Goal: Task Accomplishment & Management: Complete application form

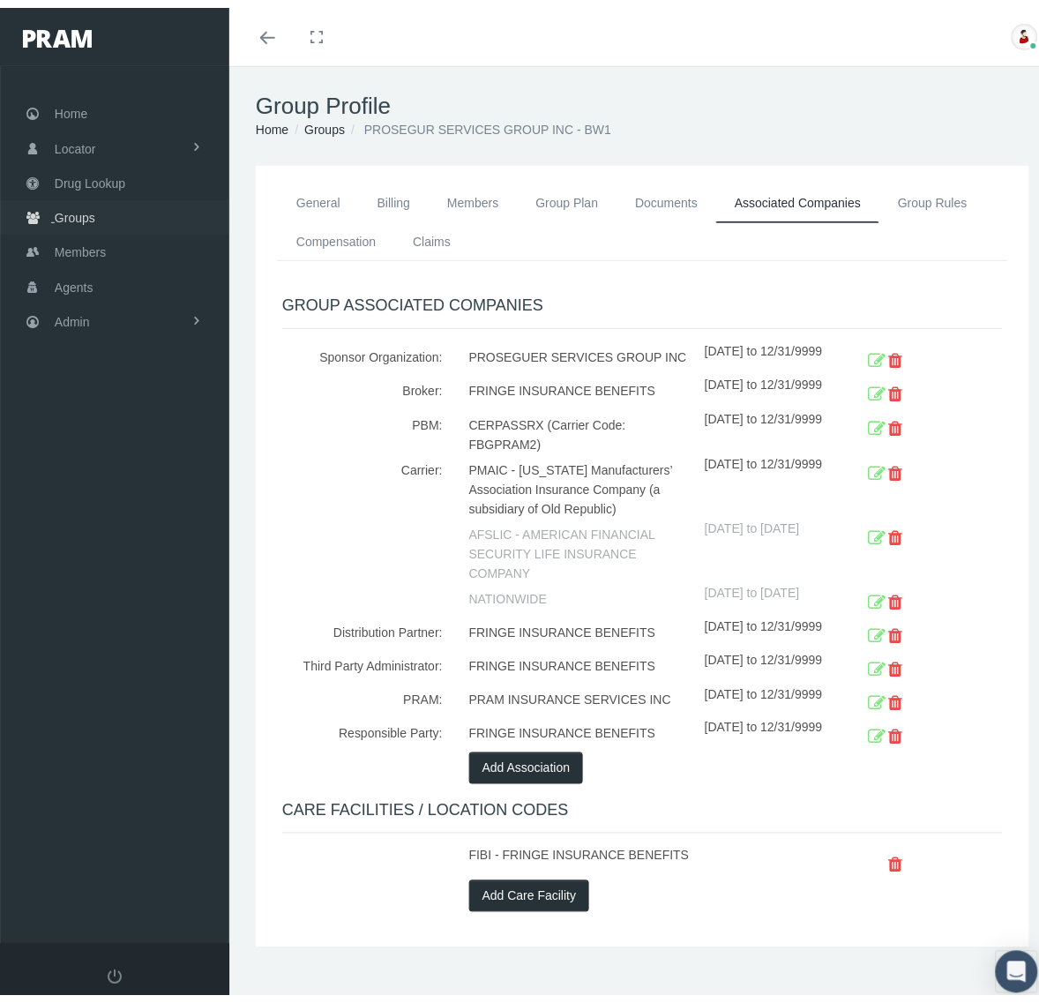
click at [90, 207] on span "Groups" at bounding box center [75, 210] width 41 height 34
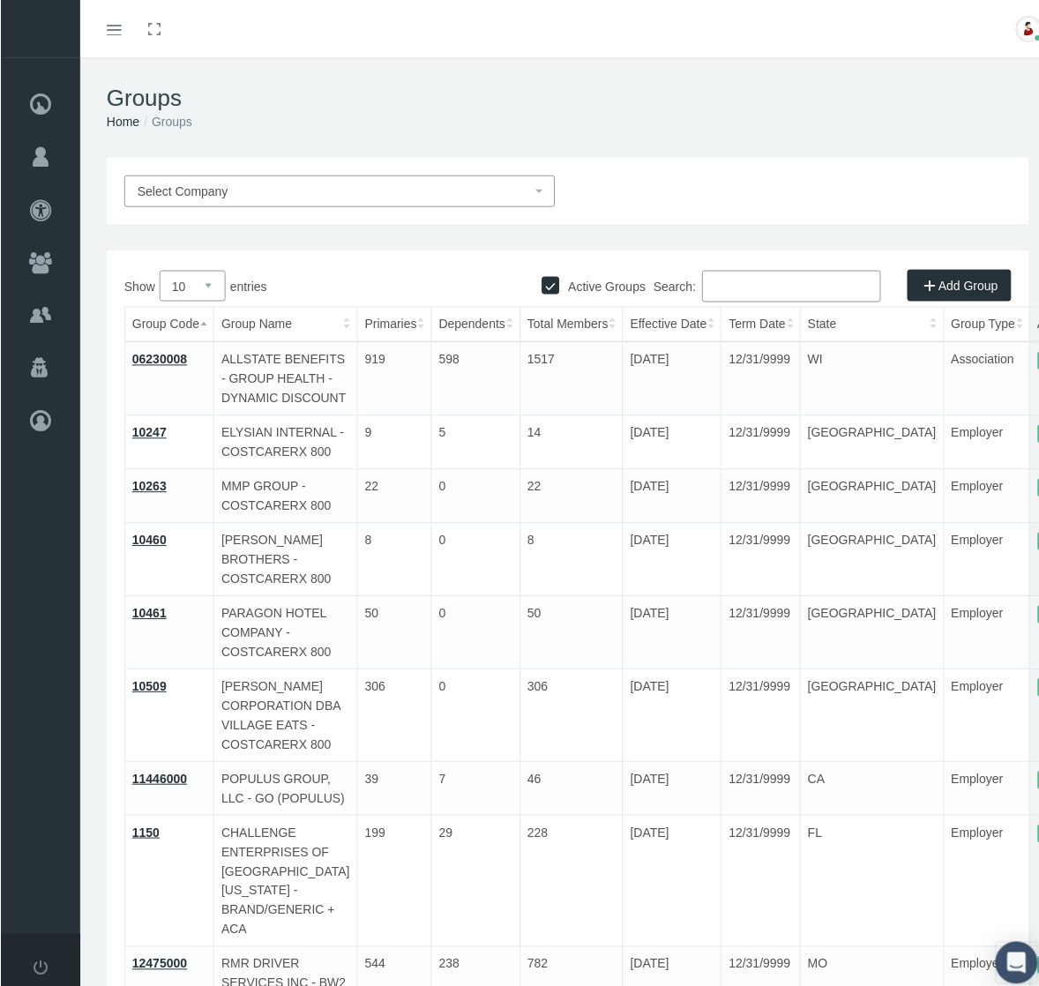
click at [816, 275] on input "Search:" at bounding box center [791, 287] width 179 height 32
paste input "216706"
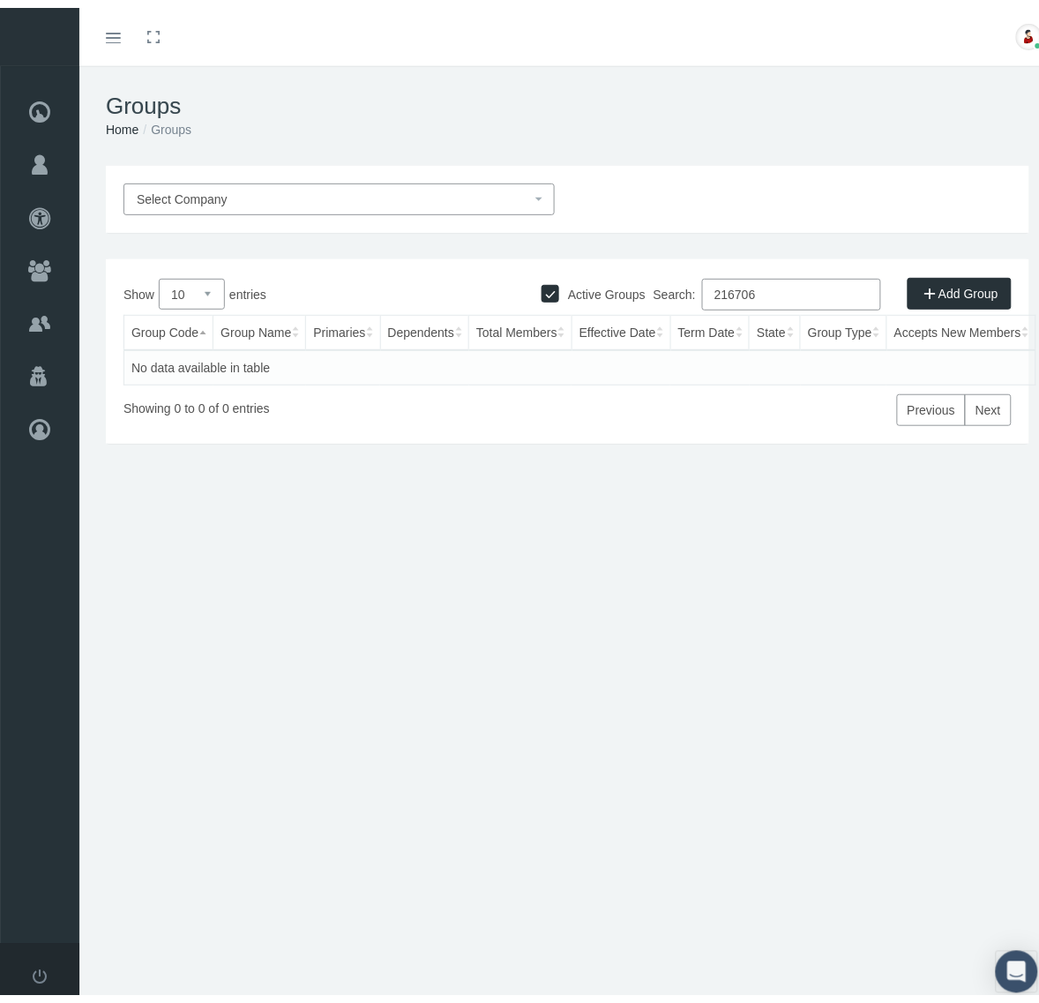
type input "216706"
click at [542, 282] on input "Active Groups" at bounding box center [551, 284] width 18 height 18
checkbox input "false"
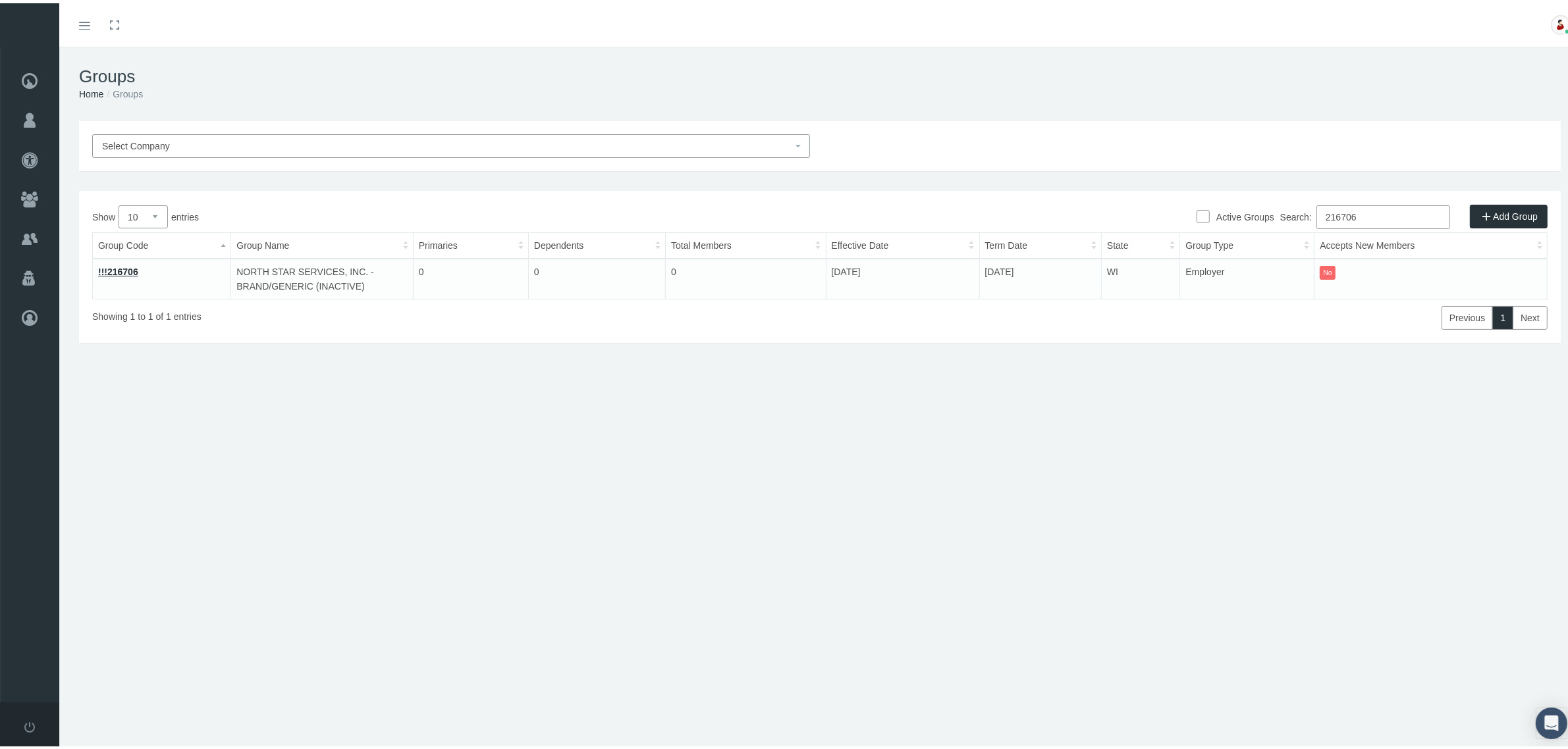
click at [112, 272] on link "!!!216706" at bounding box center [118, 269] width 40 height 10
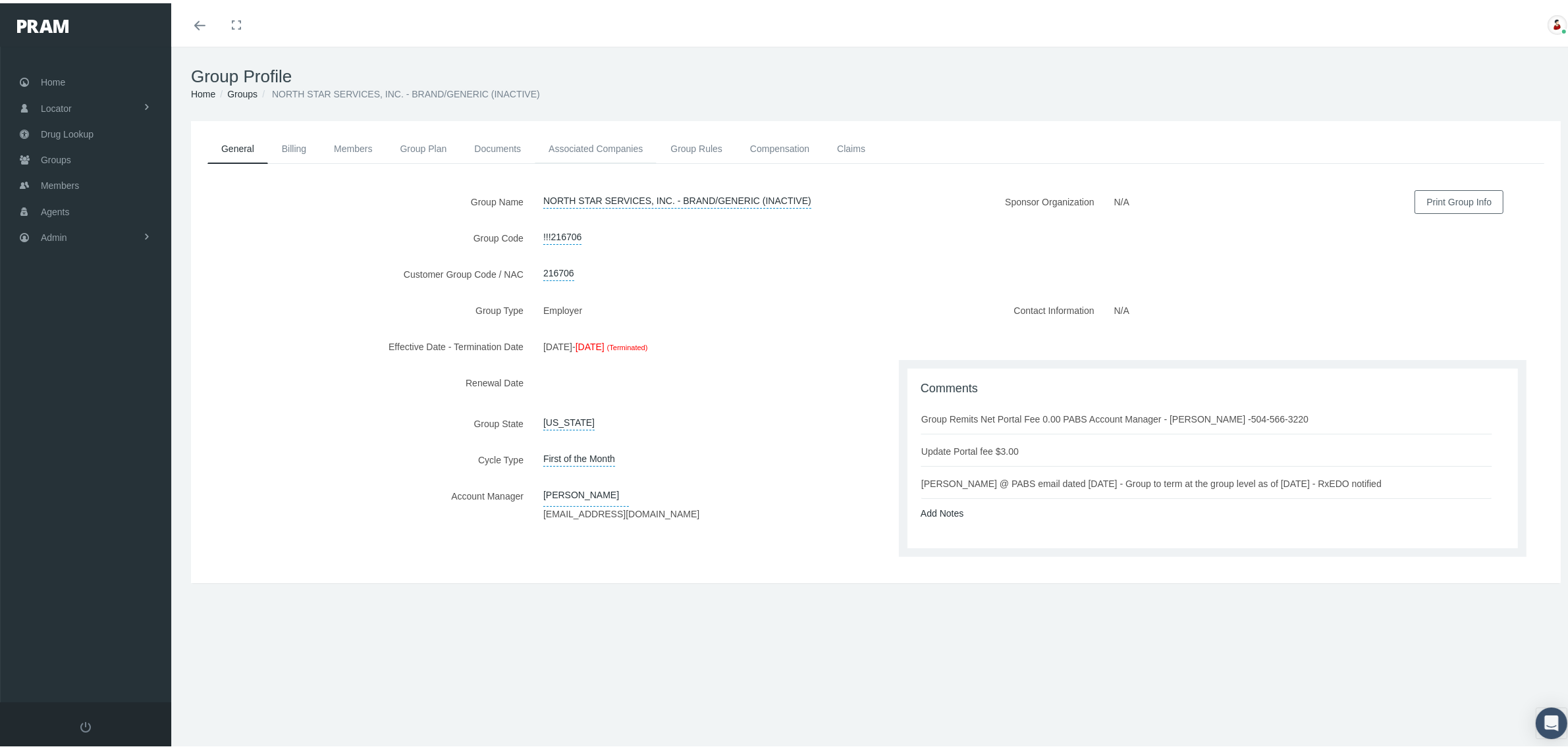
click at [619, 143] on link "Associated Companies" at bounding box center [595, 145] width 122 height 29
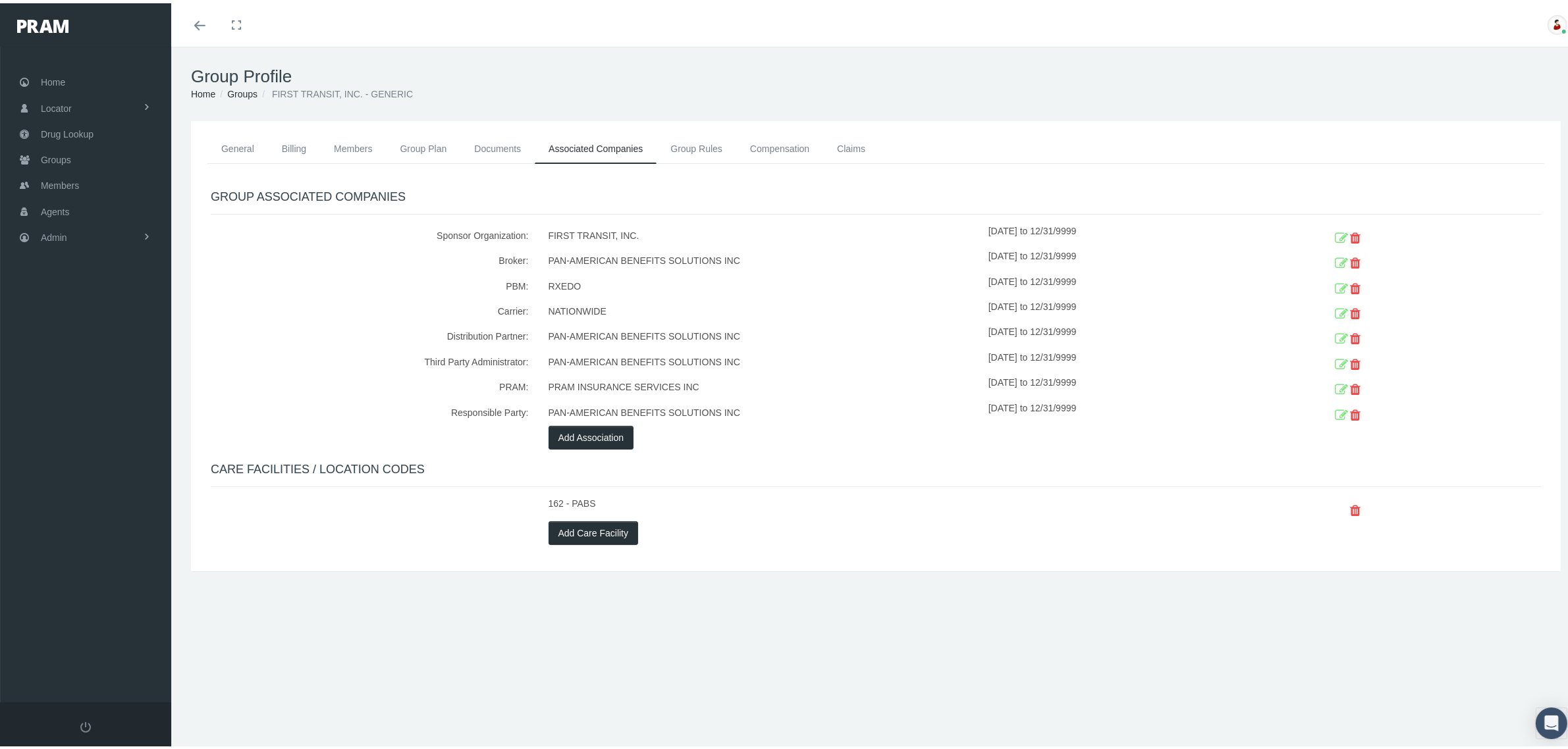
drag, startPoint x: 1012, startPoint y: 304, endPoint x: 1335, endPoint y: 313, distance: 323.1
click at [1335, 313] on div "Carrier: NATIONWIDE [DATE] to 12/31/9999" at bounding box center [875, 309] width 1350 height 25
click at [1335, 310] on icon at bounding box center [1342, 310] width 13 height 20
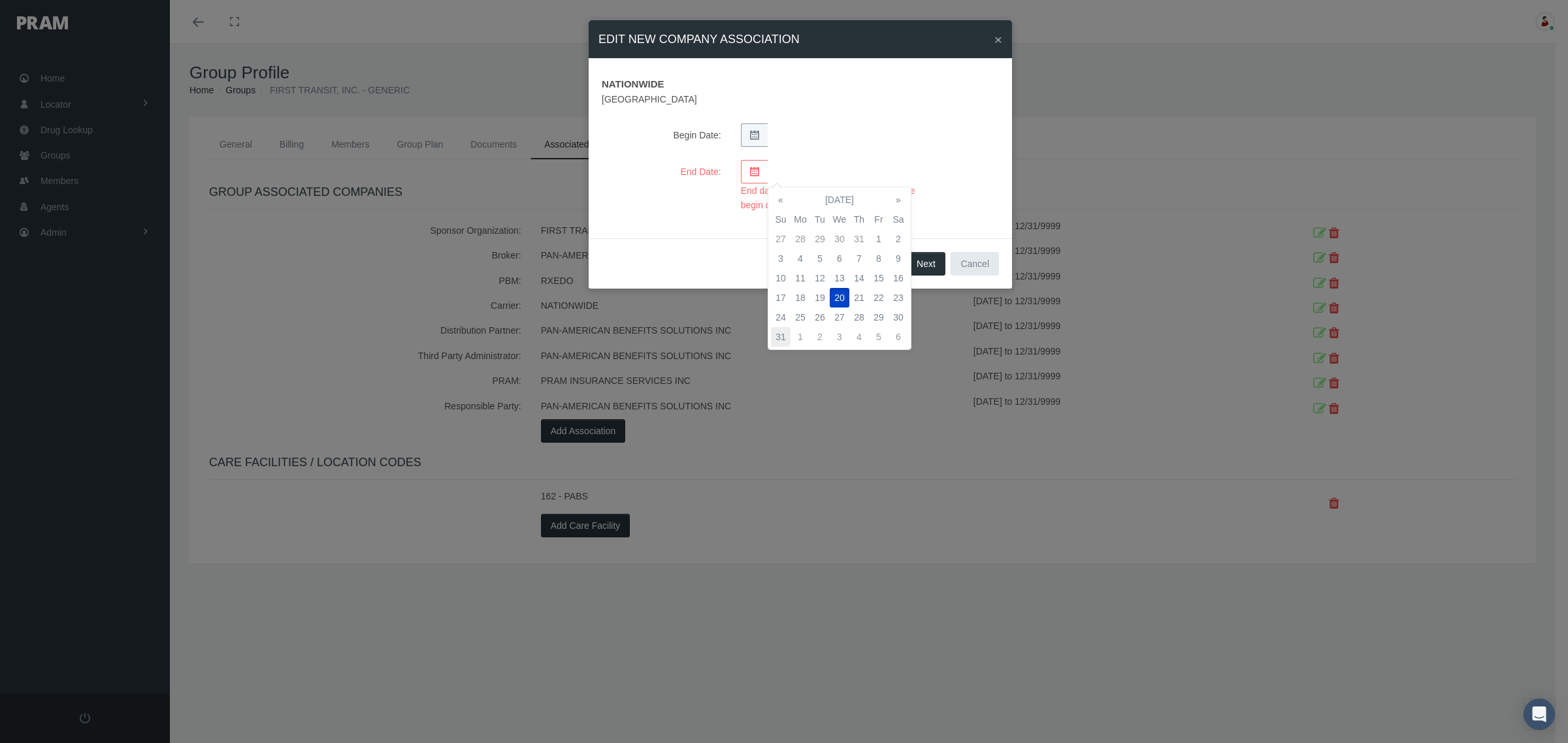
click at [780, 334] on td "31" at bounding box center [780, 337] width 19 height 19
click at [958, 178] on div "End Date: End date must be equal or greater than the begin date." at bounding box center [800, 186] width 417 height 53
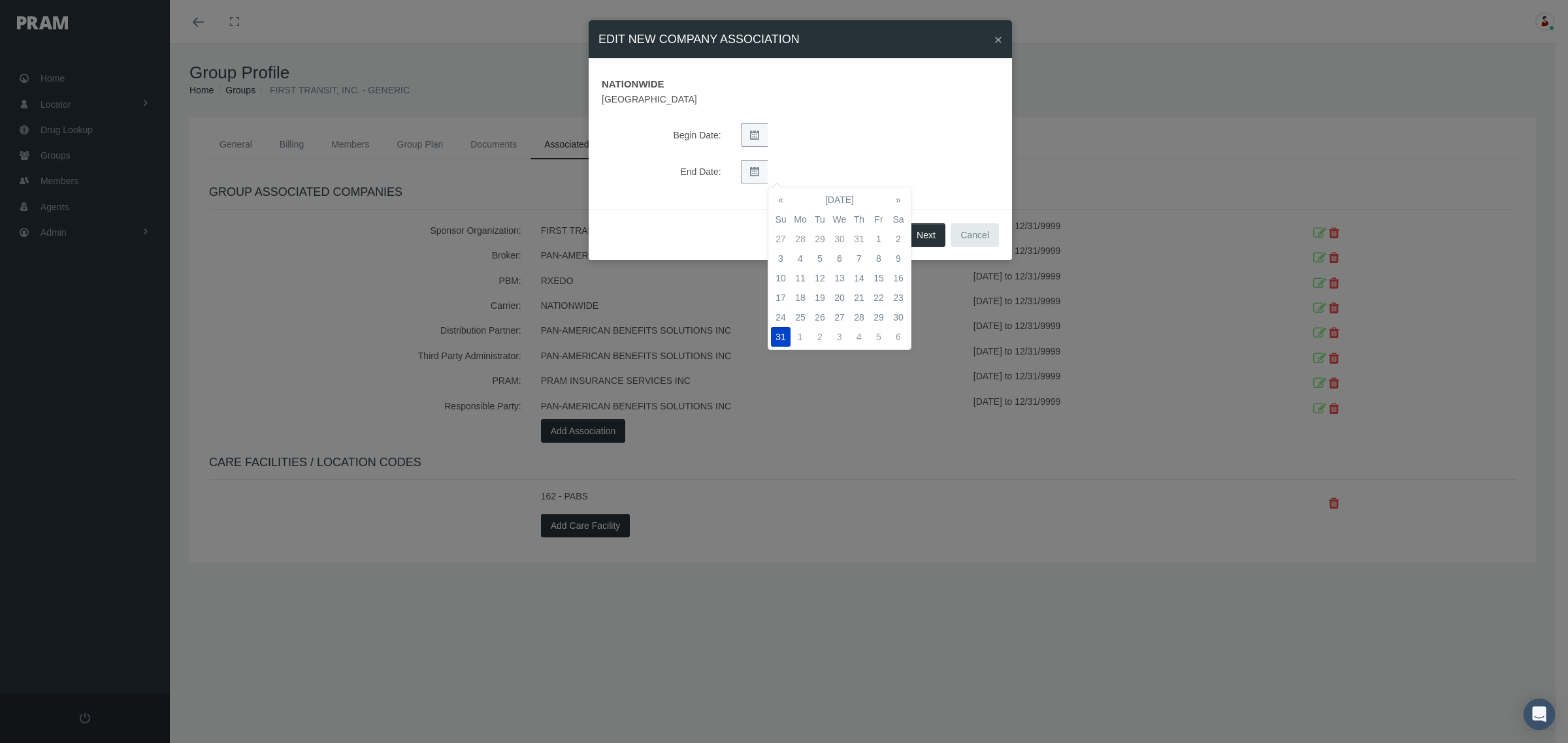
click at [963, 172] on div "End Date:" at bounding box center [800, 172] width 417 height 24
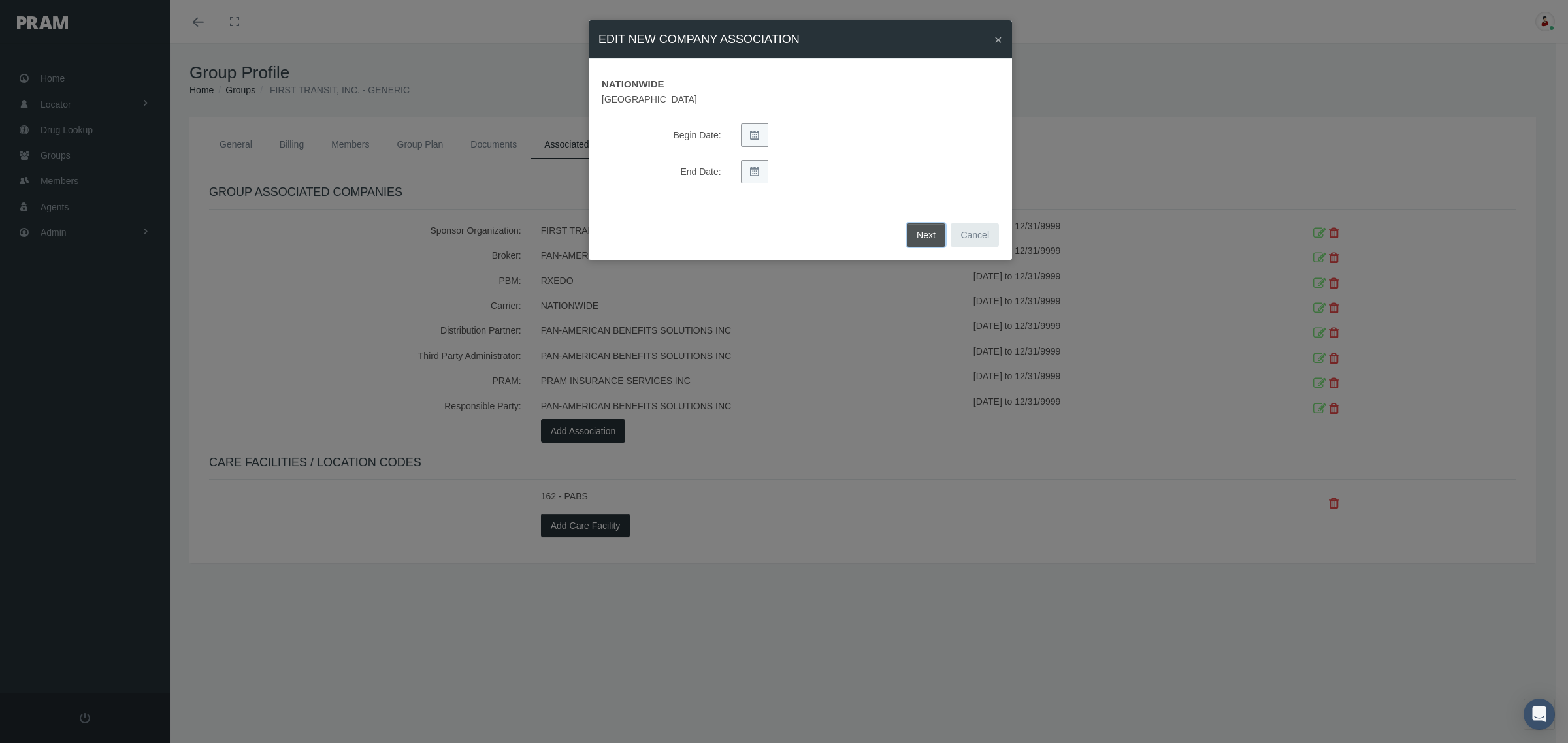
click at [932, 234] on button "Next" at bounding box center [926, 235] width 38 height 24
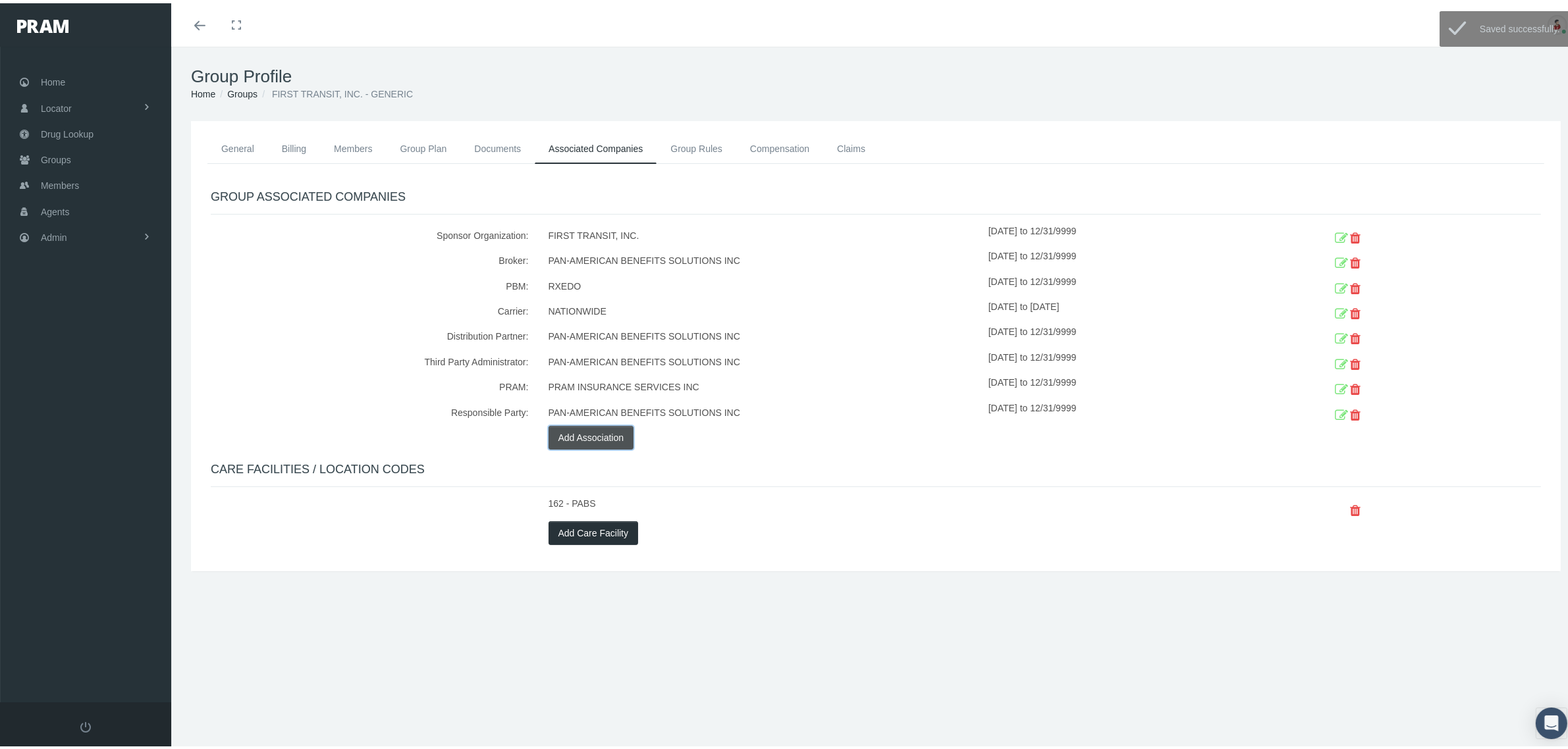
click at [599, 434] on button "Add Association" at bounding box center [591, 434] width 86 height 24
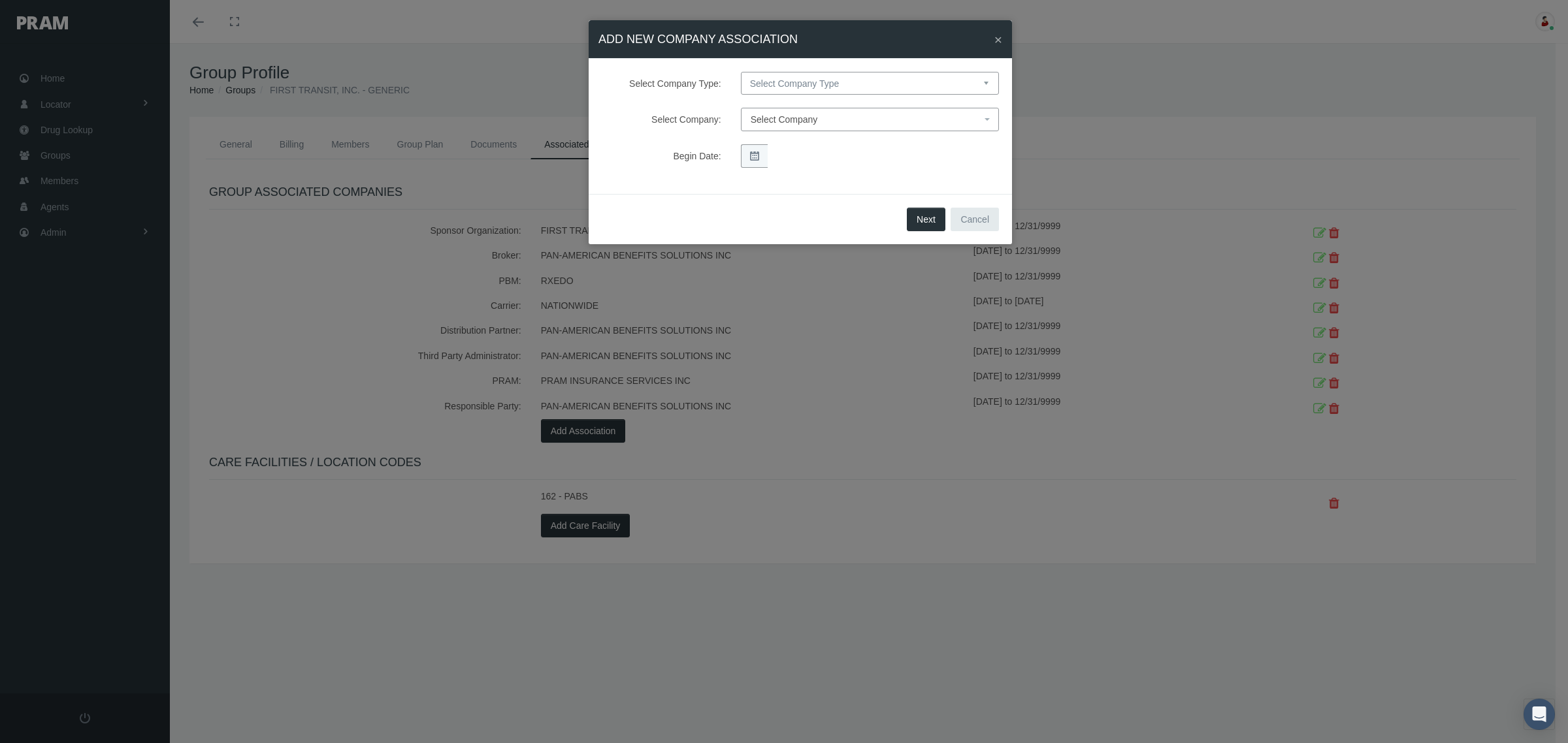
click at [828, 86] on select "Select Company Type Sponsor Organization Broker PBM Carrier Reinsurer Distribut…" at bounding box center [870, 83] width 258 height 23
select select "4"
click at [741, 72] on select "Select Company Type Sponsor Organization Broker PBM Carrier Reinsurer Distribut…" at bounding box center [870, 83] width 258 height 23
select select
click at [824, 121] on span "Select Company" at bounding box center [865, 119] width 230 height 14
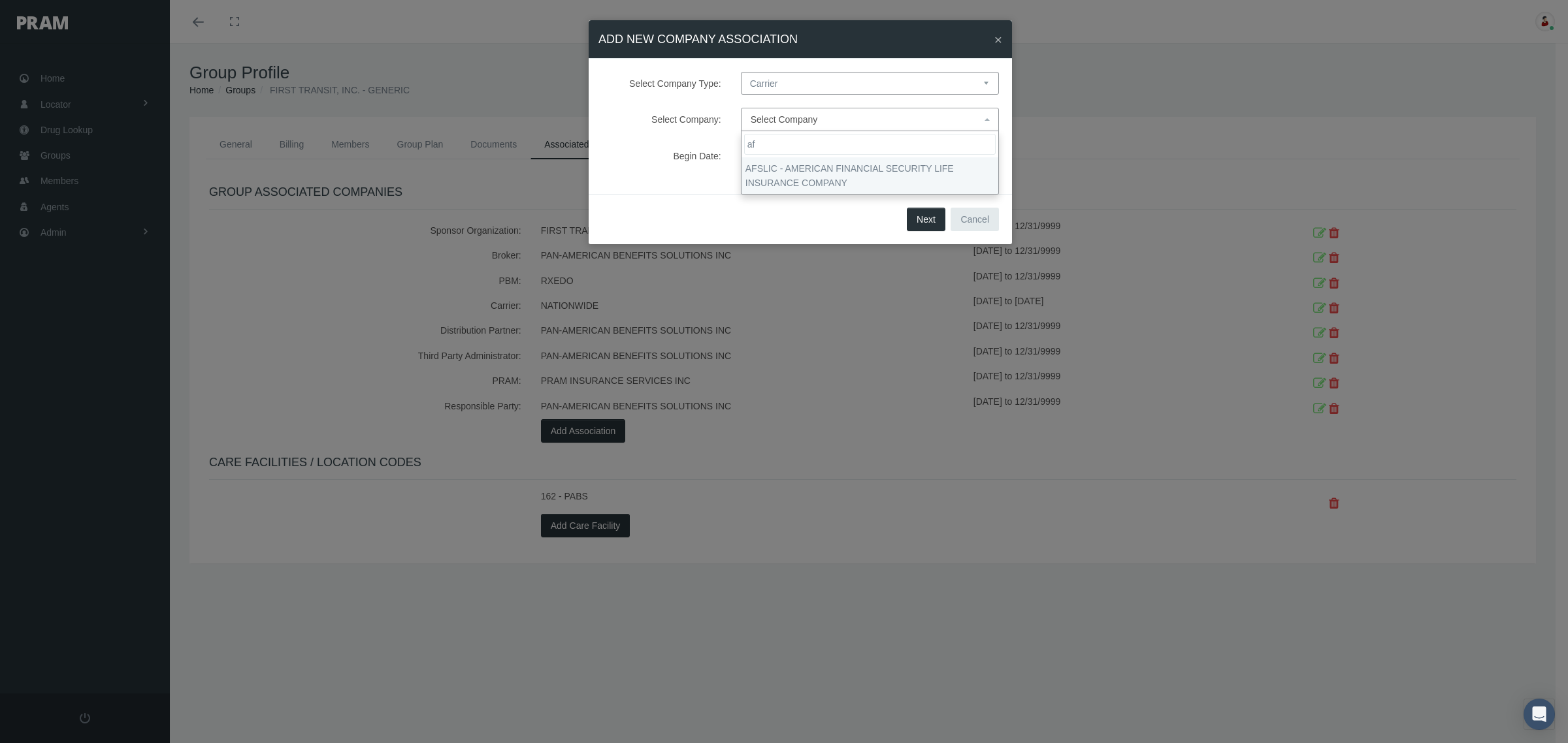
type input "af"
select select "7993"
click at [921, 214] on button "Next" at bounding box center [926, 220] width 38 height 24
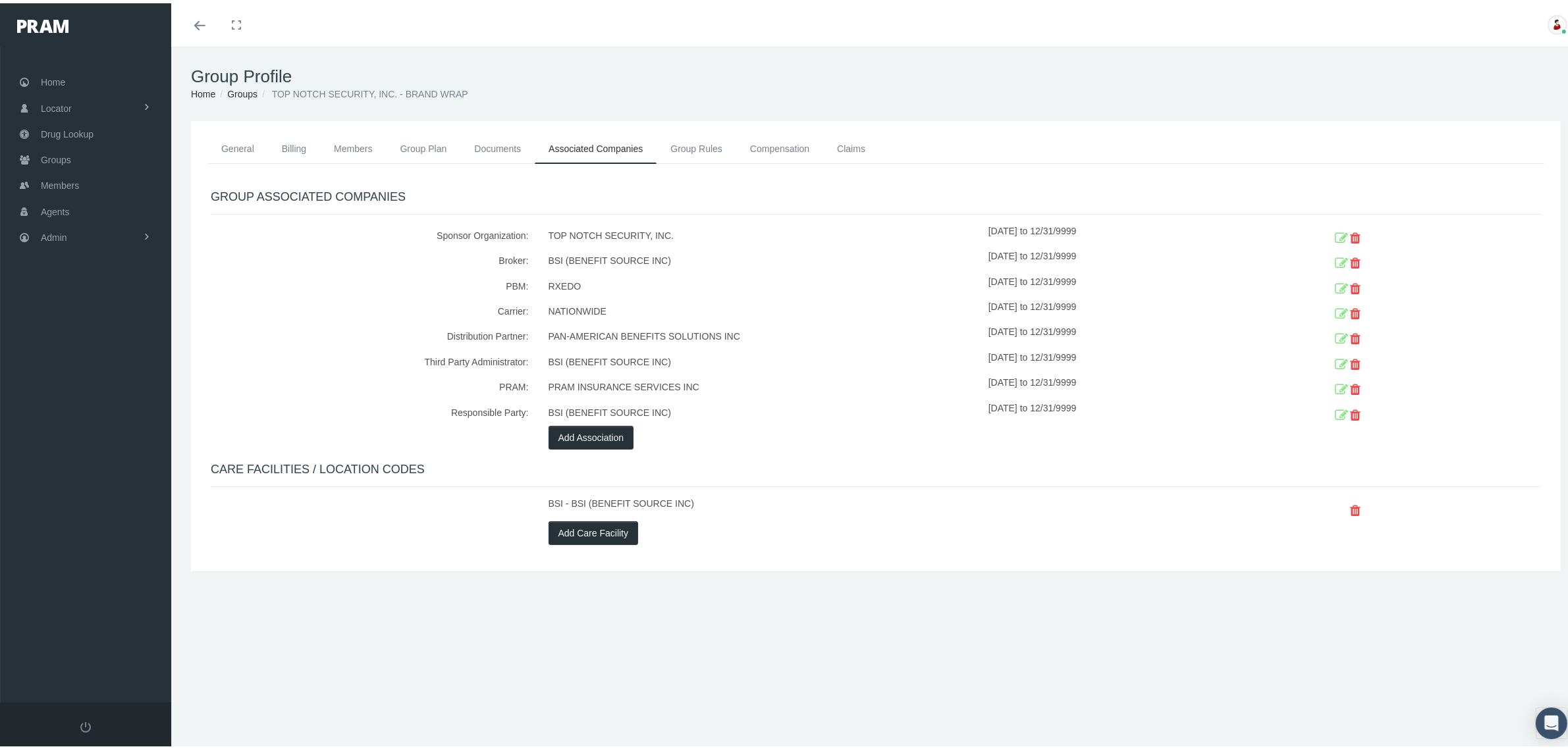
drag, startPoint x: 1059, startPoint y: 298, endPoint x: 1334, endPoint y: 313, distance: 275.4
click at [1334, 313] on div "Carrier: NATIONWIDE 09/01/2023 to 12/31/9999" at bounding box center [875, 309] width 1350 height 25
click at [1335, 311] on icon at bounding box center [1342, 310] width 13 height 20
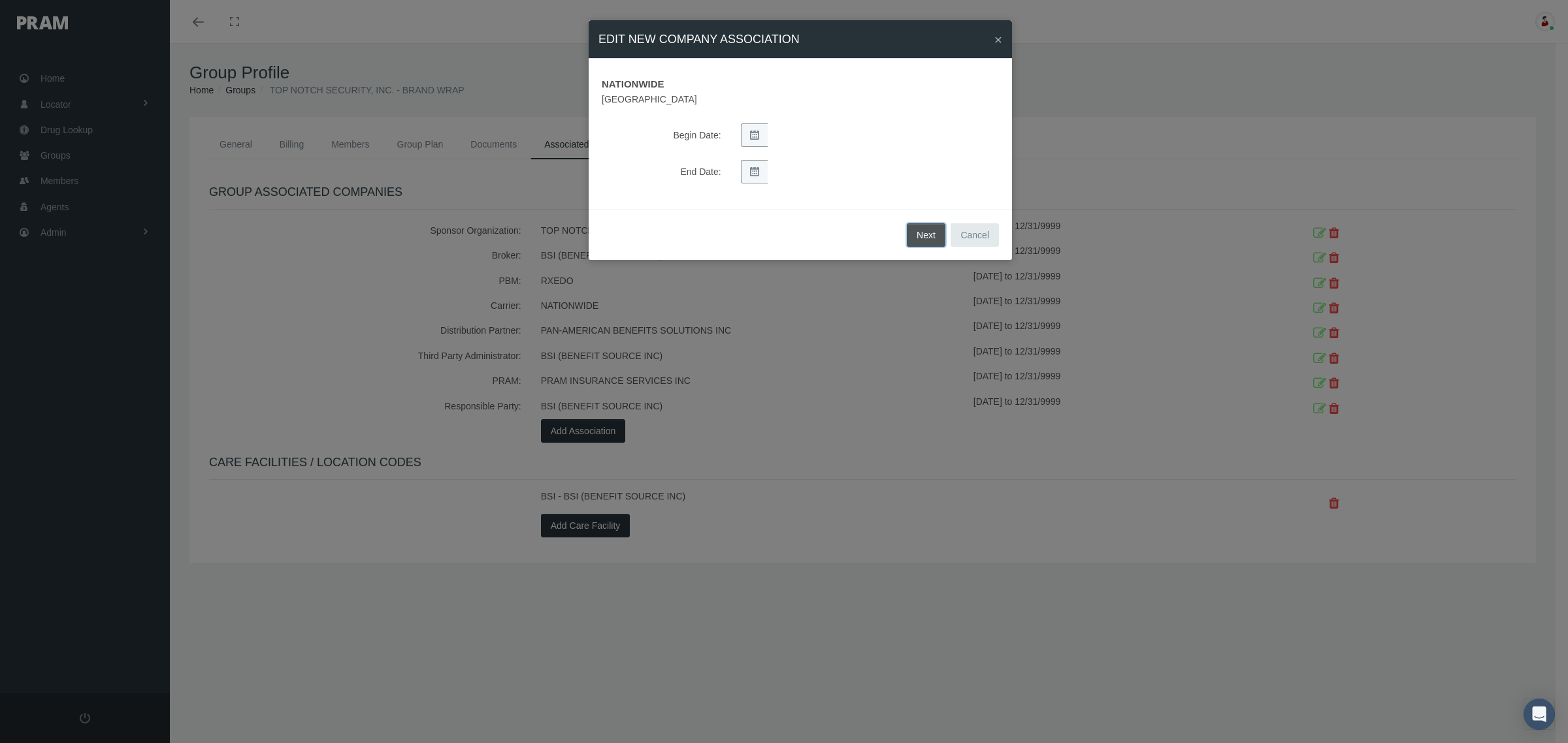
click at [928, 229] on button "Next" at bounding box center [926, 235] width 38 height 24
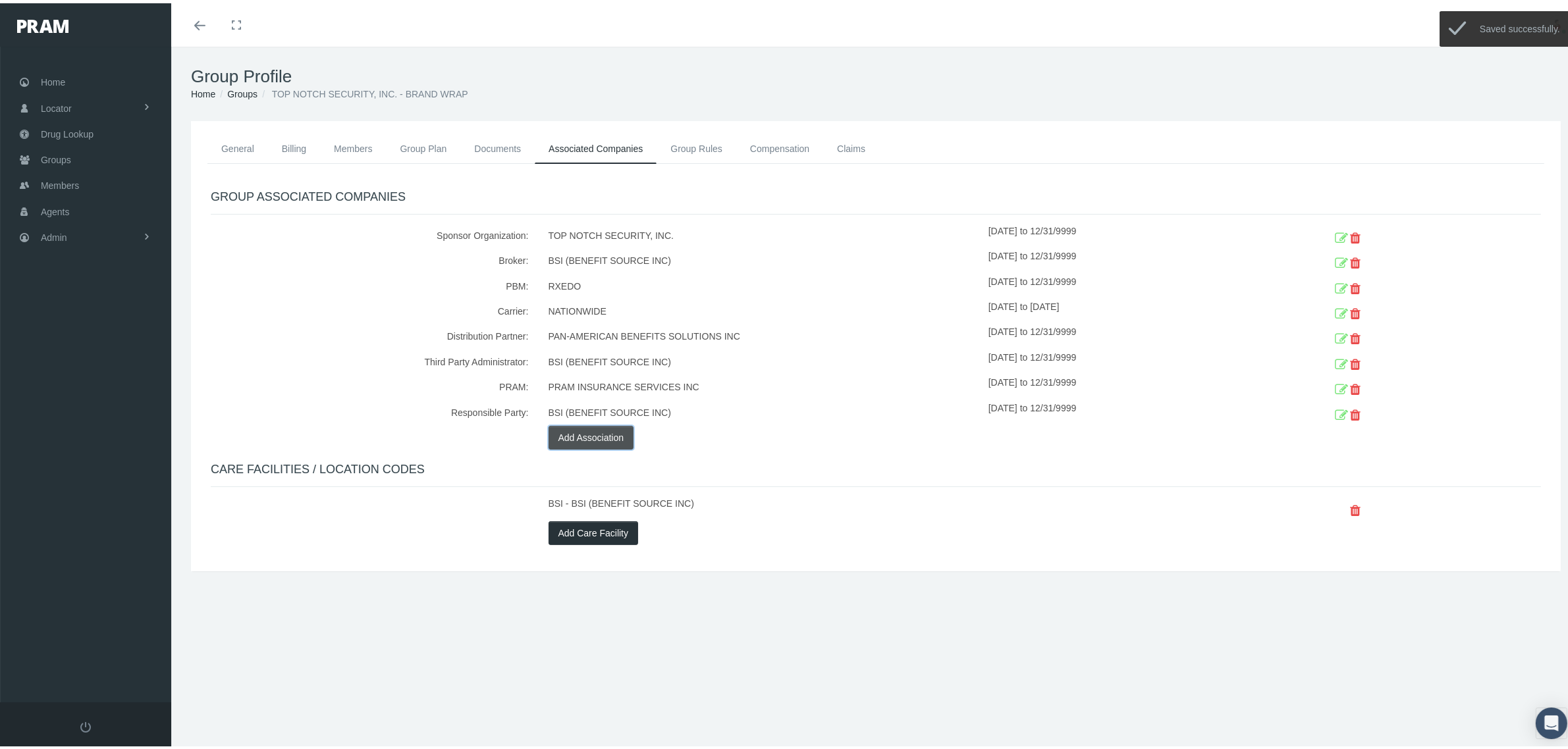
click at [614, 434] on button "Add Association" at bounding box center [591, 434] width 86 height 24
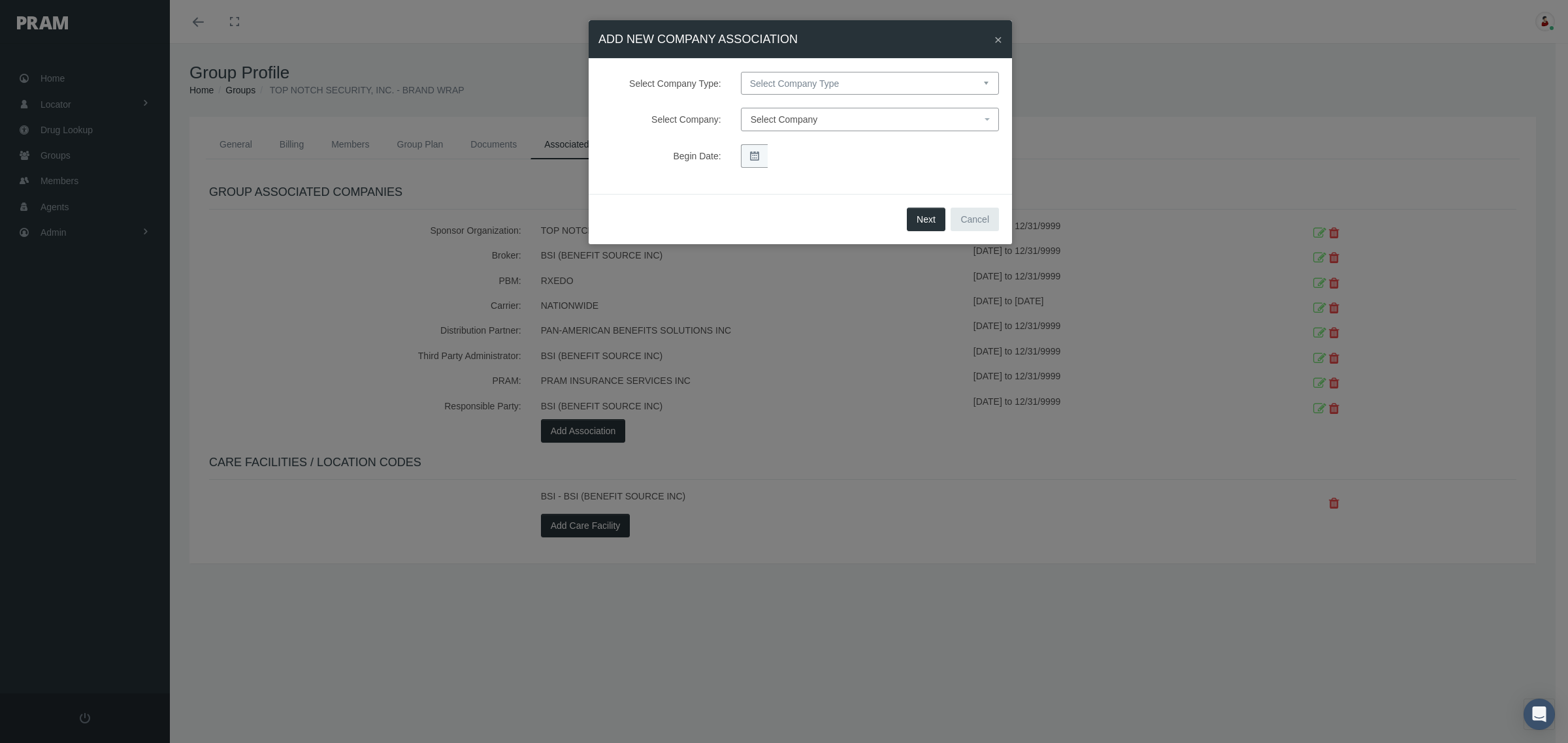
click at [827, 83] on select "Select Company Type Sponsor Organization Broker PBM Carrier Reinsurer Distribut…" at bounding box center [870, 83] width 258 height 23
select select "4"
click at [741, 72] on select "Select Company Type Sponsor Organization Broker PBM Carrier Reinsurer Distribut…" at bounding box center [870, 83] width 258 height 23
select select
click at [824, 124] on span "Select Company" at bounding box center [865, 119] width 230 height 14
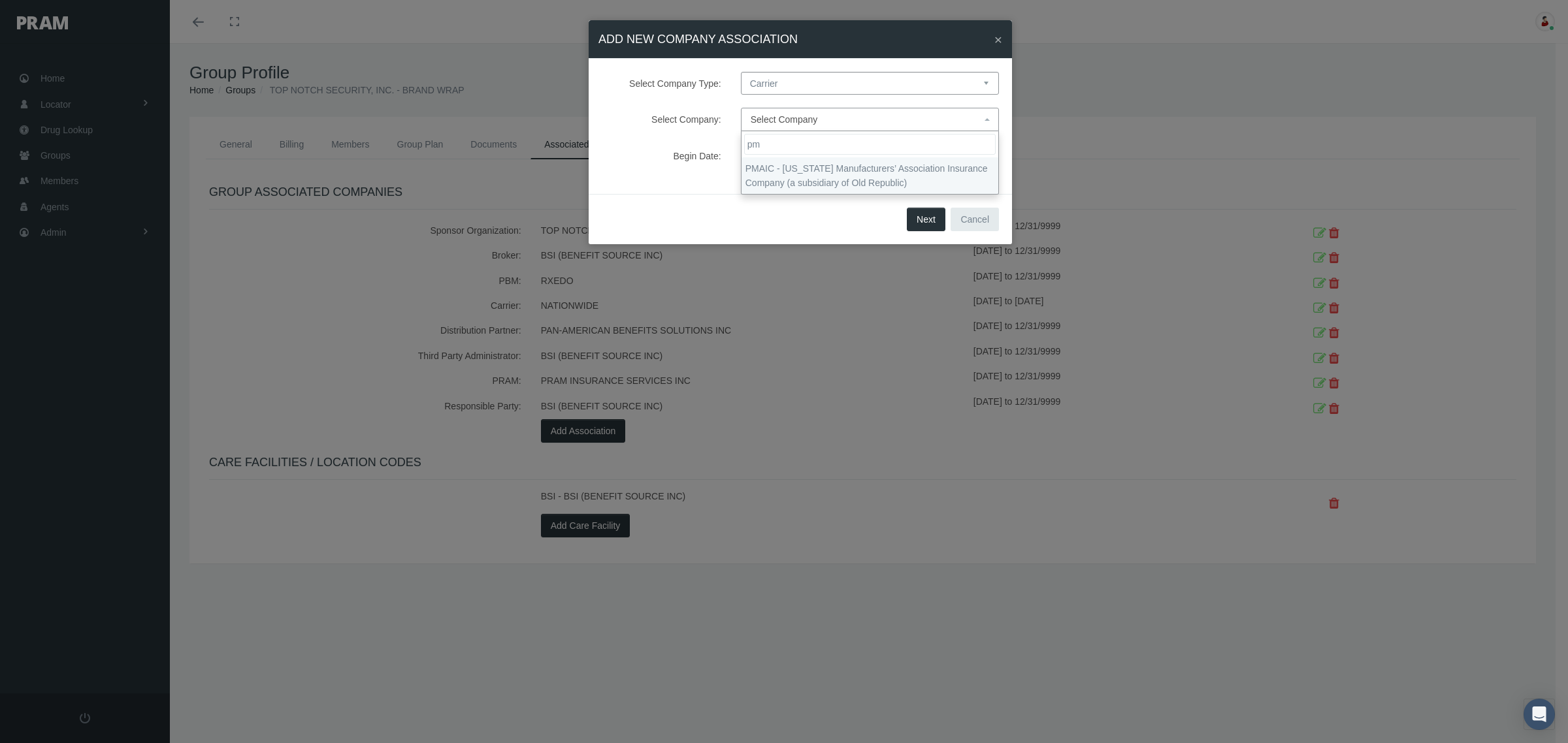
type input "pm"
select select "9091"
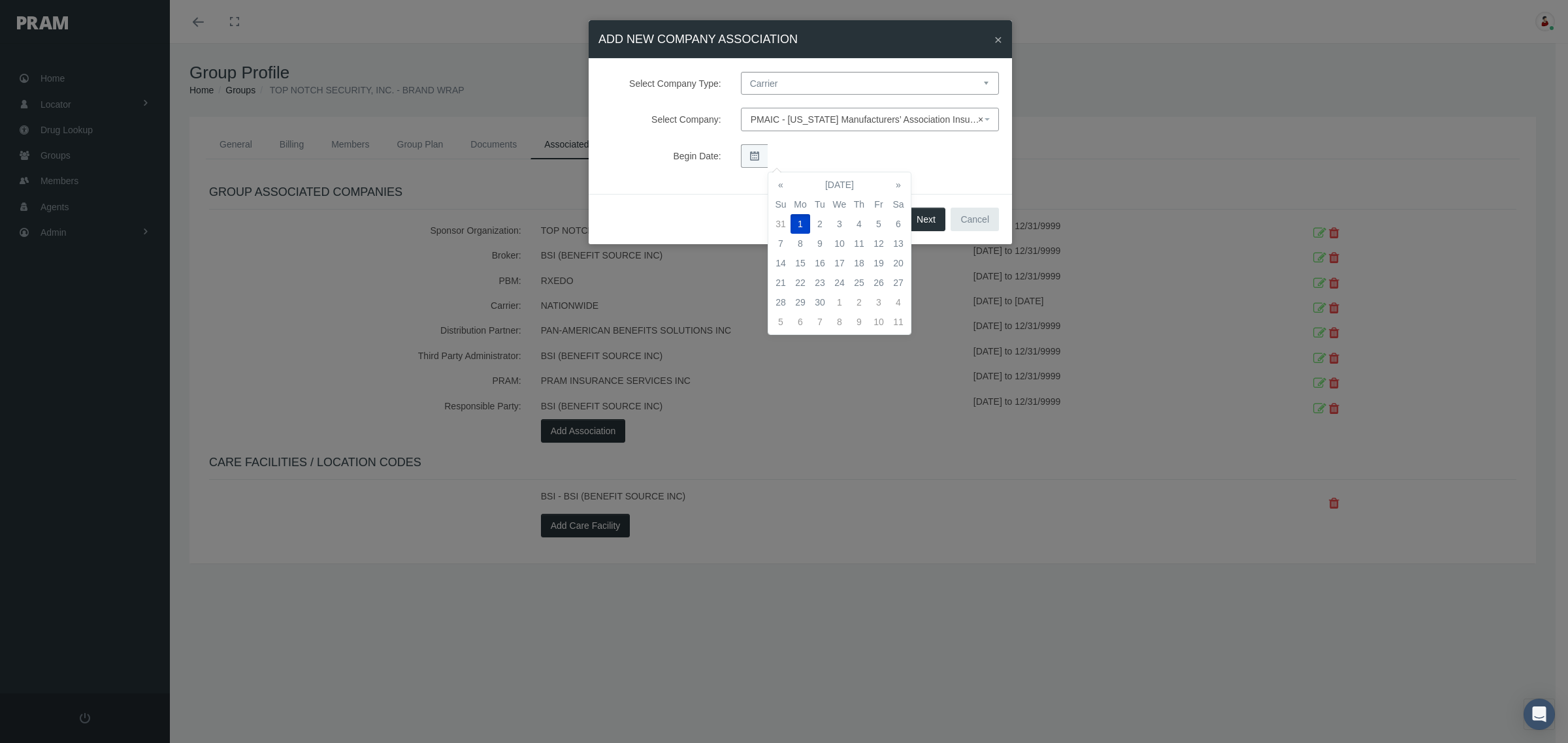
click at [949, 158] on div "Begin Date:" at bounding box center [800, 156] width 417 height 24
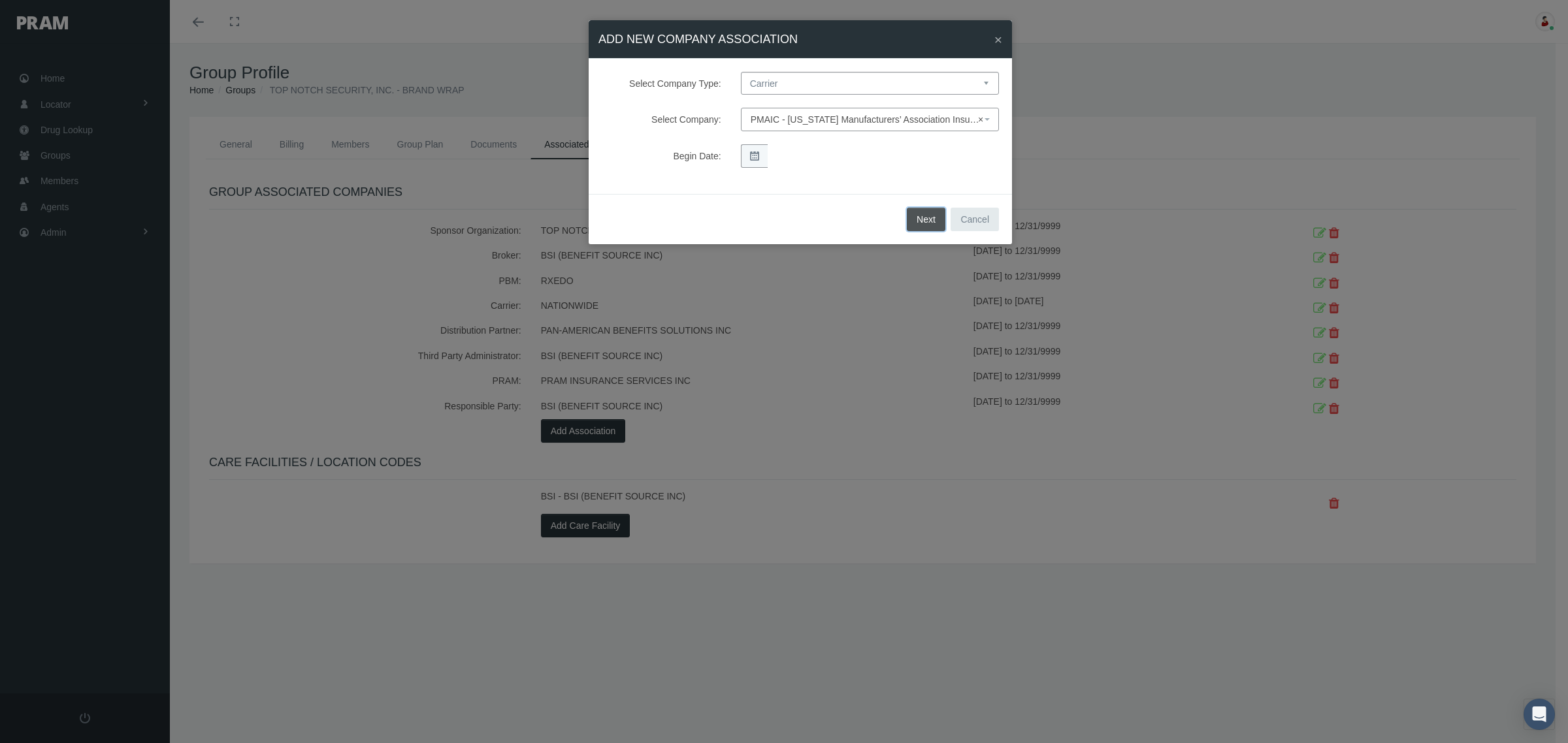
click at [923, 214] on button "Next" at bounding box center [926, 220] width 38 height 24
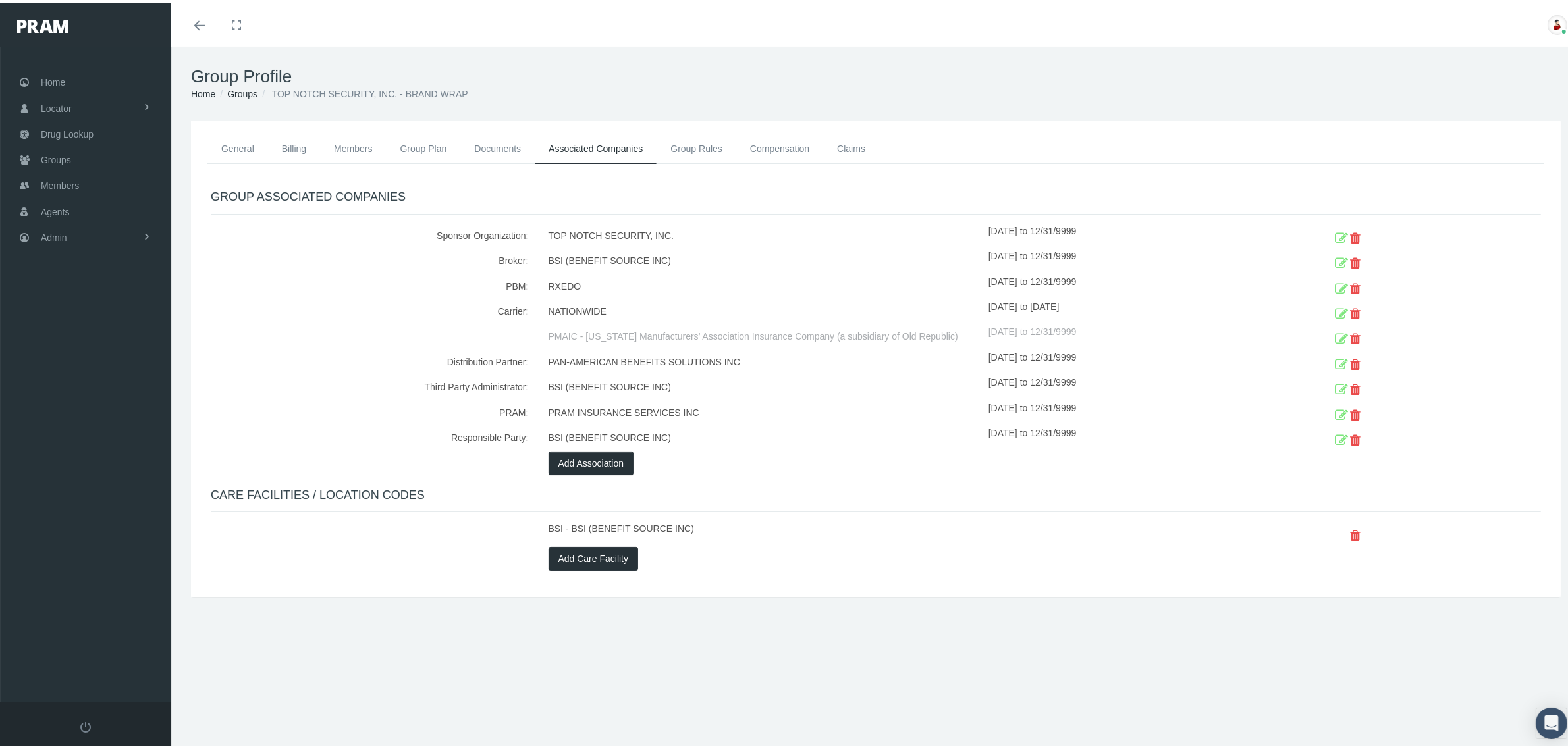
click at [838, 501] on div "GROUP ASSOCIATED COMPANIES Sponsor Organization: TOP NOTCH SECURITY, INC. 09/01…" at bounding box center [875, 377] width 1330 height 380
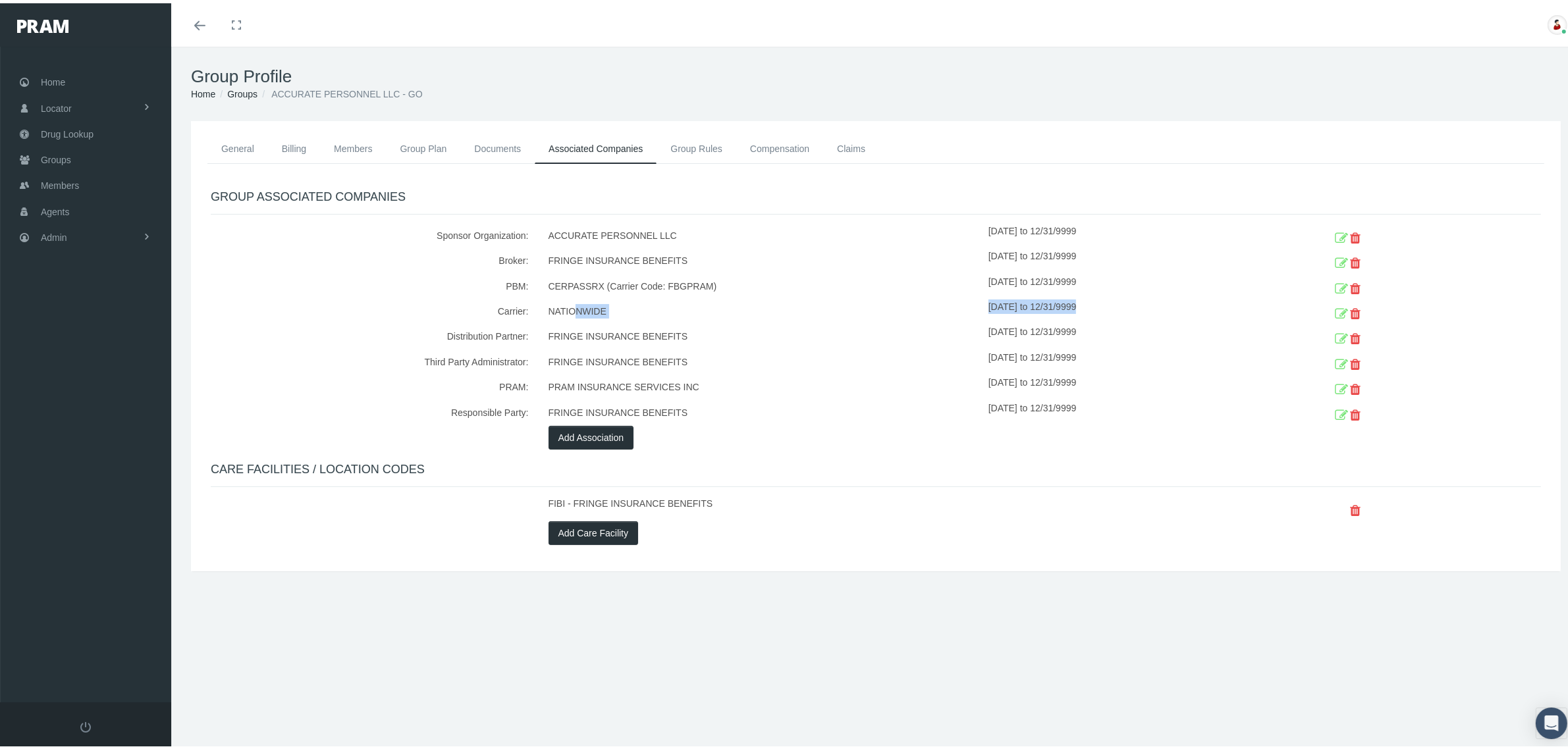
drag, startPoint x: 574, startPoint y: 307, endPoint x: 1335, endPoint y: 307, distance: 761.0
click at [1335, 307] on div "Carrier: NATIONWIDE [DATE] to 12/31/9999" at bounding box center [875, 309] width 1350 height 25
click at [1335, 307] on icon at bounding box center [1342, 310] width 13 height 20
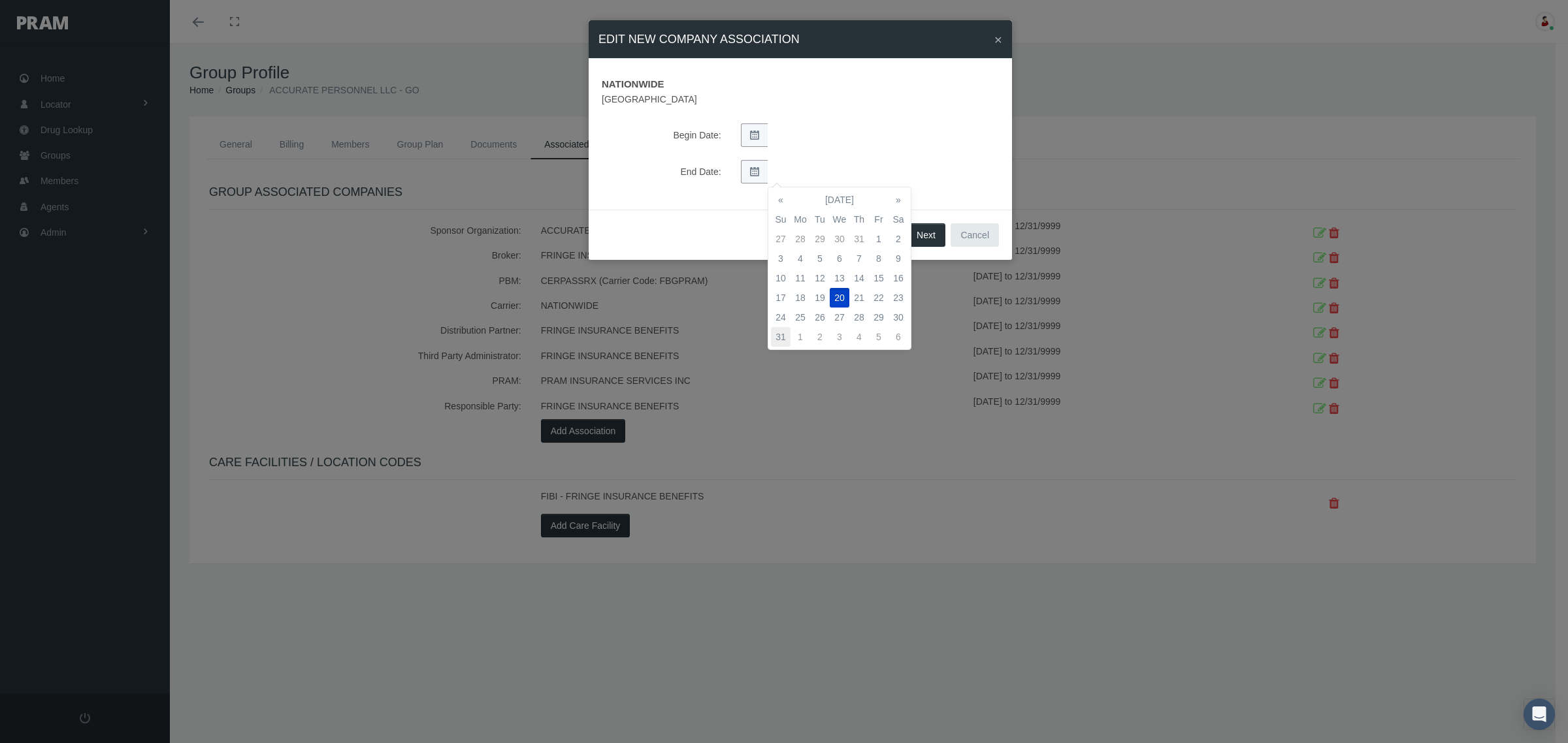
click at [781, 331] on td "31" at bounding box center [780, 337] width 19 height 19
click at [926, 230] on button "Next" at bounding box center [926, 235] width 38 height 24
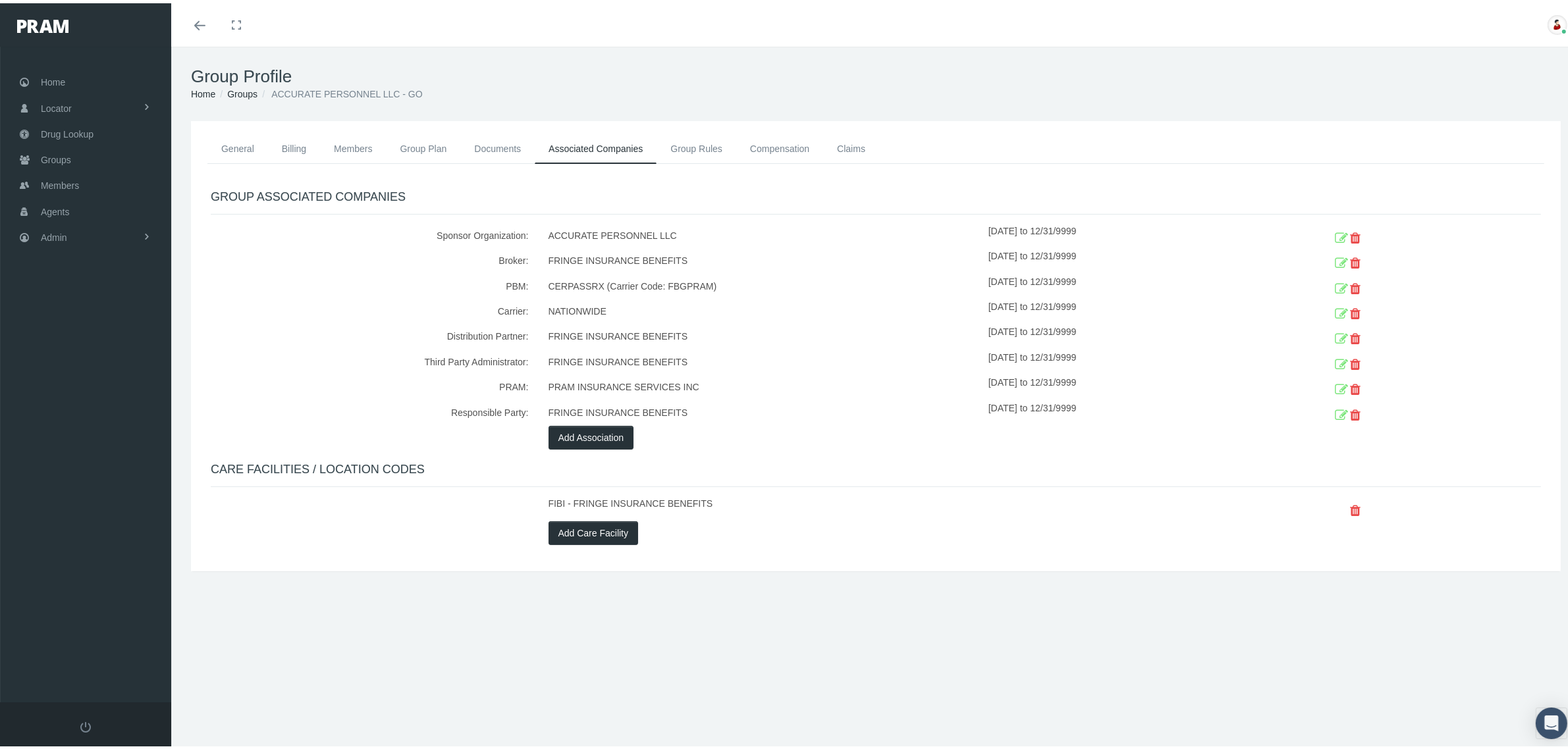
drag, startPoint x: 0, startPoint y: 0, endPoint x: 1015, endPoint y: 163, distance: 1028.0
click at [596, 433] on button "Add Association" at bounding box center [591, 434] width 86 height 24
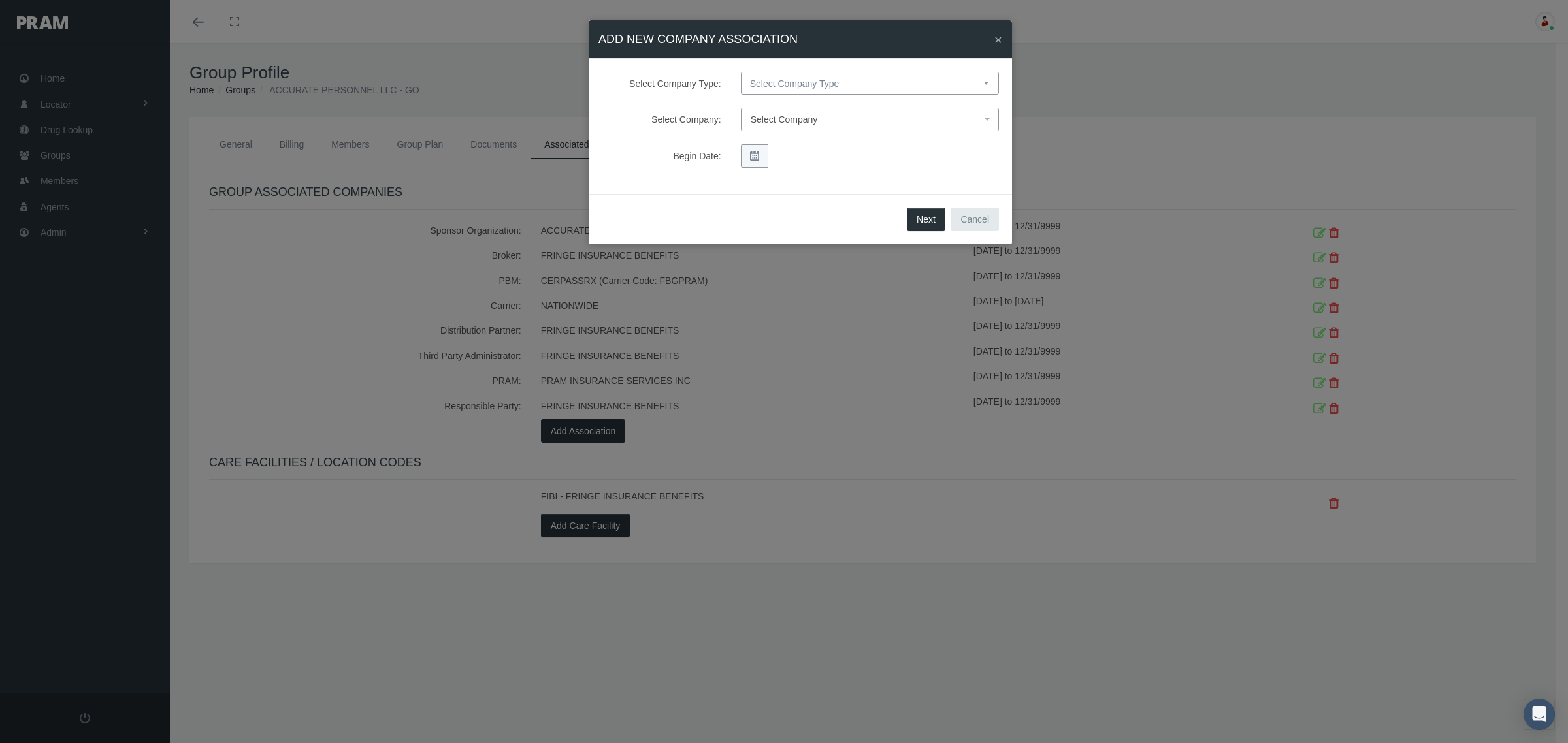
click at [823, 81] on select "Select Company Type Sponsor Organization Broker PBM Carrier Reinsurer Distribut…" at bounding box center [870, 83] width 258 height 23
select select "4"
click at [741, 72] on select "Select Company Type Sponsor Organization Broker PBM Carrier Reinsurer Distribut…" at bounding box center [870, 83] width 258 height 23
select select
click at [826, 121] on span "Select Company" at bounding box center [865, 119] width 230 height 14
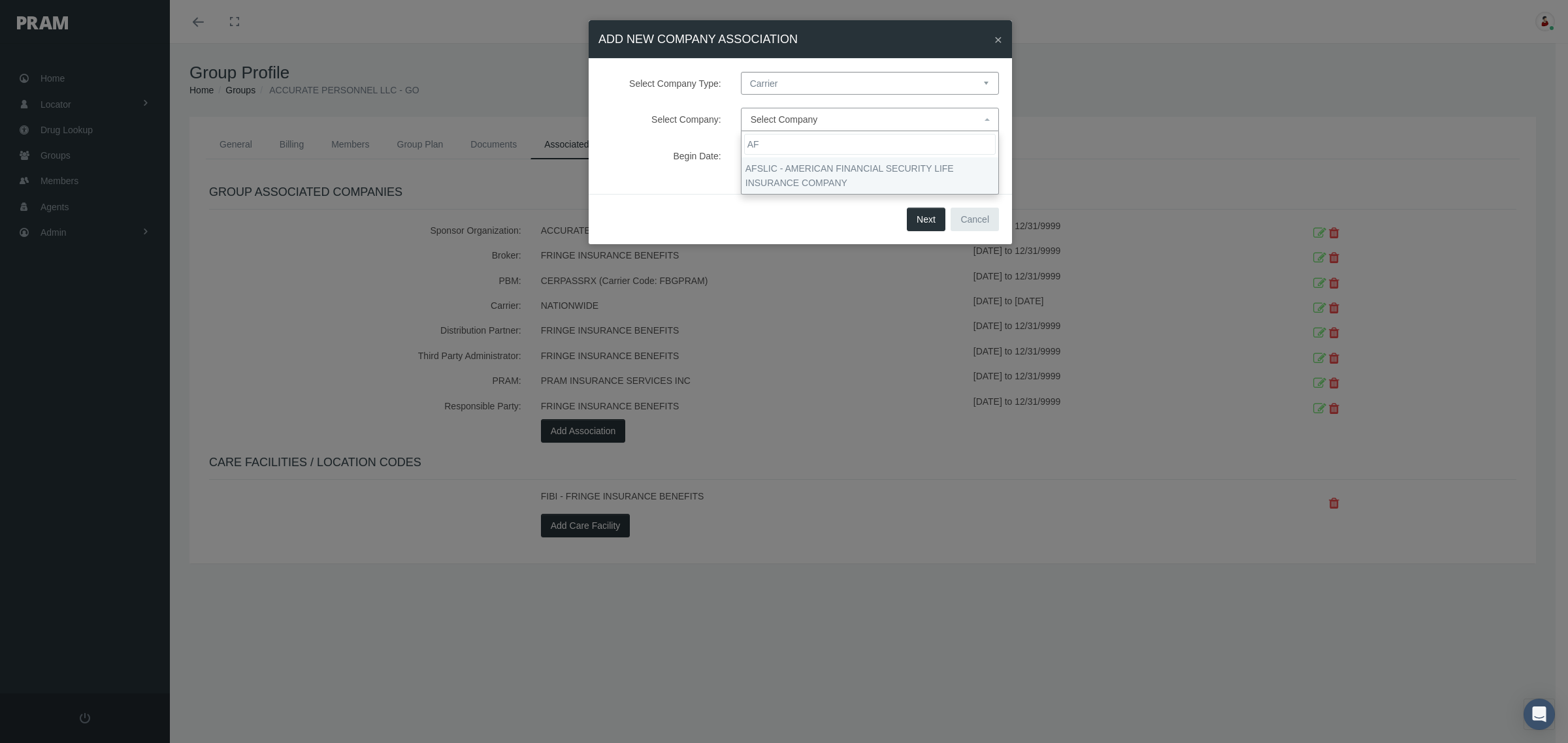
type input "AF"
select select "7993"
click at [929, 219] on button "Next" at bounding box center [926, 220] width 38 height 24
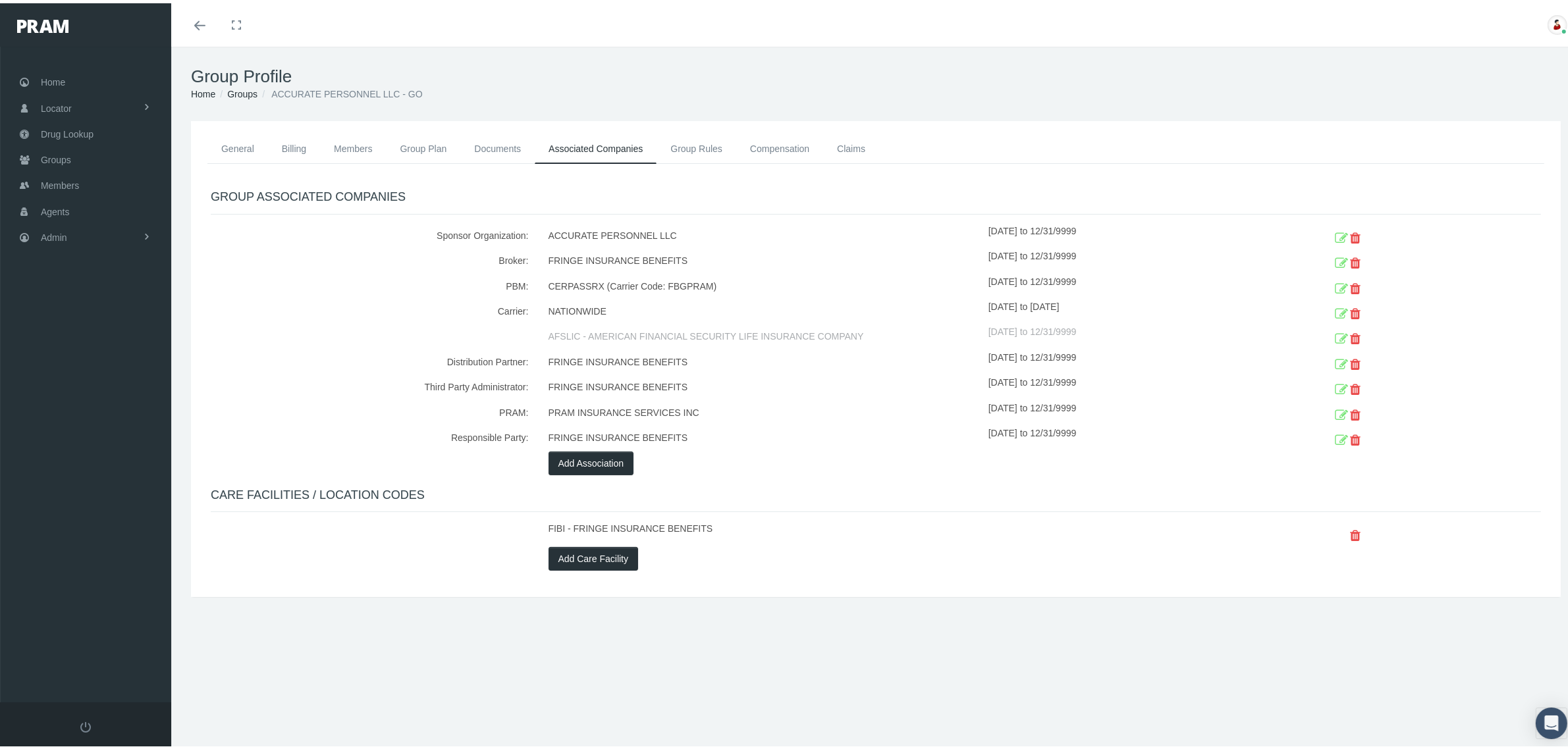
click at [828, 471] on div "Add Association" at bounding box center [876, 460] width 675 height 24
drag, startPoint x: 1052, startPoint y: 280, endPoint x: 1360, endPoint y: 275, distance: 308.0
click at [1360, 275] on div "Carrier: NATIONWIDE [DATE] to [DATE] NATIONAL GUARDIAN LIFE INSURANCE COMPANY […" at bounding box center [875, 309] width 1350 height 75
click at [1335, 288] on icon at bounding box center [1342, 286] width 13 height 20
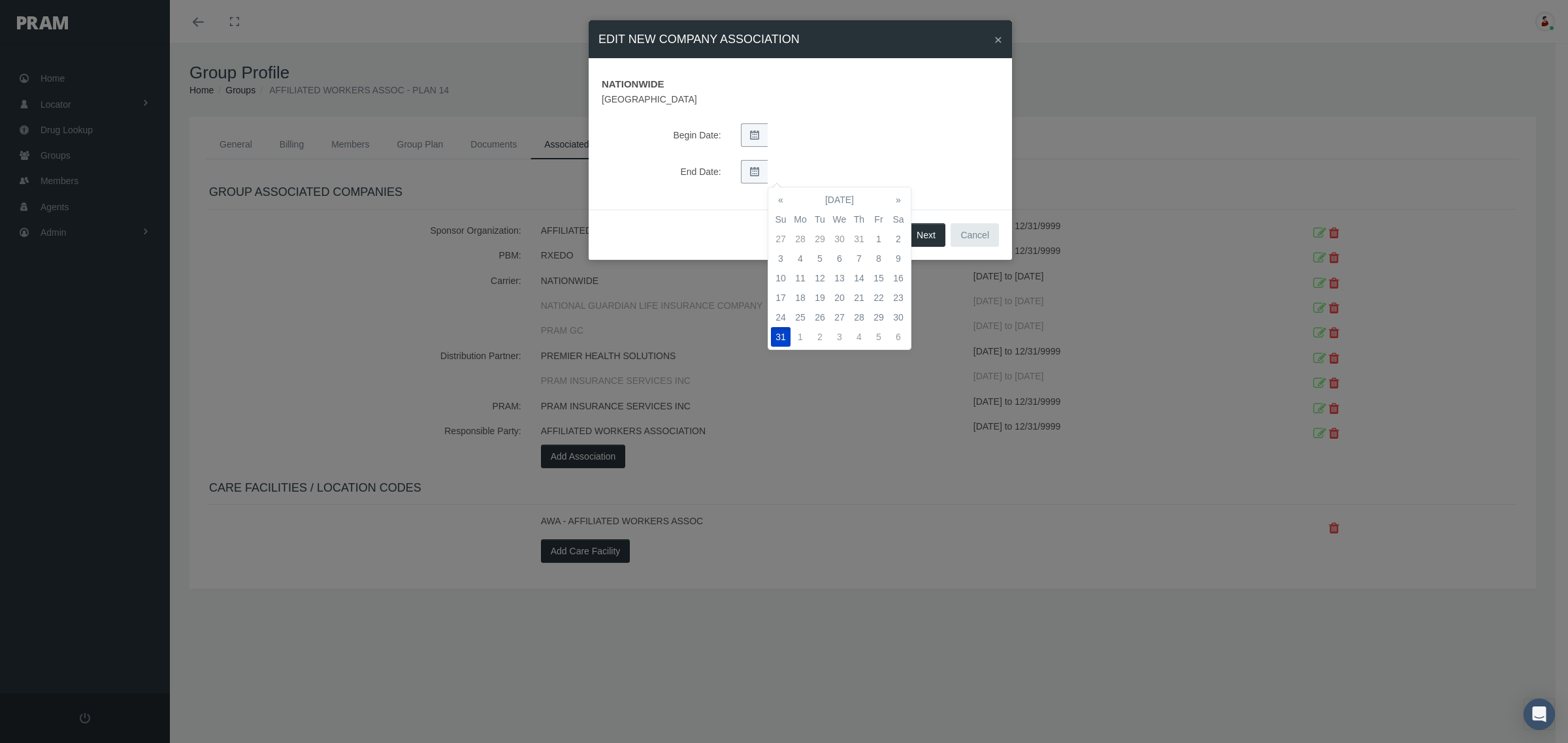
click at [951, 152] on form "NATIONWIDE One Nationwide Plaza Columbus OH 43215 Begin Date: End Date: Carrier…" at bounding box center [800, 127] width 397 height 112
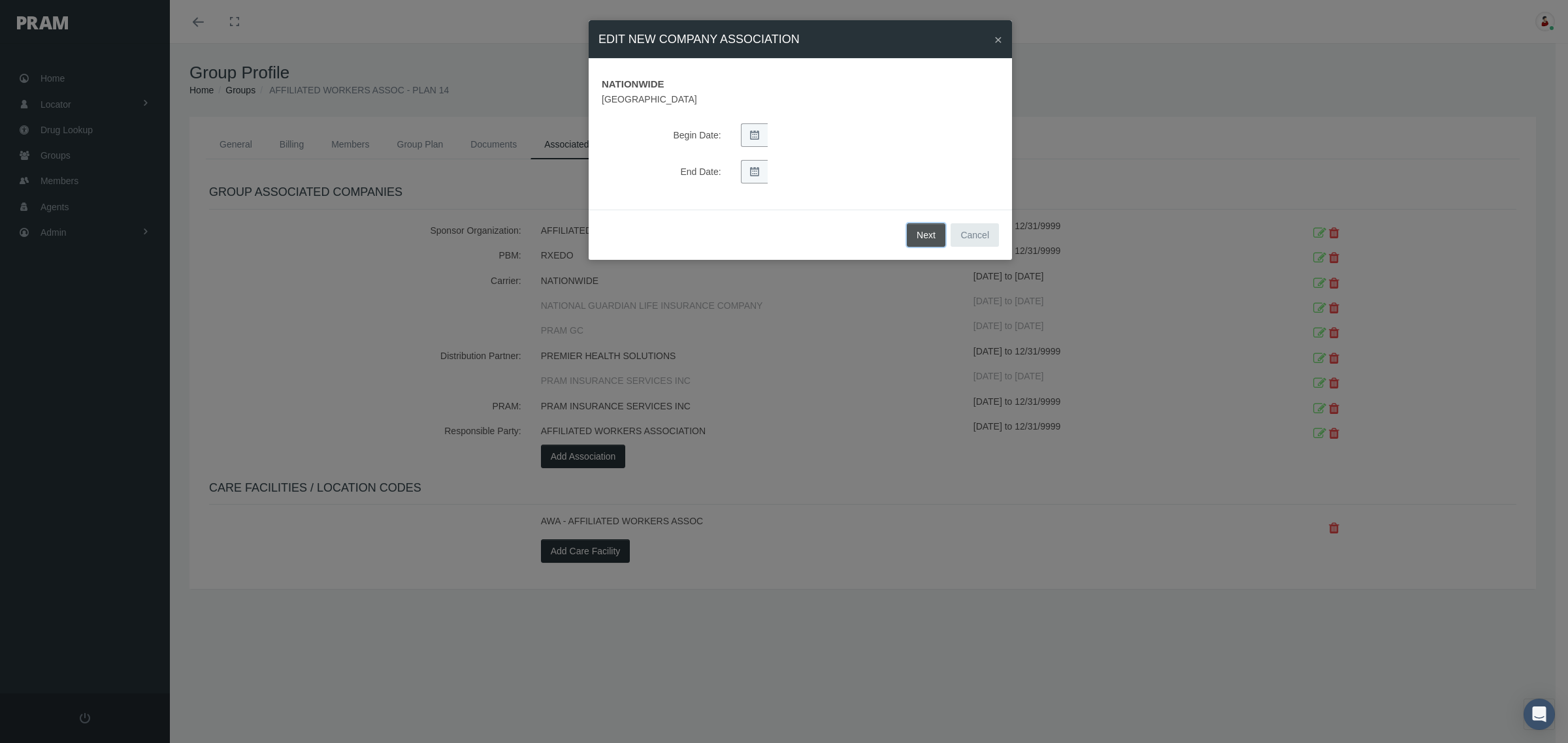
click at [925, 229] on button "Next" at bounding box center [926, 235] width 38 height 24
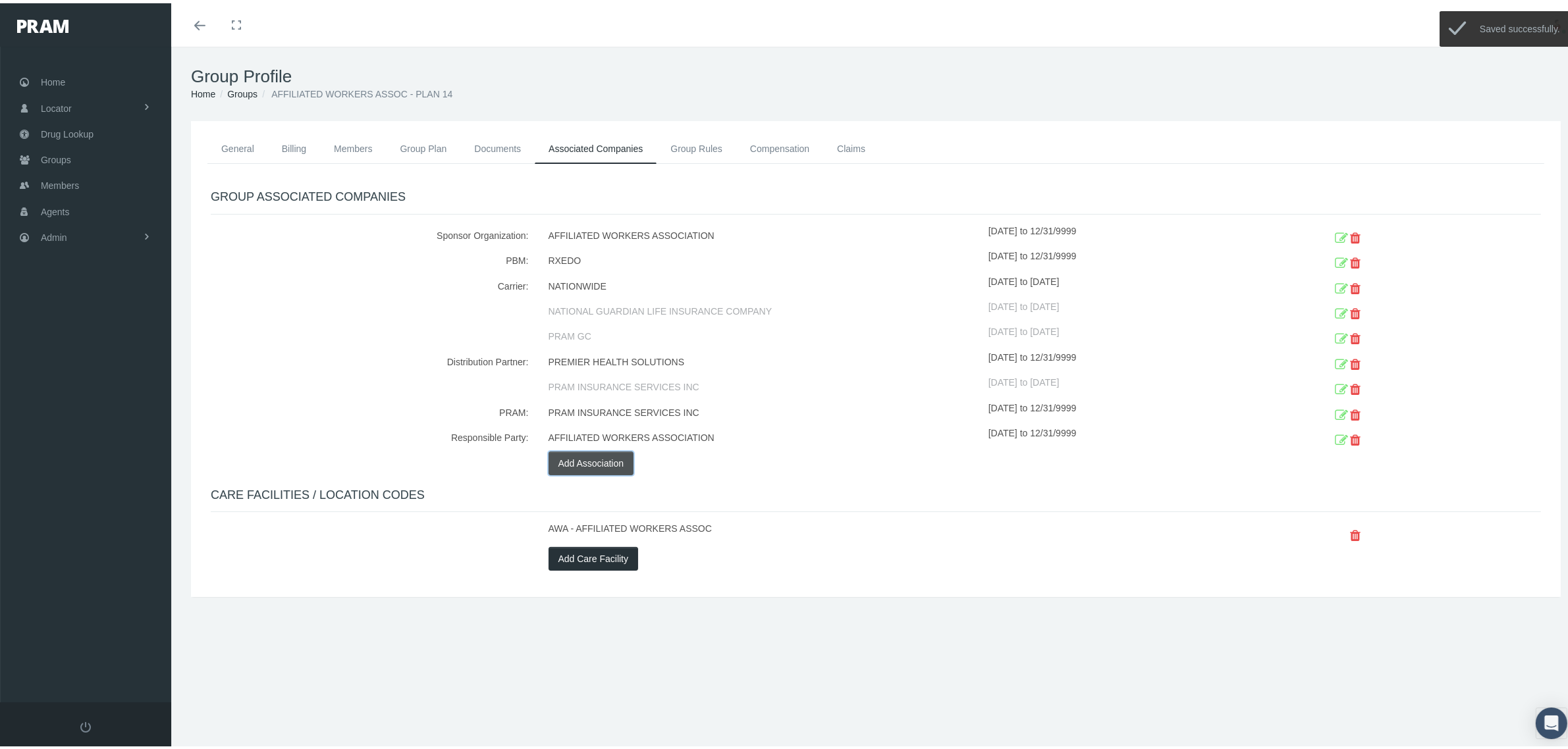
click at [606, 456] on button "Add Association" at bounding box center [591, 460] width 86 height 24
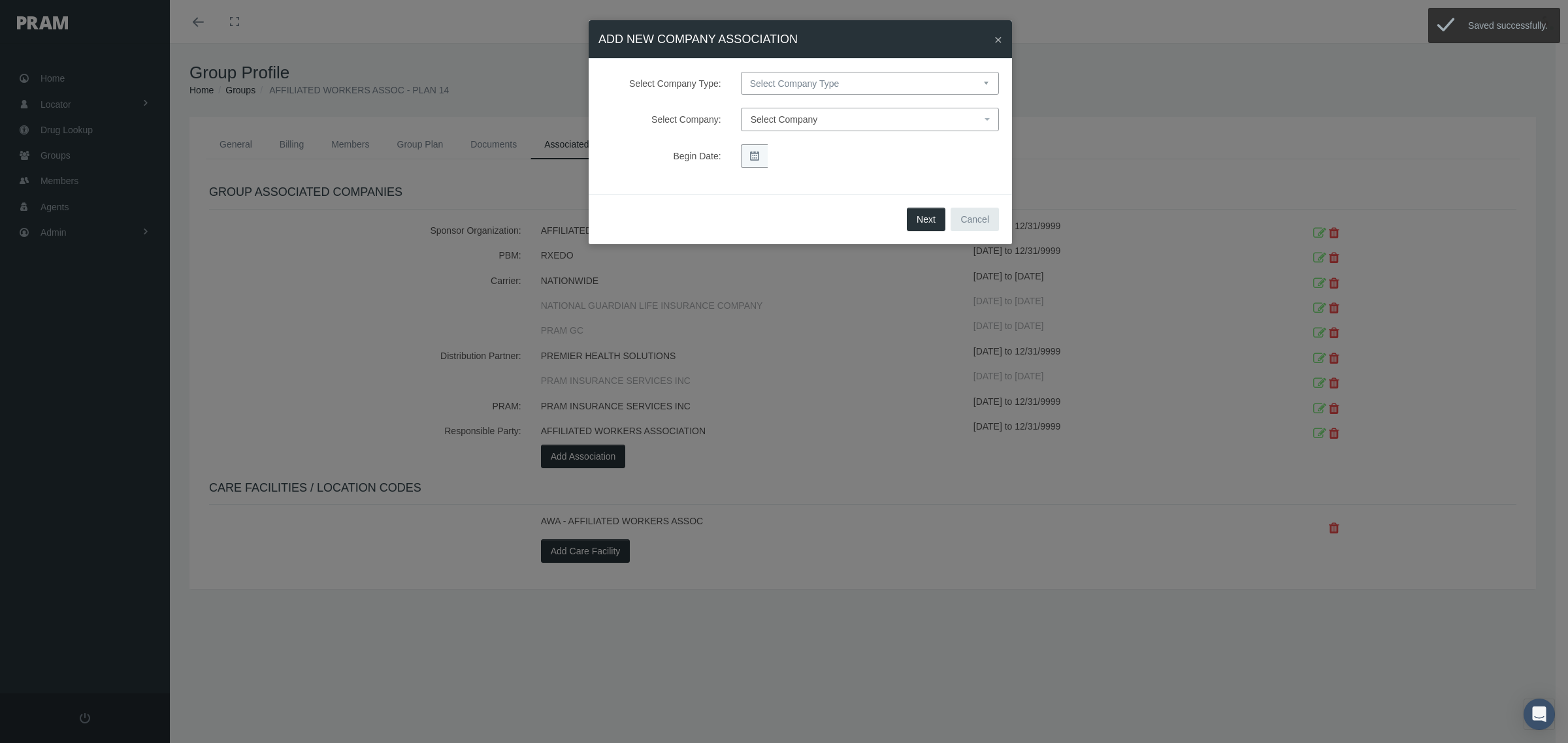
click at [820, 79] on select "Select Company Type Sponsor Organization Broker PBM Carrier Reinsurer Distribut…" at bounding box center [870, 83] width 258 height 23
select select "4"
click at [741, 72] on select "Select Company Type Sponsor Organization Broker PBM Carrier Reinsurer Distribut…" at bounding box center [870, 83] width 258 height 23
select select
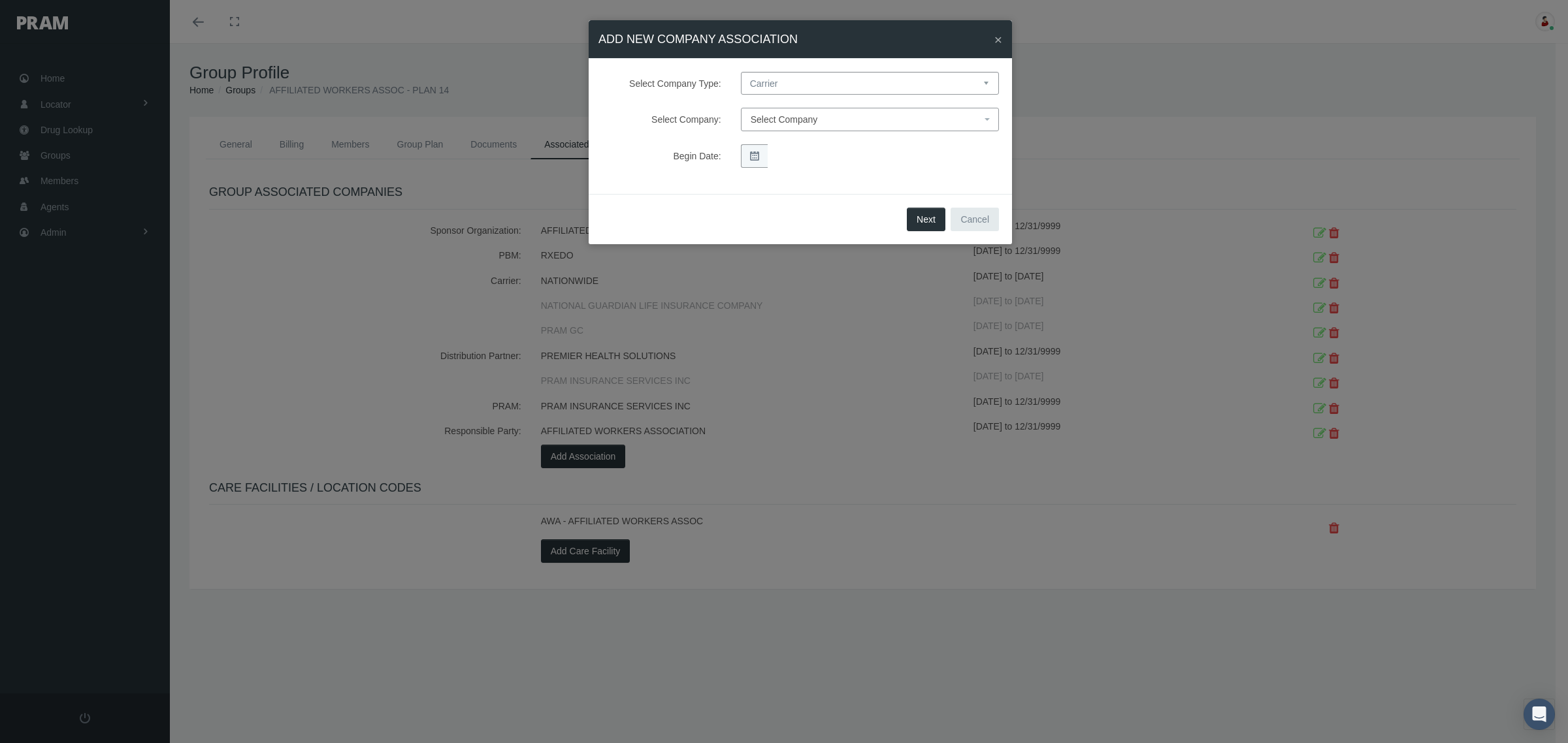
click at [822, 115] on span "Select Company" at bounding box center [865, 119] width 230 height 14
type input "af"
select select "7993"
click at [926, 225] on button "Next" at bounding box center [926, 220] width 38 height 24
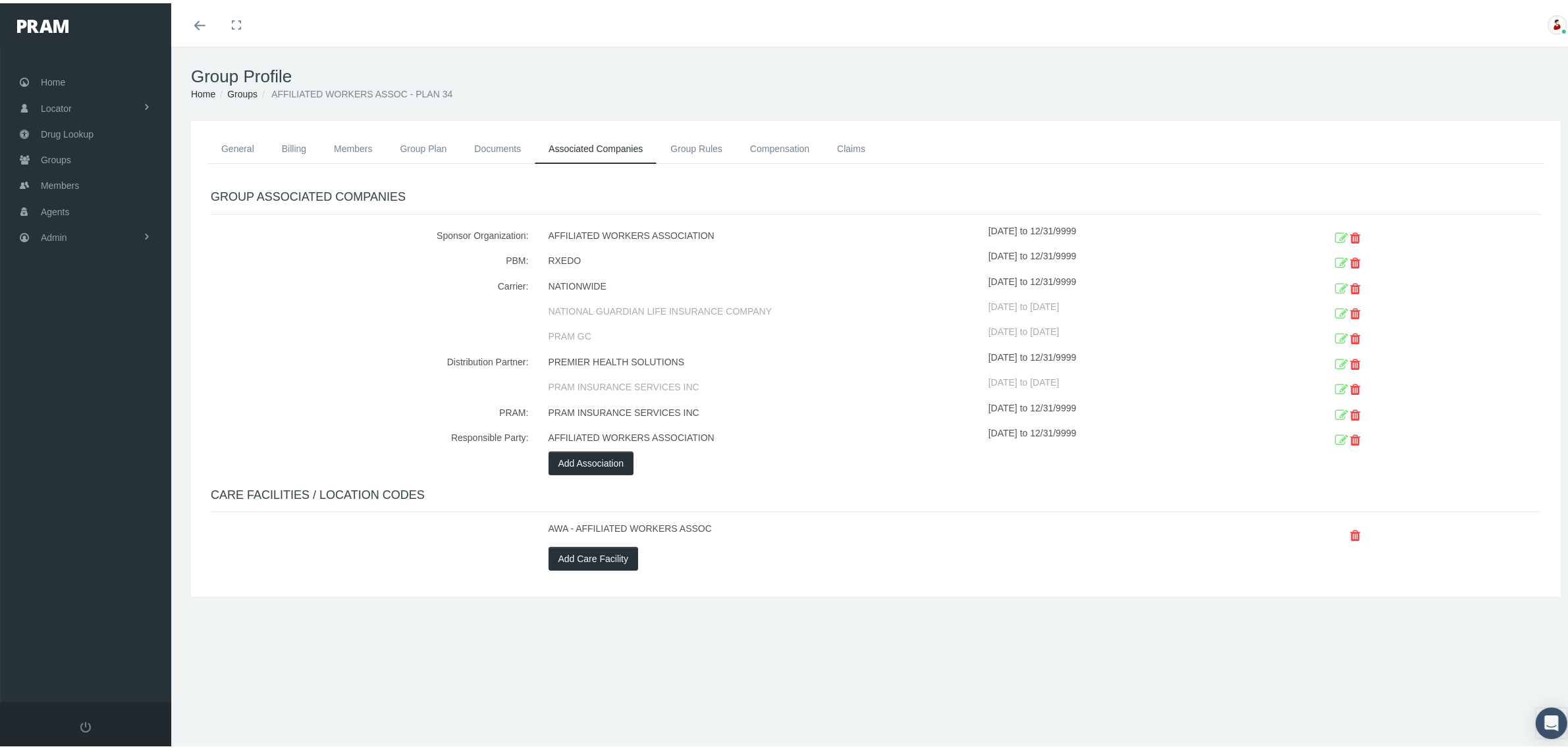
drag, startPoint x: 1067, startPoint y: 277, endPoint x: 1374, endPoint y: 278, distance: 307.0
click at [1374, 278] on div "Carrier: NATIONWIDE 09/01/2021 to 12/31/9999 NATIONAL GUARDIAN LIFE INSURANCE C…" at bounding box center [875, 309] width 1350 height 75
click at [1335, 286] on icon at bounding box center [1342, 286] width 13 height 20
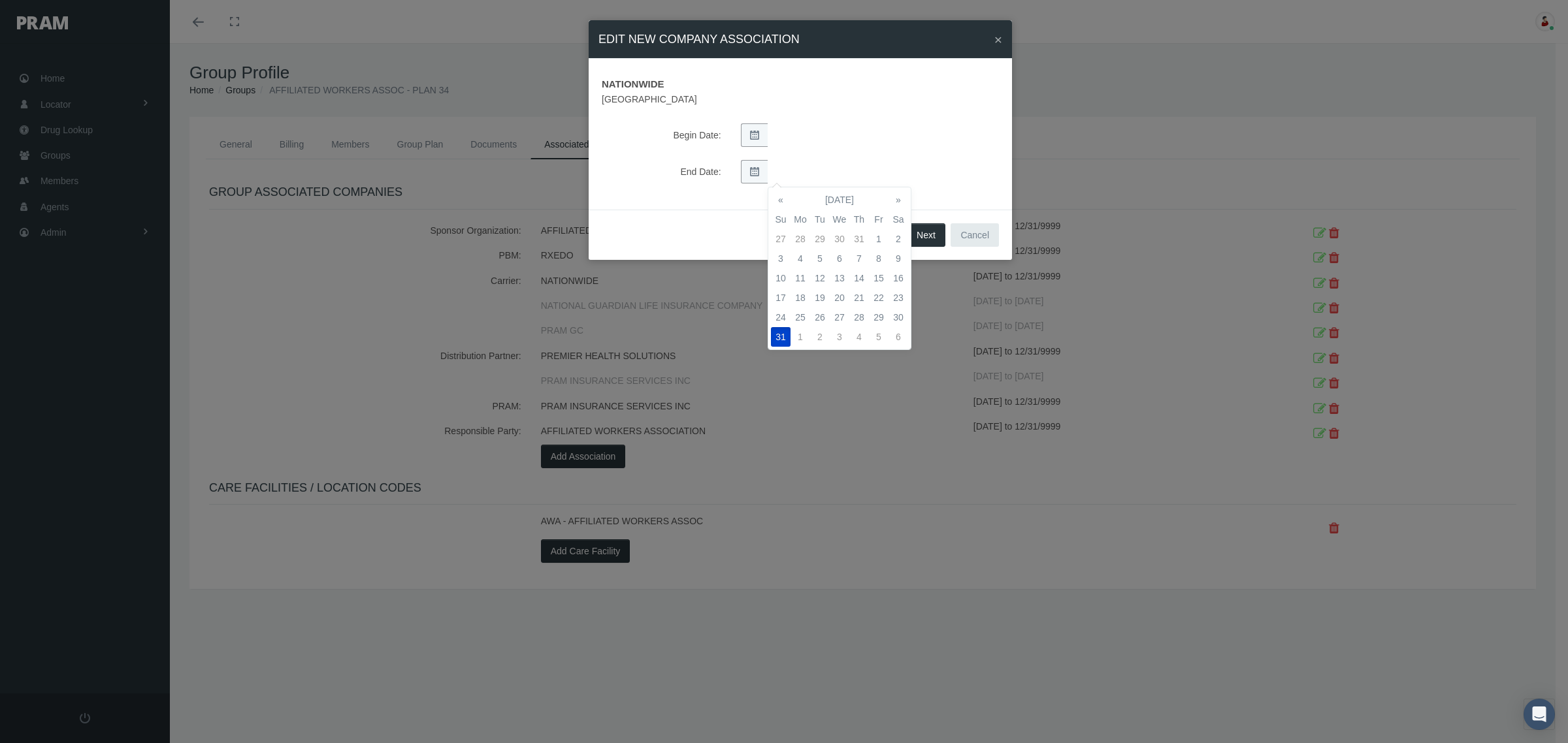
click at [952, 171] on div "End Date:" at bounding box center [800, 172] width 417 height 24
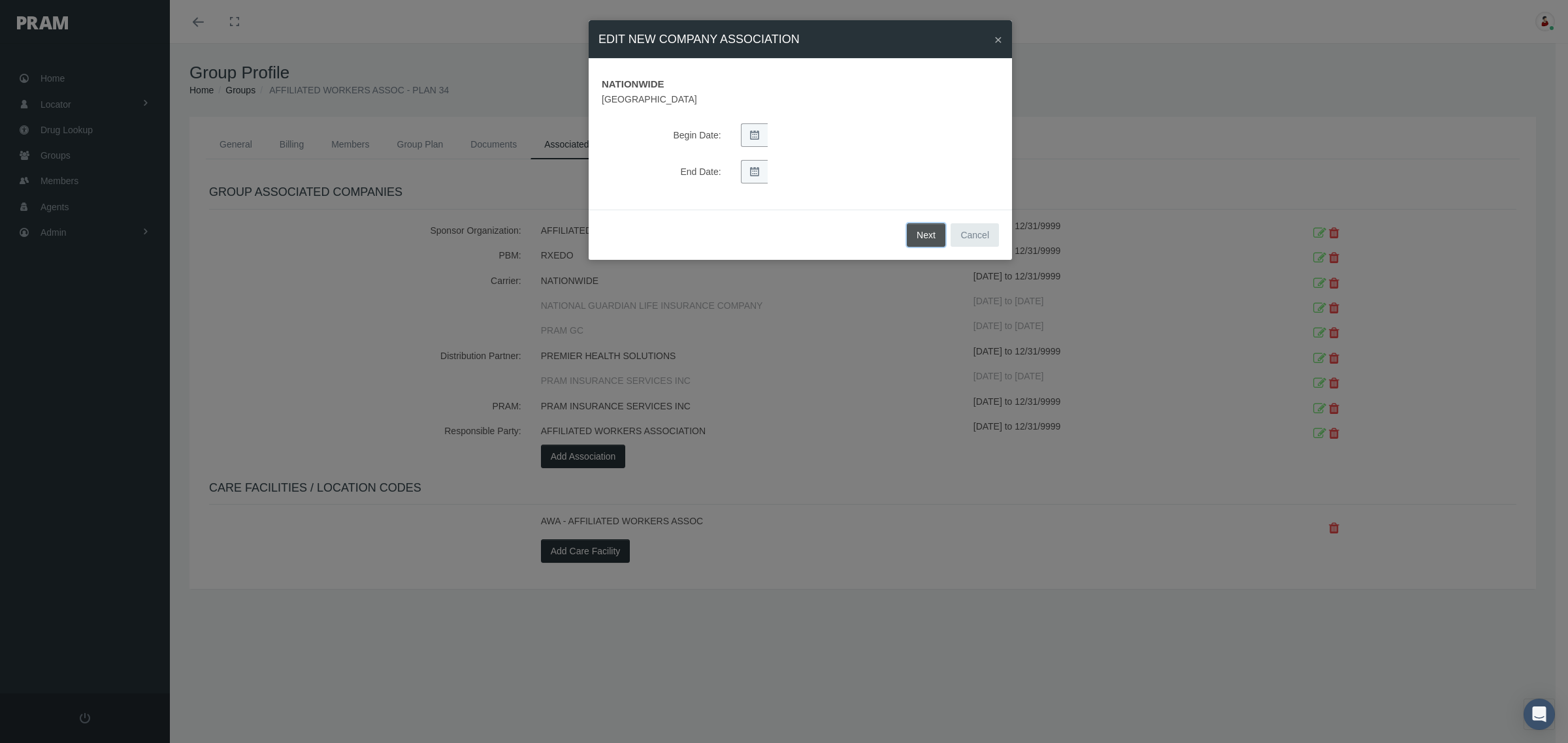
click at [926, 236] on button "Next" at bounding box center [926, 235] width 38 height 24
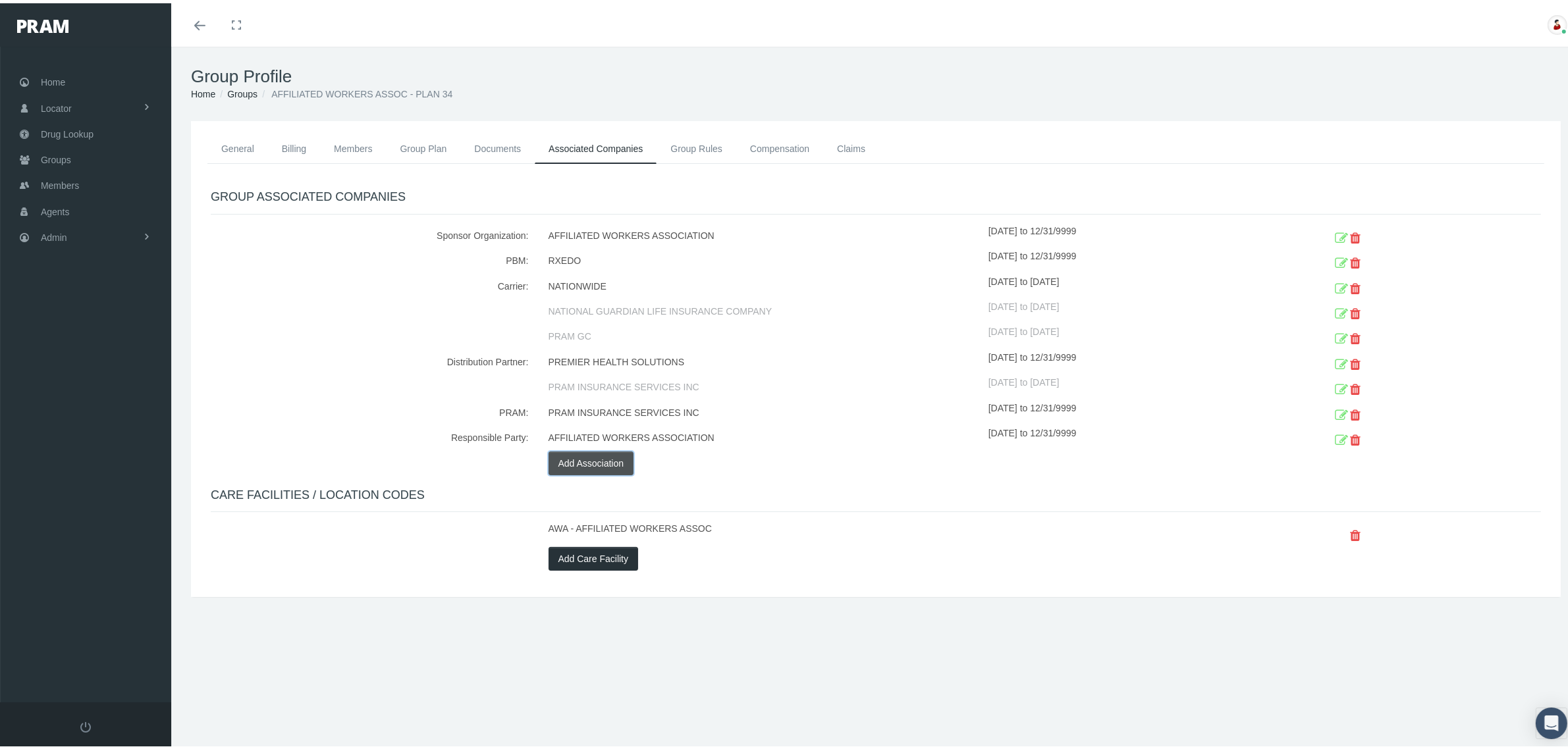
click at [611, 459] on button "Add Association" at bounding box center [591, 460] width 86 height 24
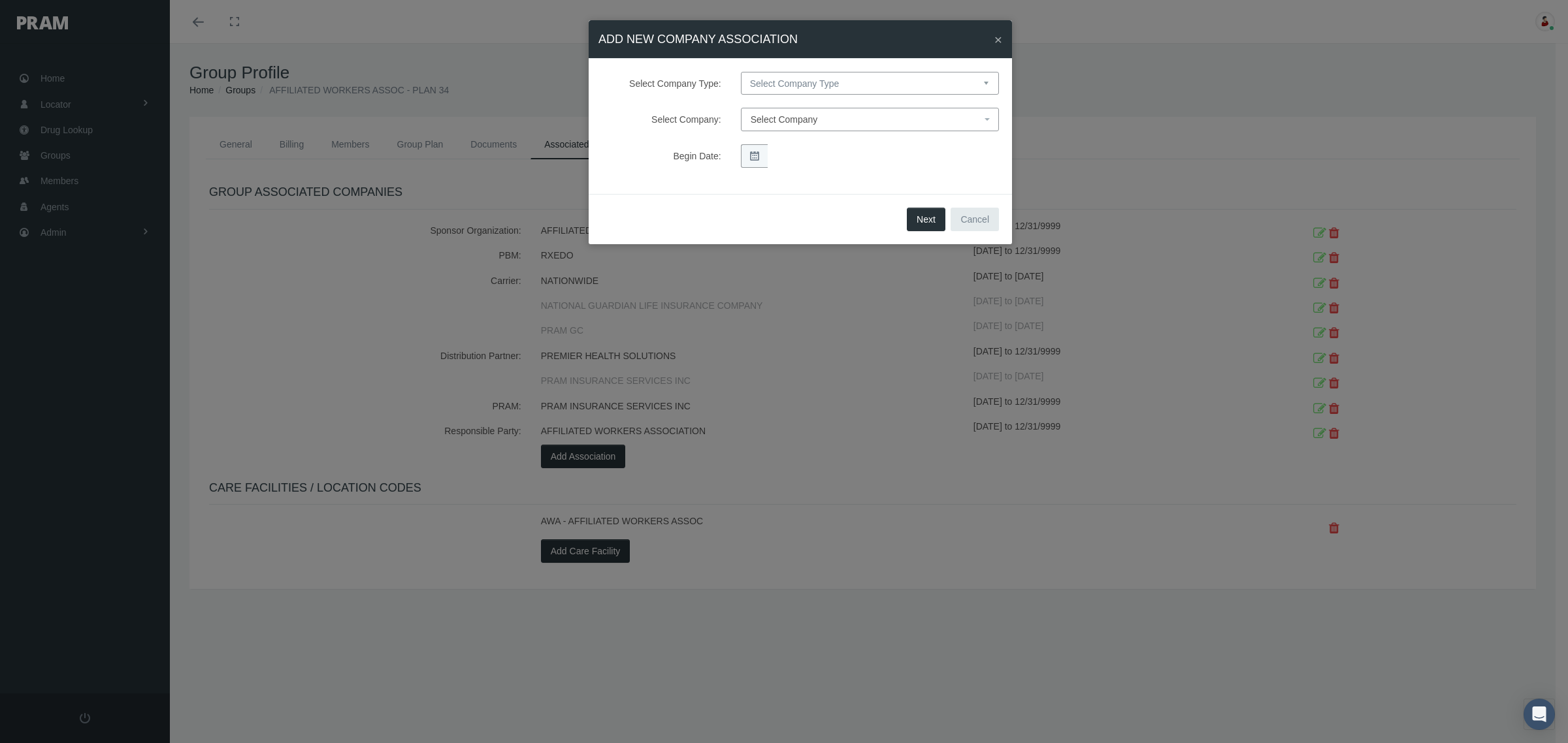
click at [828, 88] on select "Select Company Type Sponsor Organization Broker PBM Carrier Reinsurer Distribut…" at bounding box center [870, 83] width 258 height 23
select select "4"
click at [741, 72] on select "Select Company Type Sponsor Organization Broker PBM Carrier Reinsurer Distribut…" at bounding box center [870, 83] width 258 height 23
select select
click at [848, 123] on span "Select Company" at bounding box center [865, 119] width 230 height 14
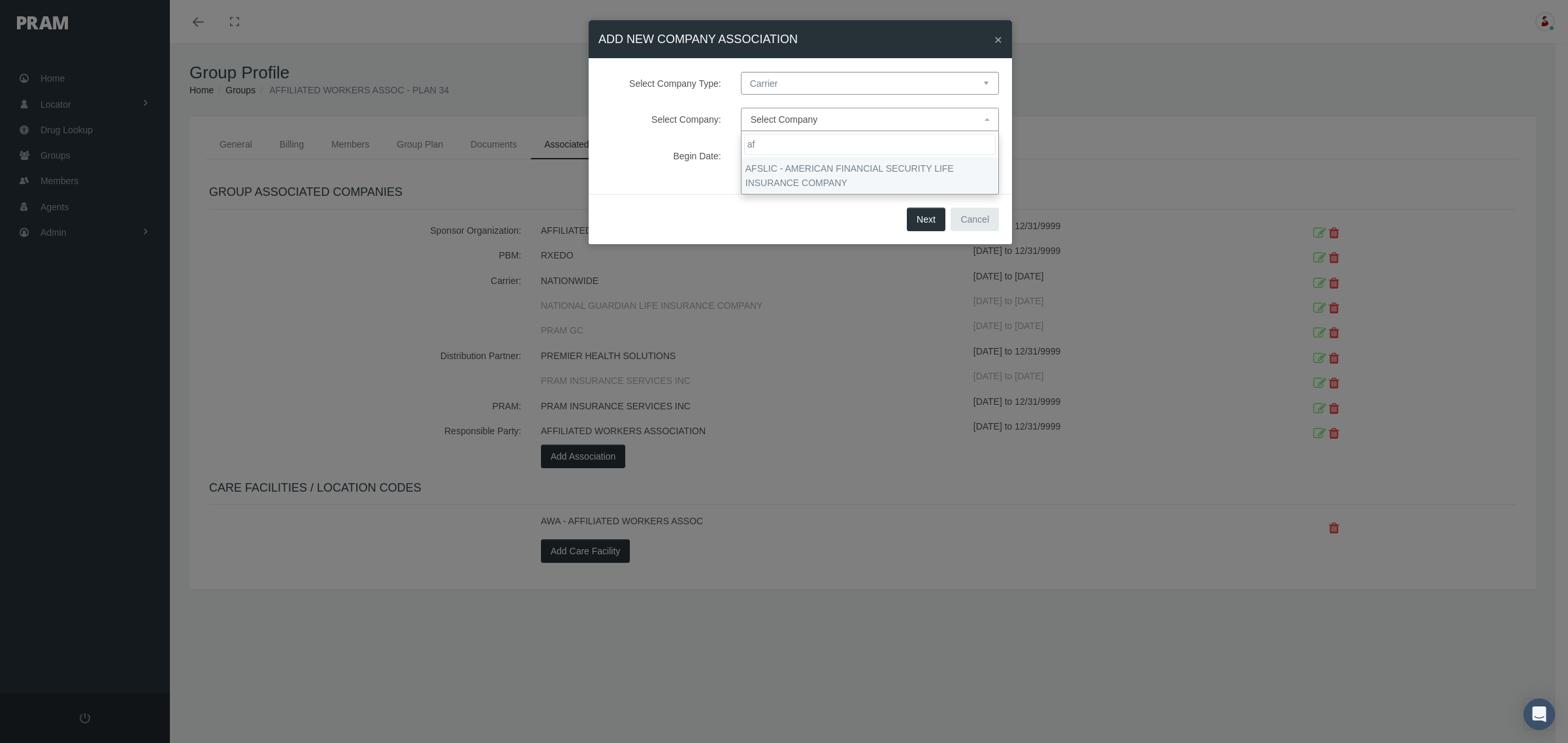
type input "af"
select select "7993"
click at [929, 218] on button "Next" at bounding box center [926, 220] width 38 height 24
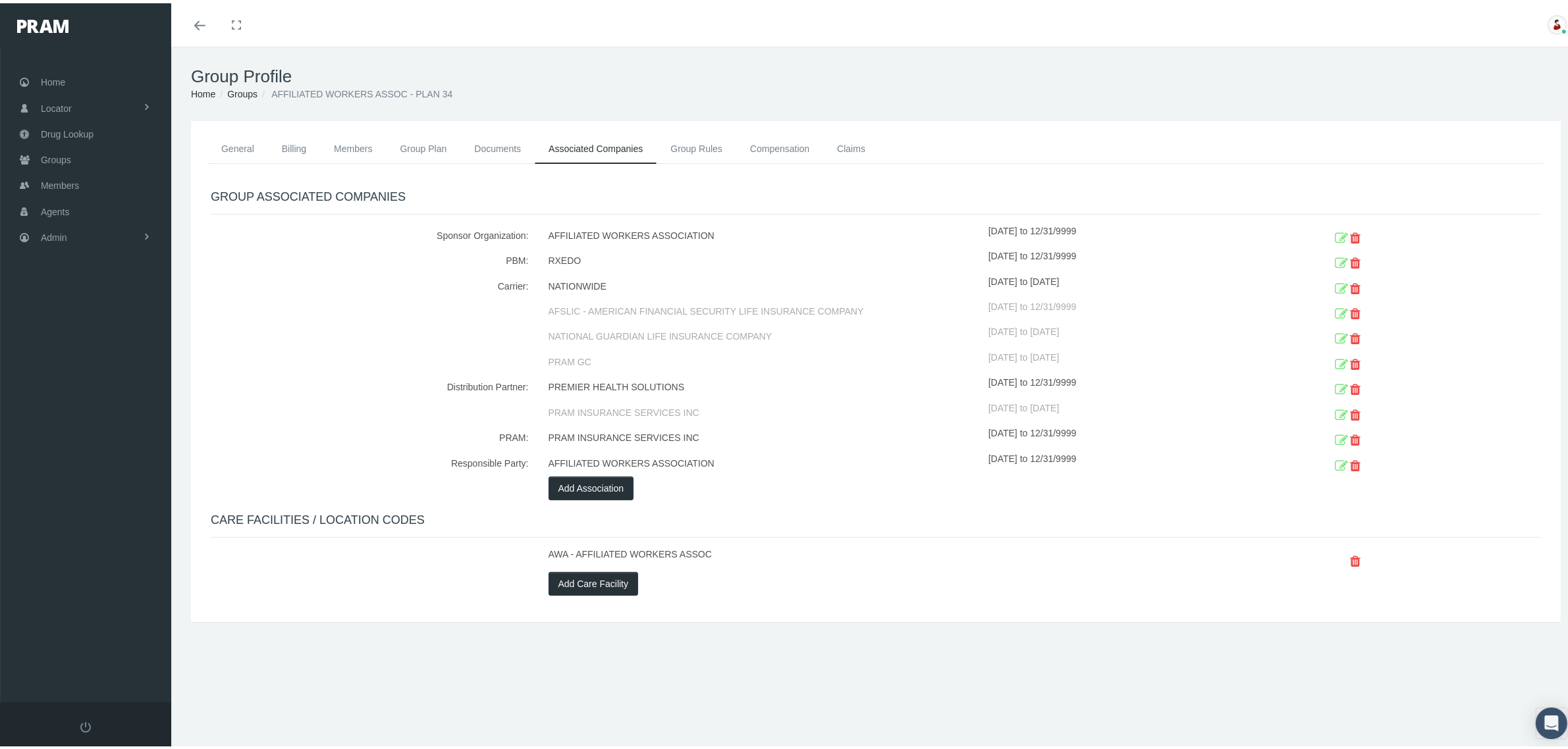
click at [1151, 132] on ul "General Billing Members Group Plan Documents Associated Companies Enrollment Hi…" at bounding box center [875, 146] width 1337 height 30
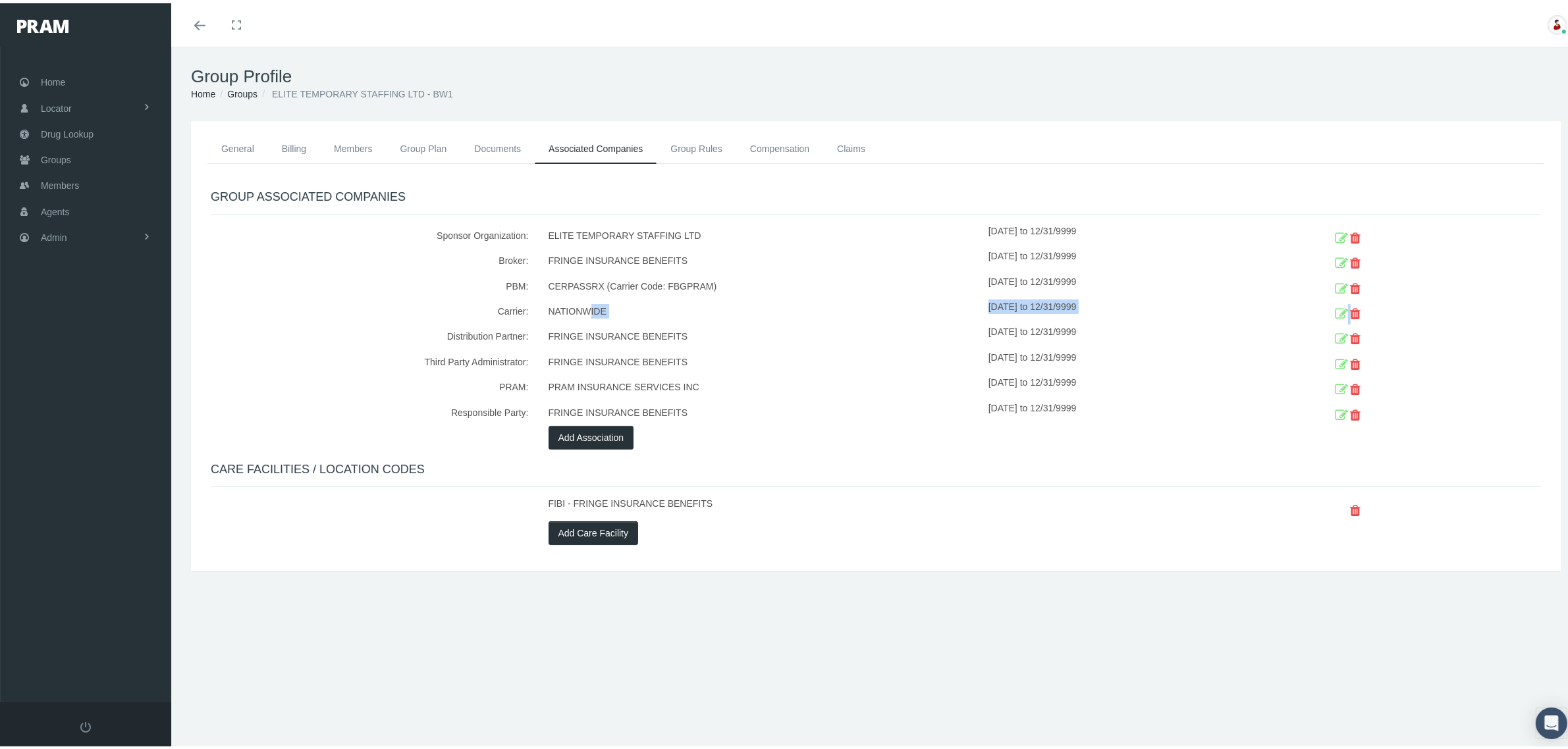
drag, startPoint x: 587, startPoint y: 308, endPoint x: 1357, endPoint y: 305, distance: 770.0
click at [1357, 305] on div "Carrier: NATIONWIDE [DATE] to 12/31/9999" at bounding box center [875, 309] width 1350 height 25
click at [1335, 310] on icon at bounding box center [1342, 310] width 13 height 20
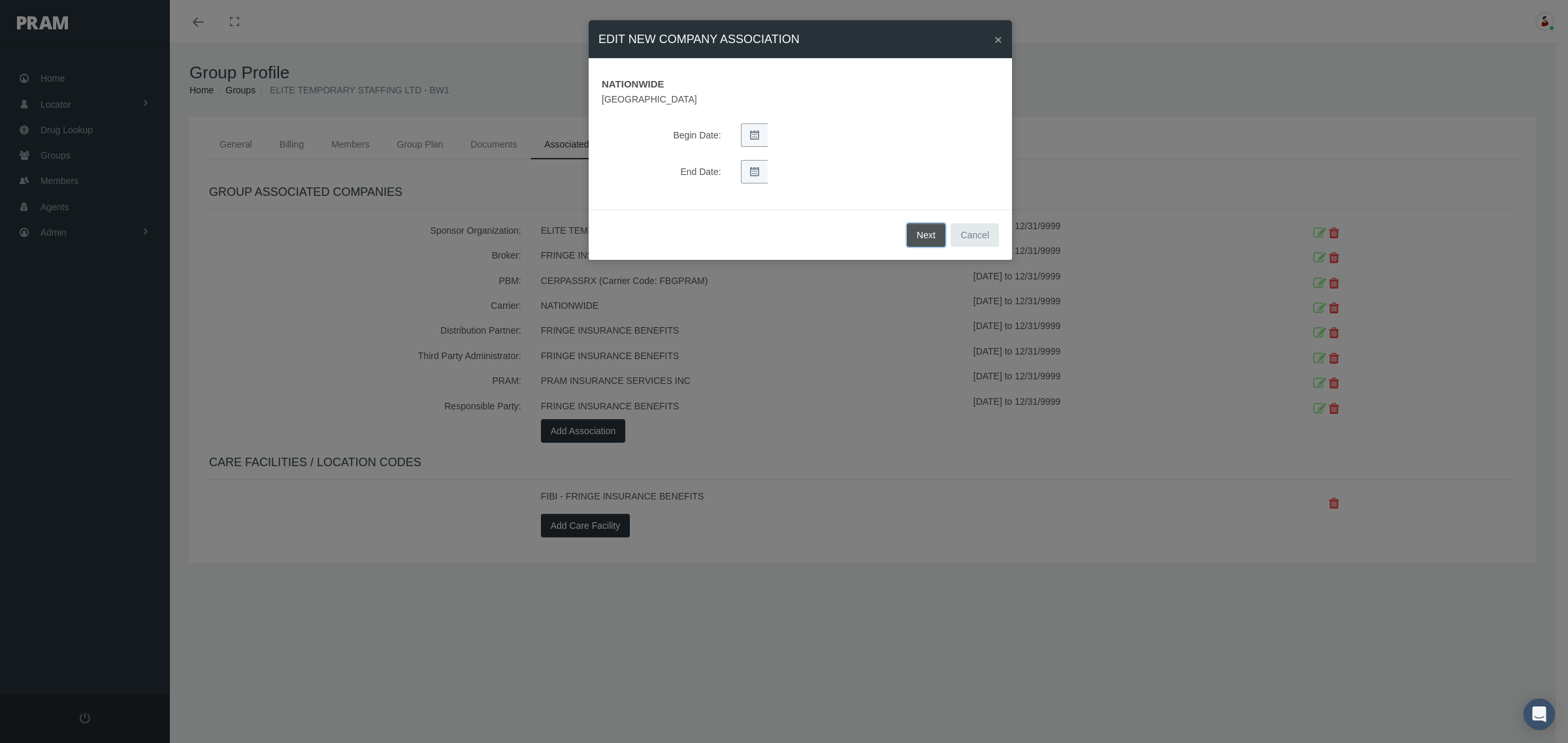
click at [931, 233] on button "Next" at bounding box center [926, 235] width 38 height 24
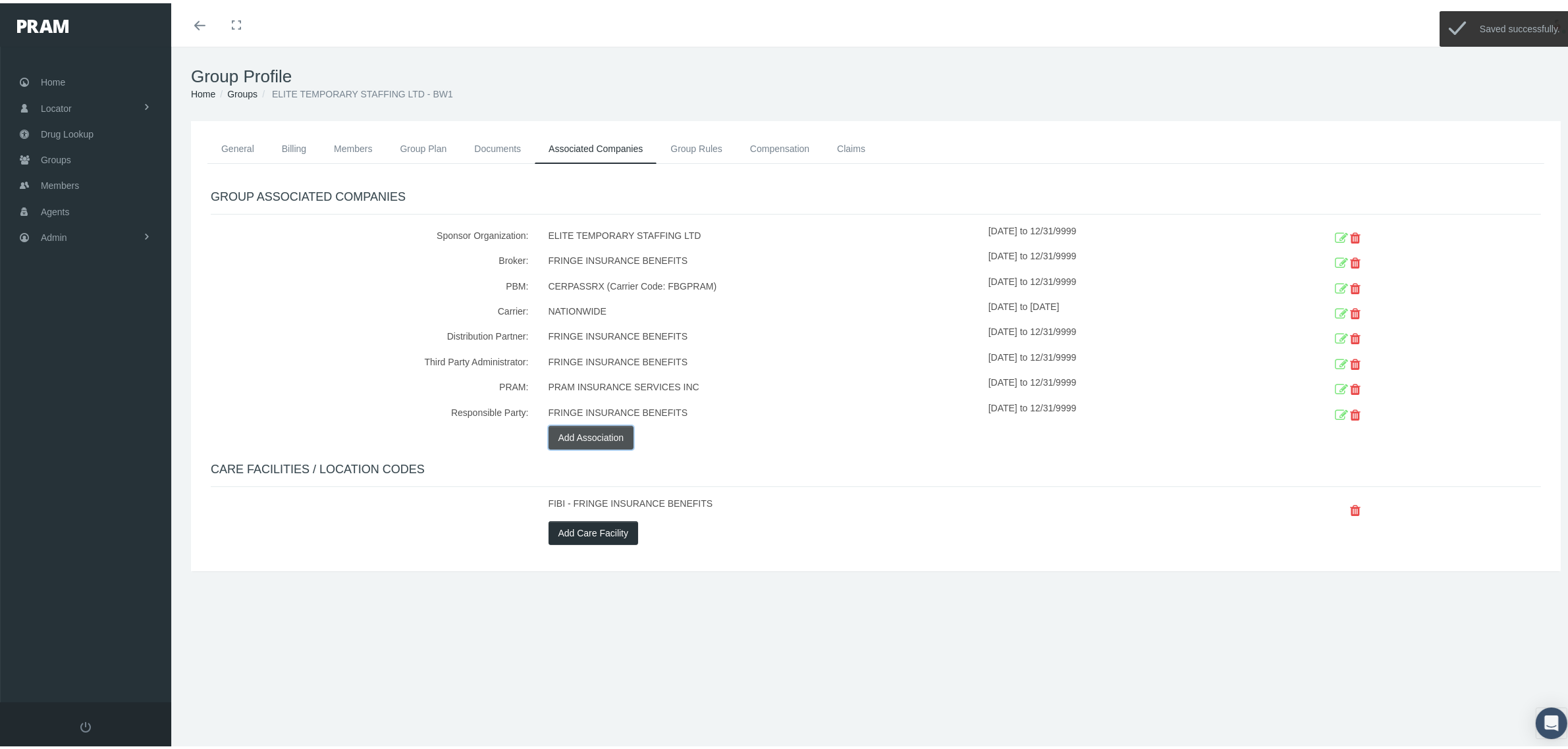
click at [602, 439] on button "Add Association" at bounding box center [591, 434] width 86 height 24
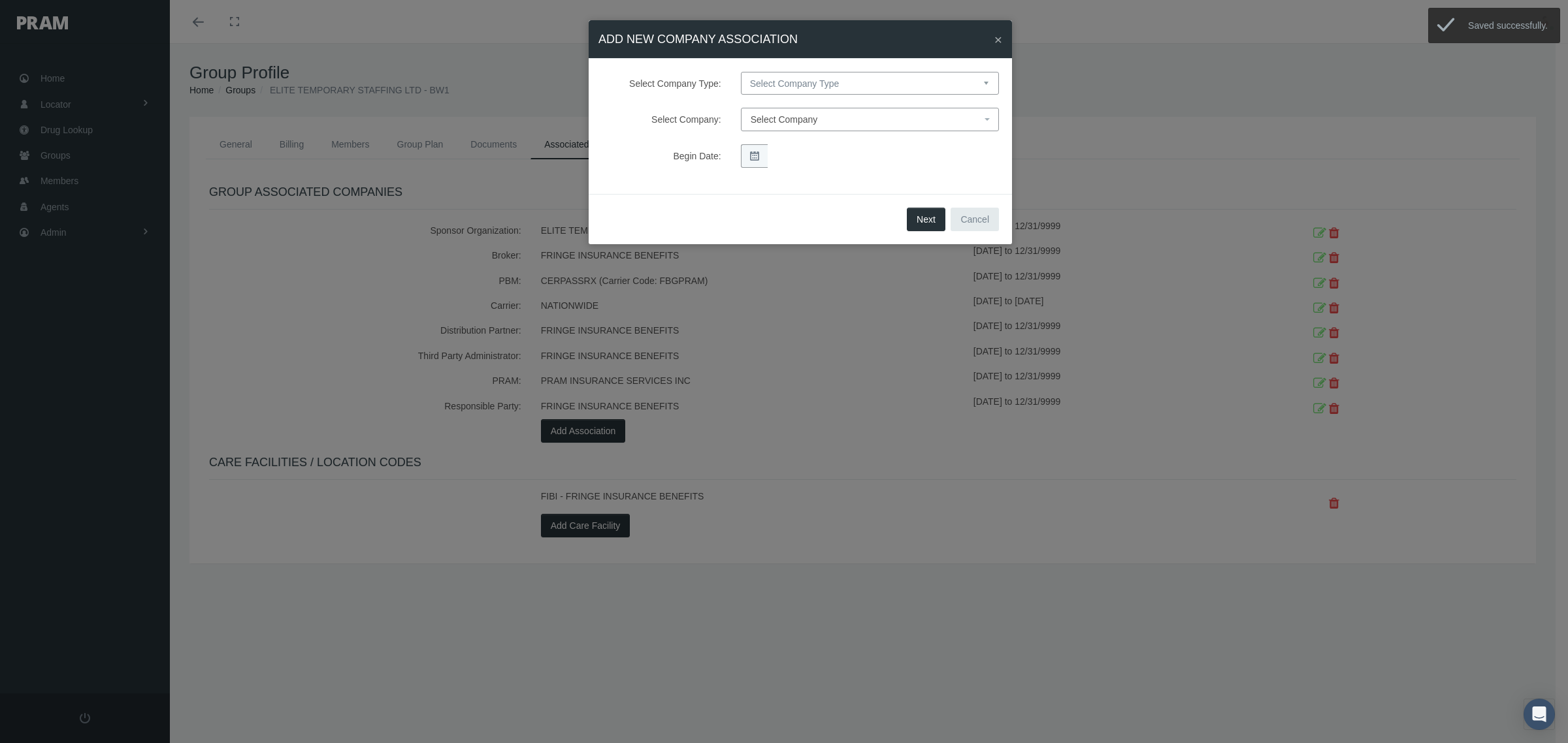
click at [807, 86] on select "Select Company Type Sponsor Organization Broker PBM Carrier Reinsurer Distribut…" at bounding box center [870, 83] width 258 height 23
select select "4"
click at [741, 72] on select "Select Company Type Sponsor Organization Broker PBM Carrier Reinsurer Distribut…" at bounding box center [870, 83] width 258 height 23
select select
click at [838, 122] on span "Select Company" at bounding box center [865, 119] width 230 height 14
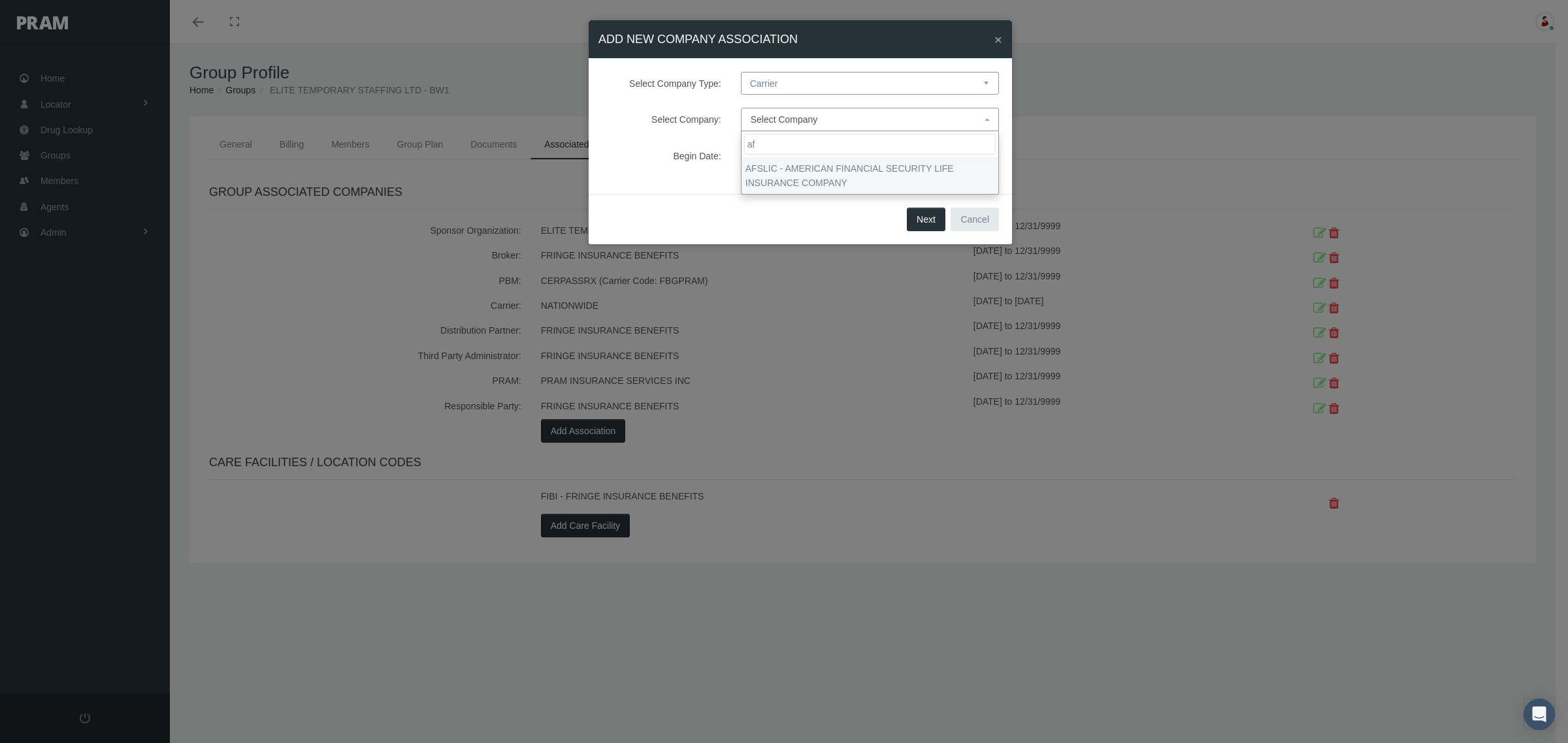
type input "af"
select select "7993"
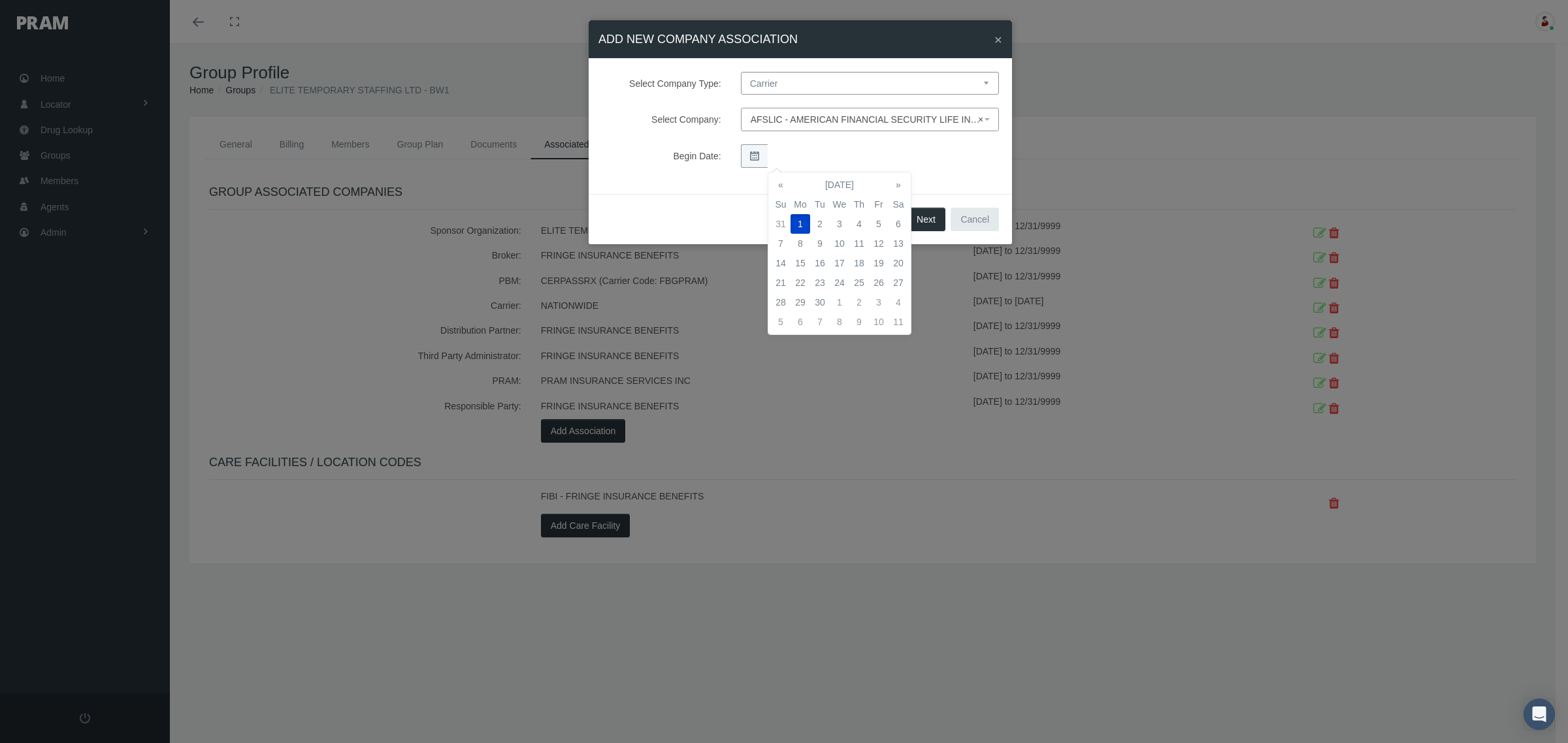
click at [947, 153] on div "Begin Date:" at bounding box center [800, 156] width 417 height 24
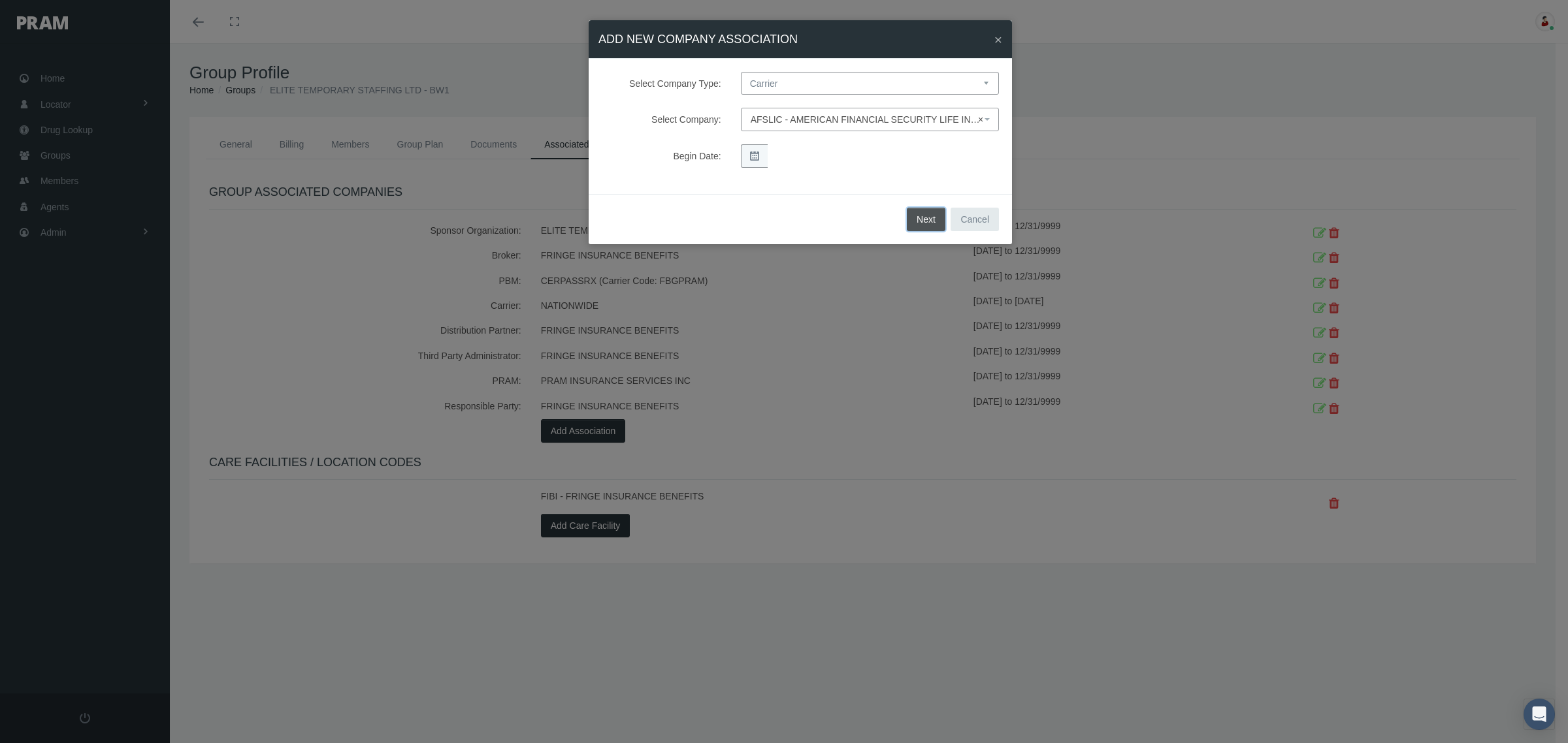
click at [918, 219] on button "Next" at bounding box center [926, 220] width 38 height 24
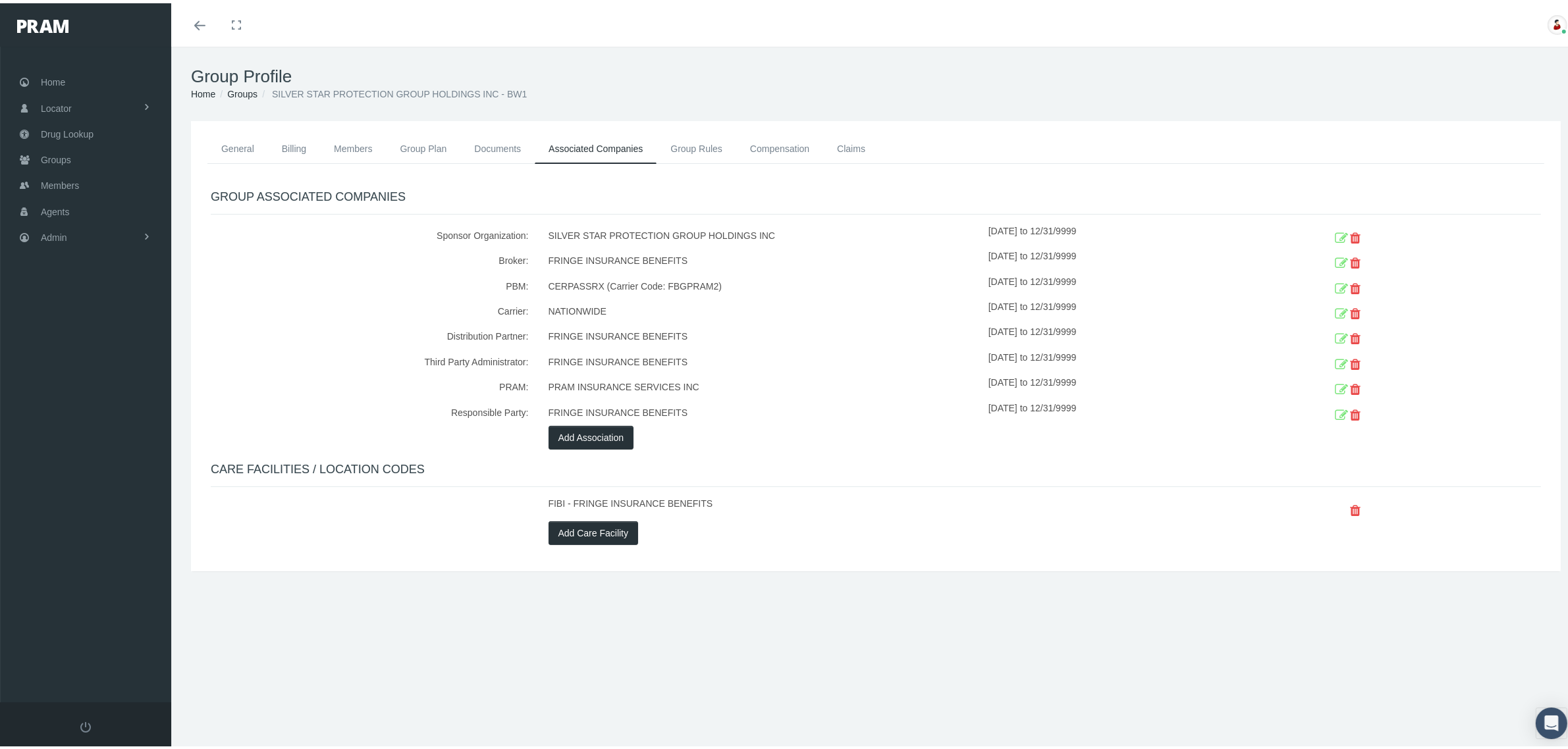
drag, startPoint x: 1051, startPoint y: 305, endPoint x: 1346, endPoint y: 299, distance: 295.1
click at [1346, 299] on div "Carrier: NATIONWIDE [DATE] to 12/31/9999" at bounding box center [875, 309] width 1350 height 25
click at [1335, 307] on icon at bounding box center [1342, 310] width 13 height 20
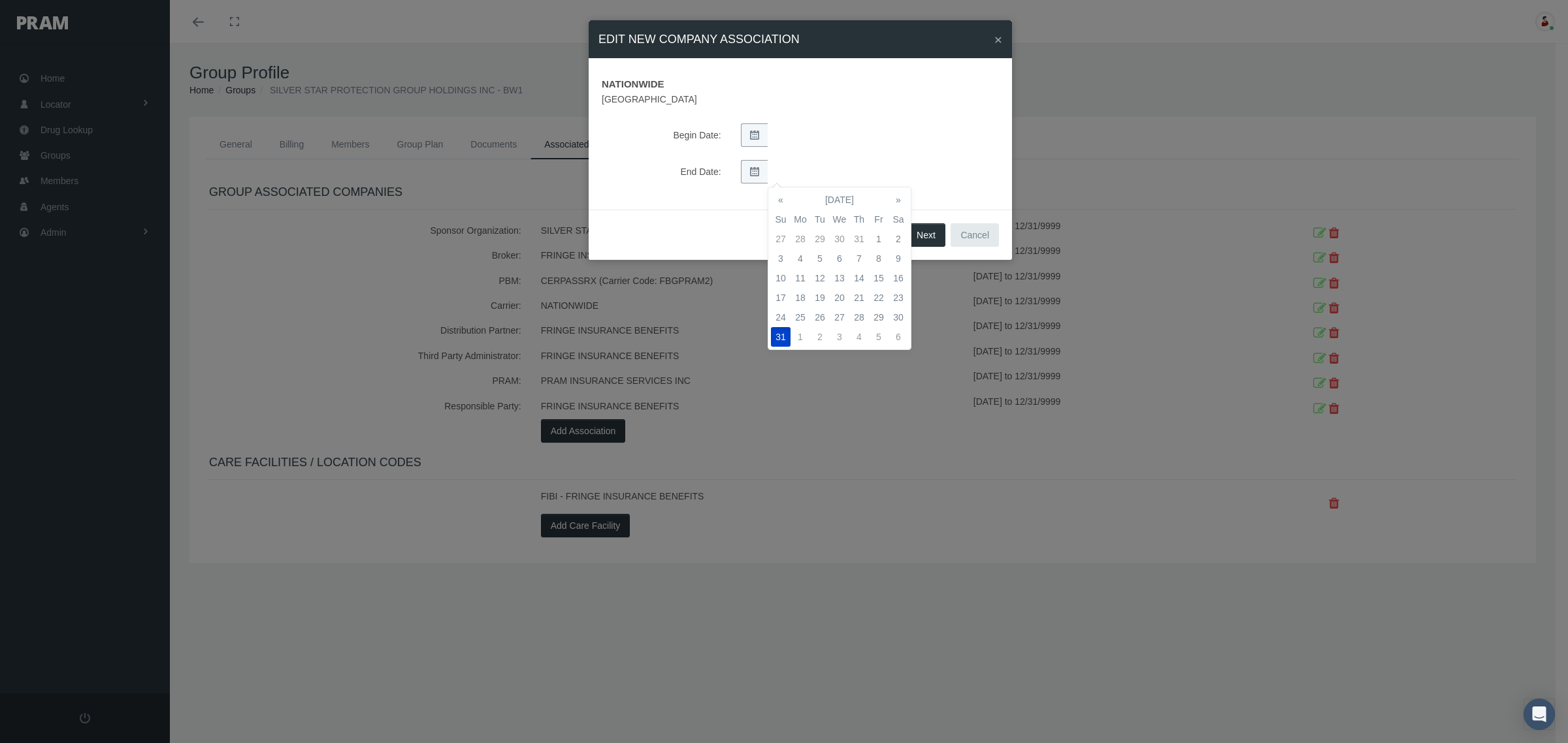
click at [974, 181] on div "End Date:" at bounding box center [800, 172] width 417 height 24
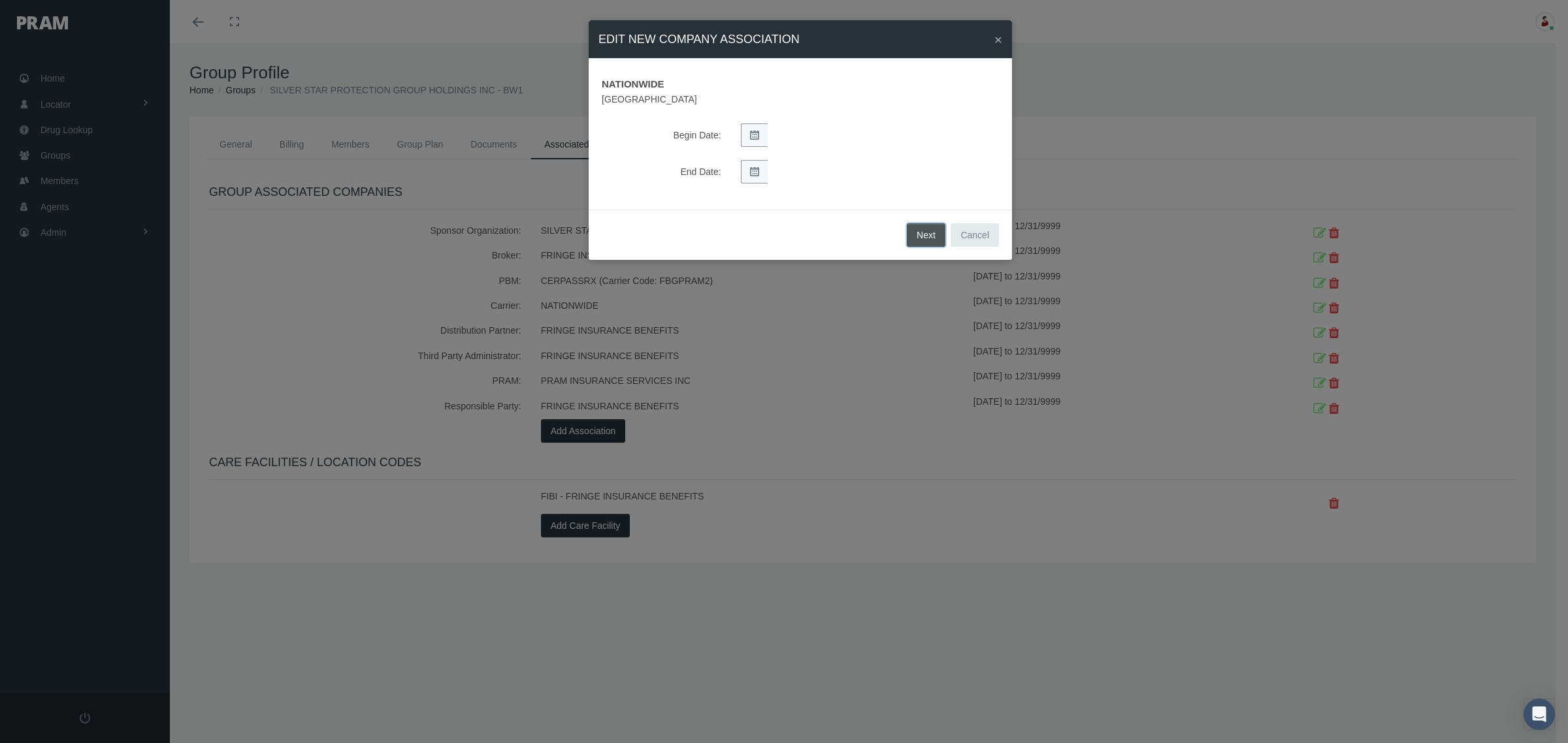
click at [923, 230] on button "Next" at bounding box center [926, 235] width 38 height 24
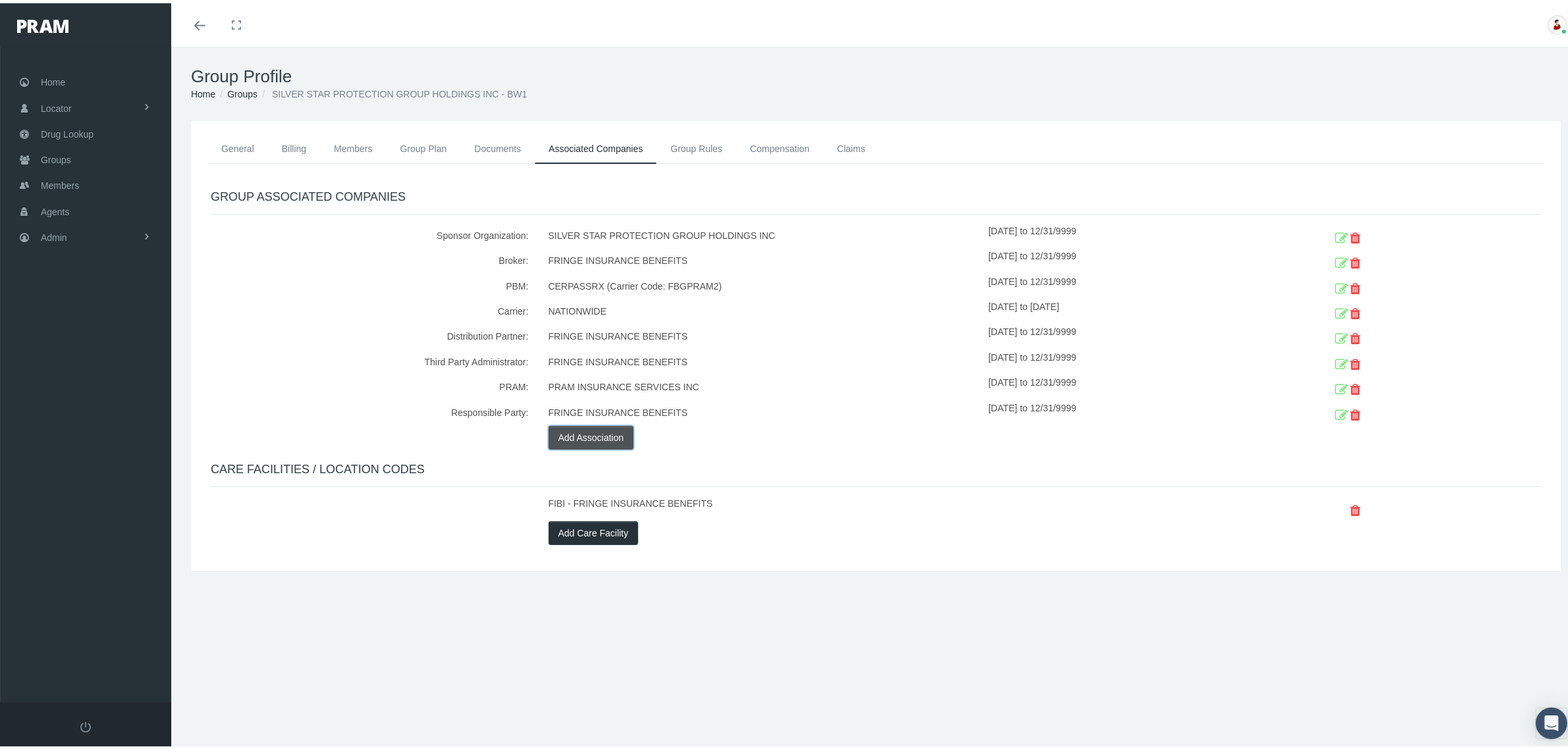
click at [616, 436] on button "Add Association" at bounding box center [591, 434] width 86 height 24
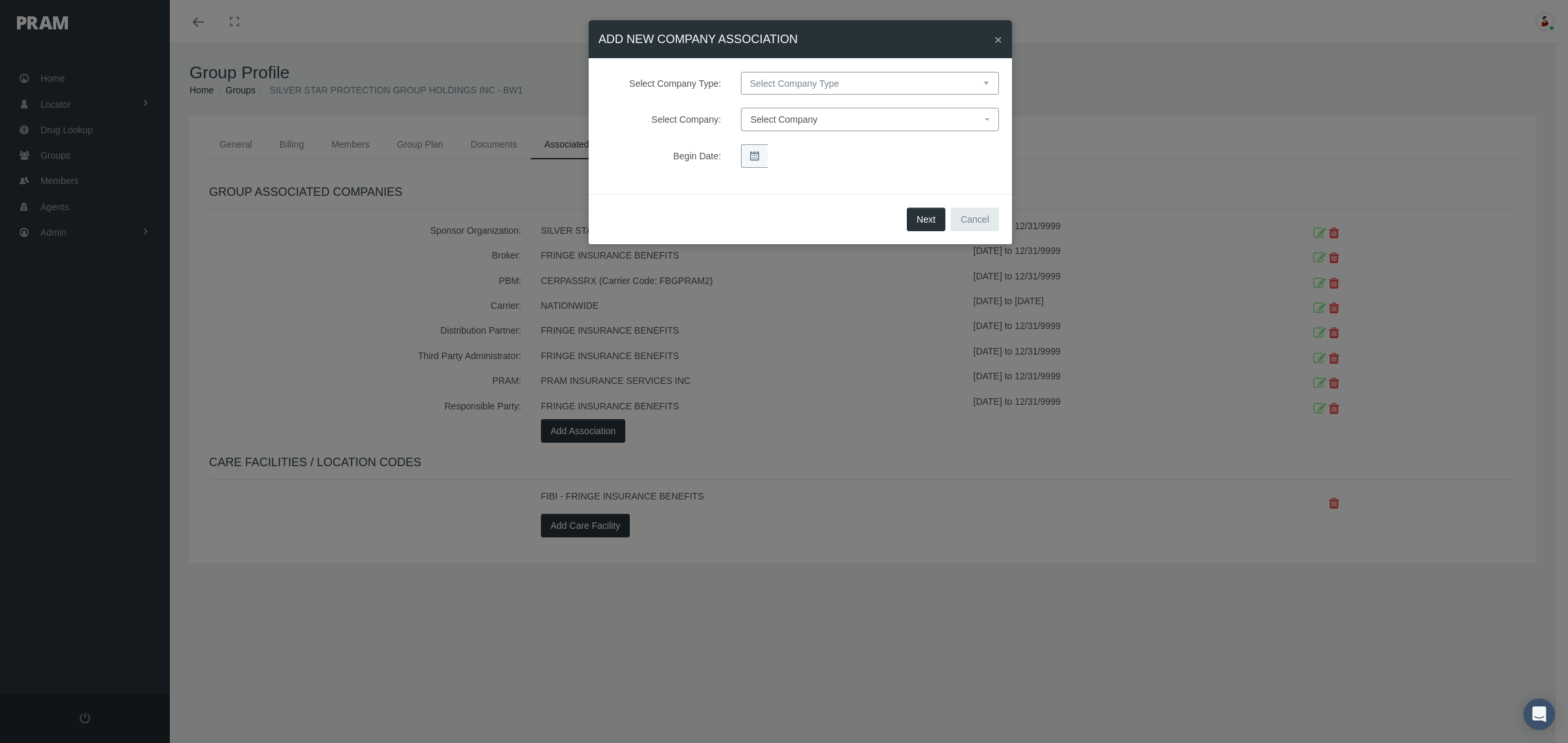
click at [808, 87] on select "Select Company Type Sponsor Organization Broker PBM Carrier Reinsurer Distribut…" at bounding box center [870, 83] width 258 height 23
select select "4"
click at [741, 72] on select "Select Company Type Sponsor Organization Broker PBM Carrier Reinsurer Distribut…" at bounding box center [870, 83] width 258 height 23
select select
click at [808, 122] on span "Select Company" at bounding box center [784, 119] width 67 height 10
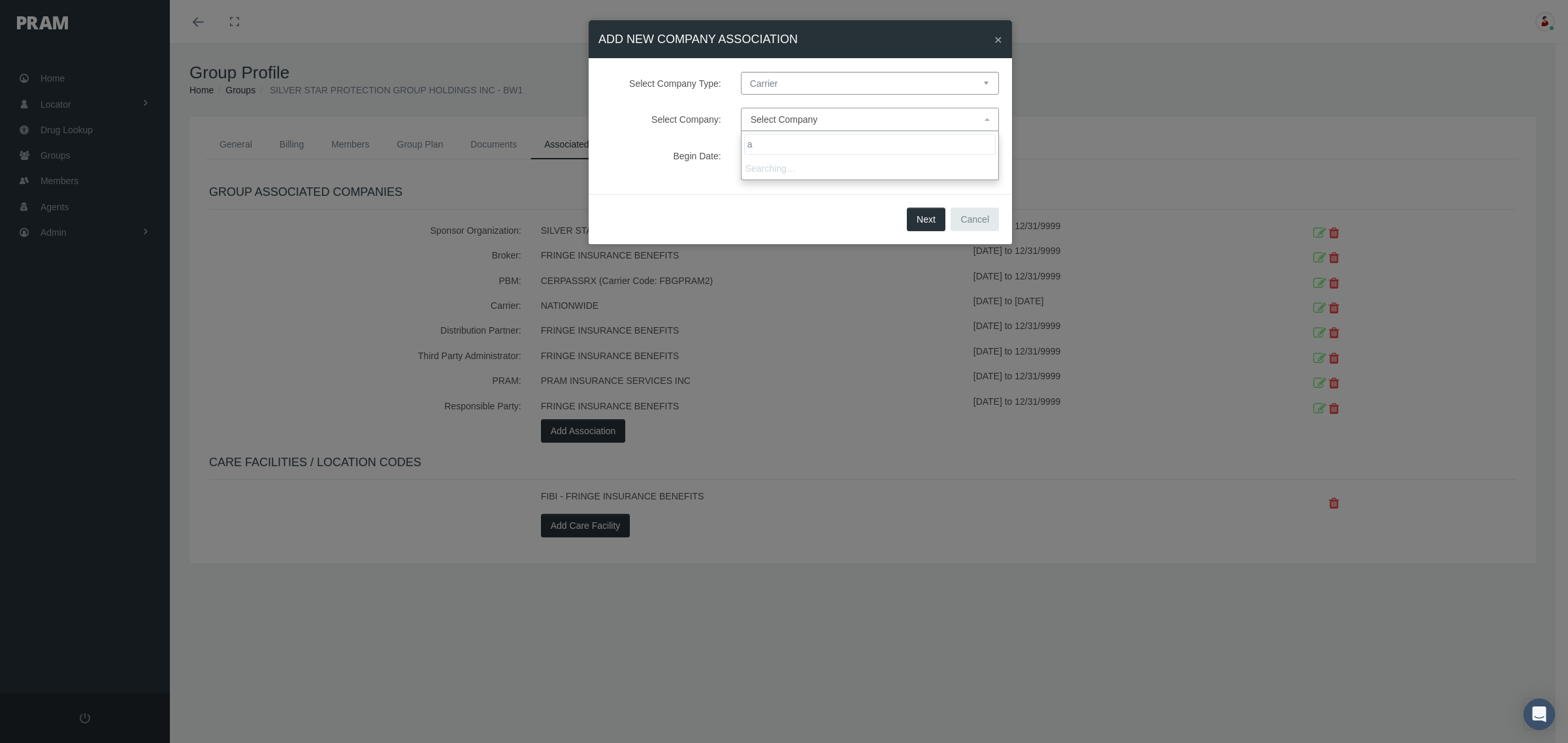
type input "af"
select select "7993"
click at [925, 219] on button "Next" at bounding box center [926, 220] width 38 height 24
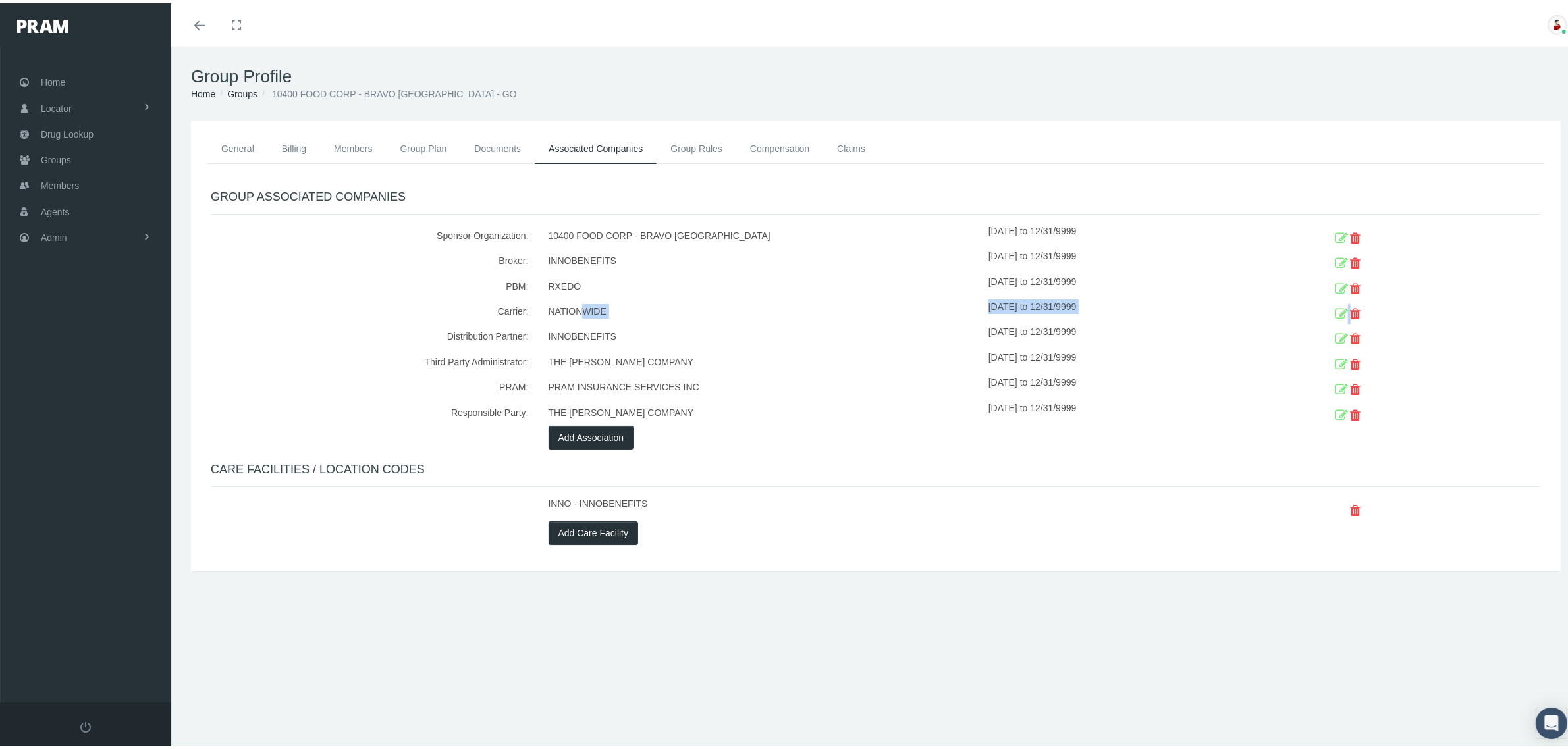
drag, startPoint x: 577, startPoint y: 306, endPoint x: 1360, endPoint y: 305, distance: 783.0
click at [1360, 305] on div "Carrier: NATIONWIDE [DATE] to 12/31/9999" at bounding box center [875, 309] width 1350 height 25
click at [1335, 310] on icon at bounding box center [1342, 310] width 13 height 20
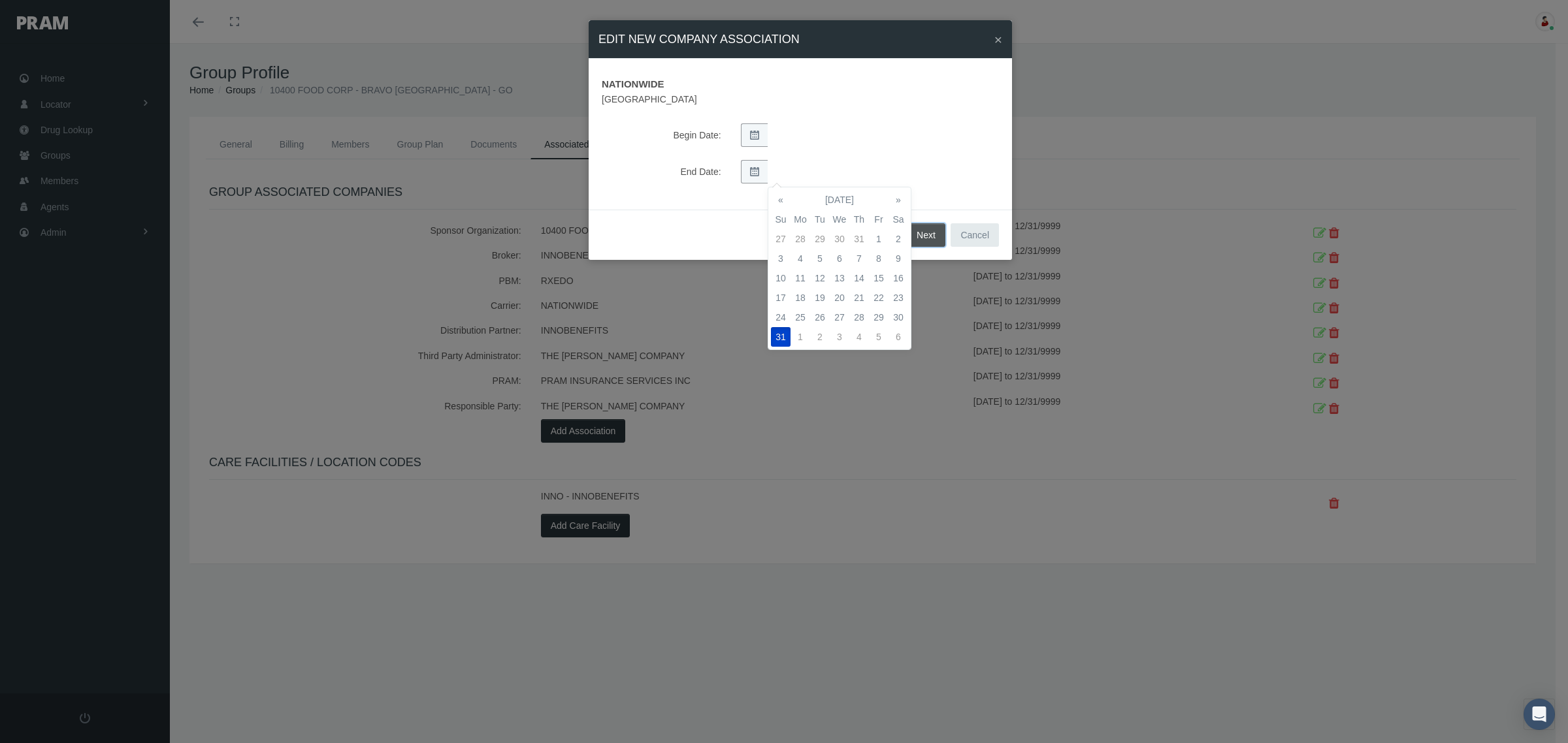
click at [926, 232] on button "Next" at bounding box center [926, 235] width 38 height 24
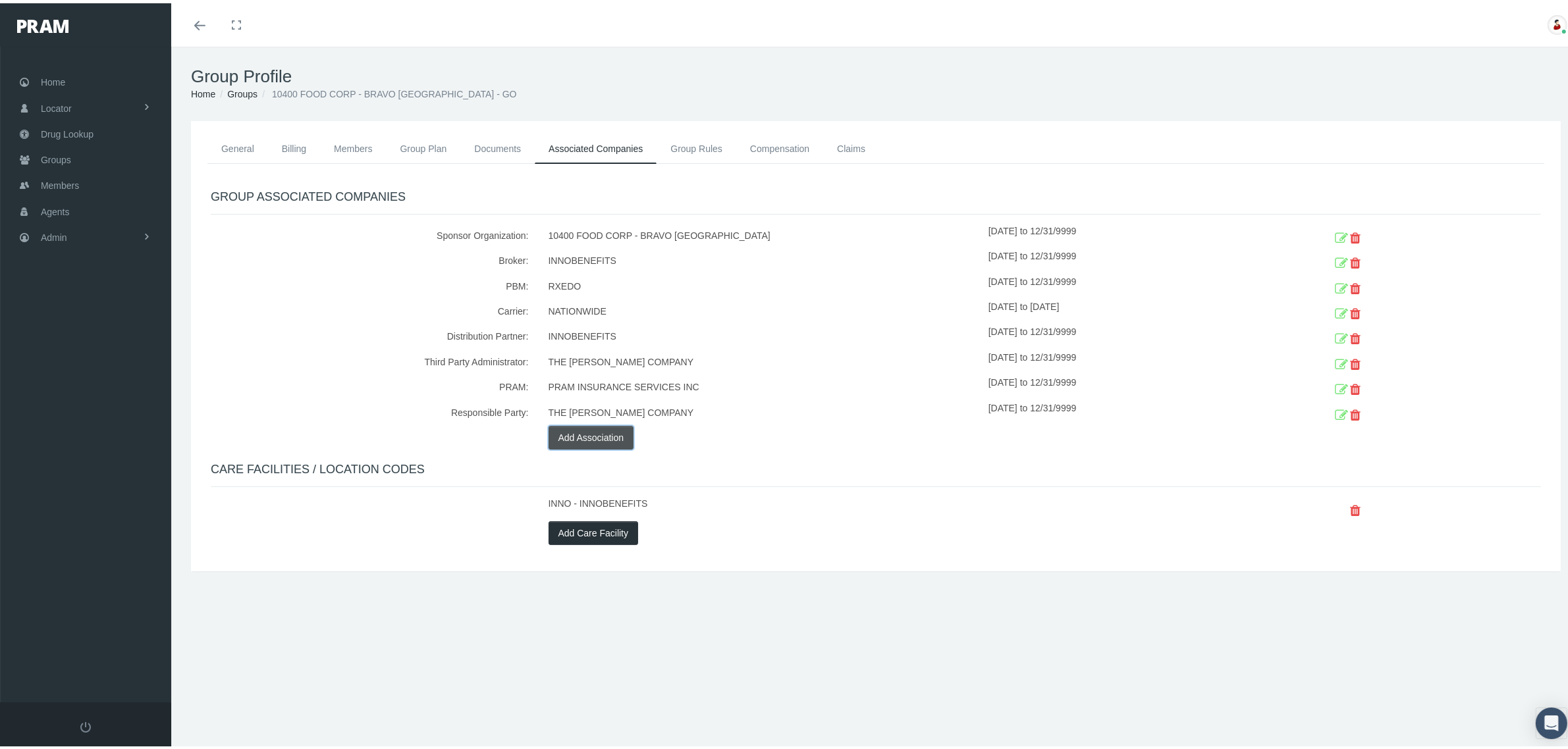
click at [607, 439] on button "Add Association" at bounding box center [591, 434] width 86 height 24
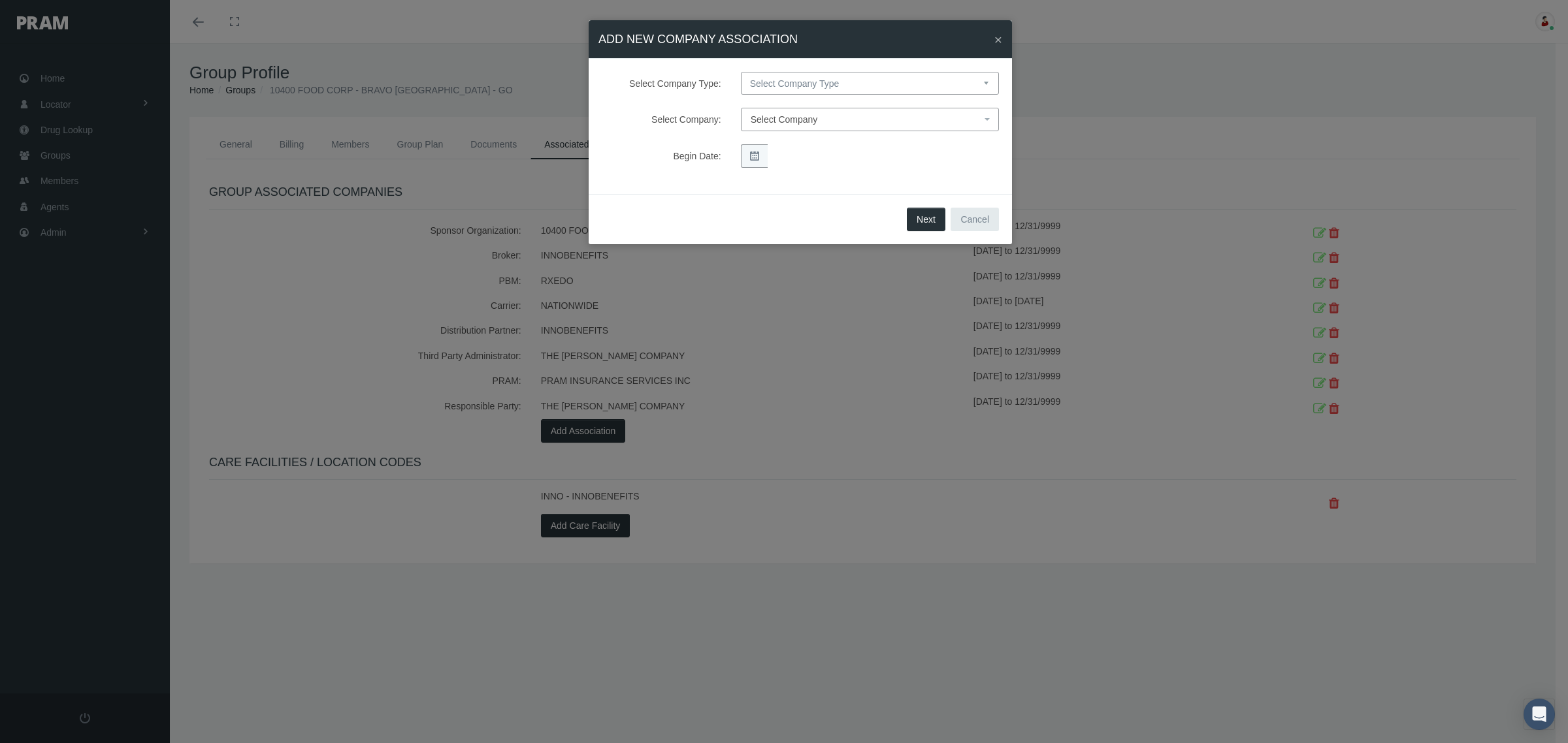
click at [899, 78] on select "Select Company Type Sponsor Organization Broker PBM Carrier Reinsurer Distribut…" at bounding box center [870, 83] width 258 height 23
select select "4"
click at [741, 72] on select "Select Company Type Sponsor Organization Broker PBM Carrier Reinsurer Distribut…" at bounding box center [870, 83] width 258 height 23
select select
click at [828, 119] on span "Select Company" at bounding box center [865, 119] width 230 height 14
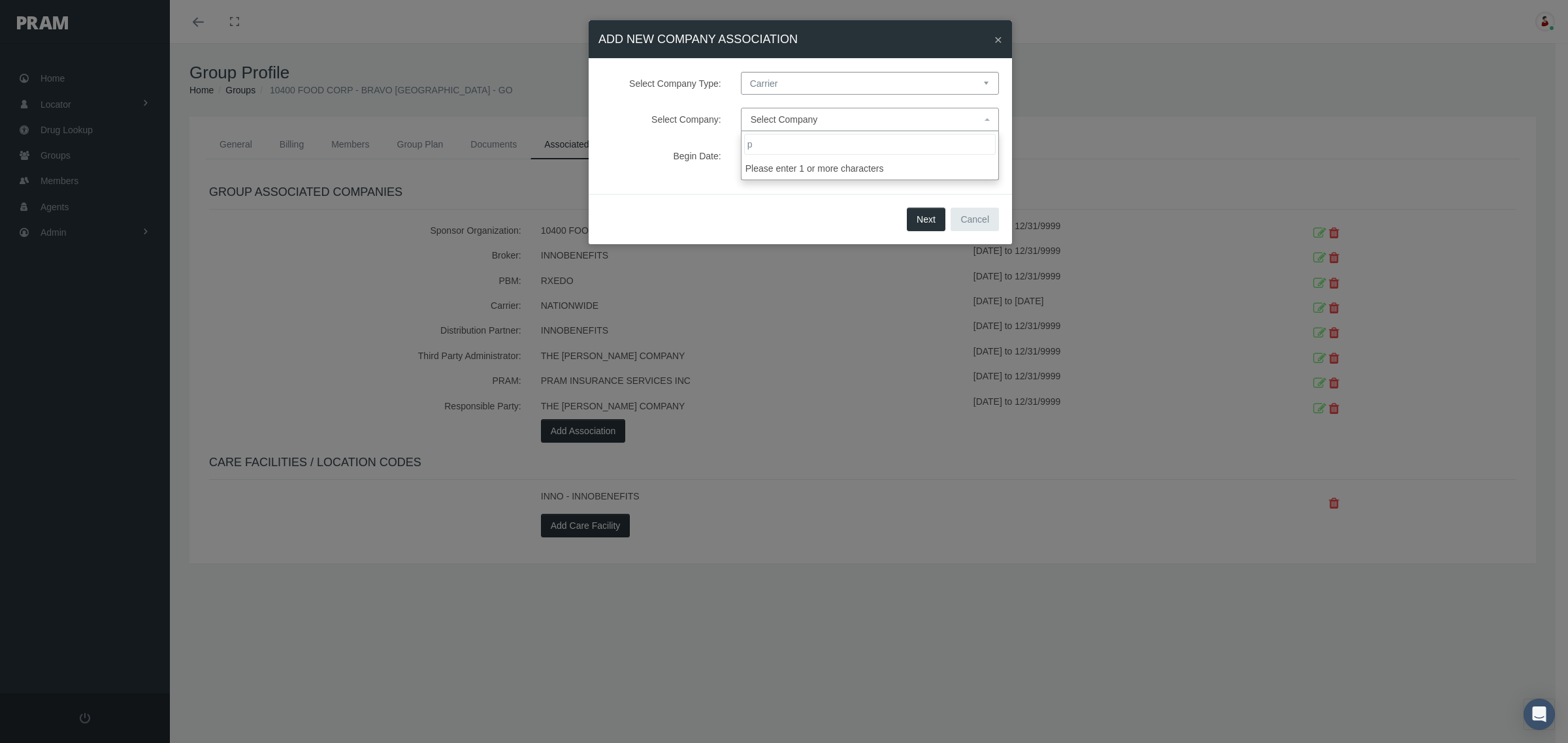
type input "pm"
select select "9091"
click at [919, 217] on button "Next" at bounding box center [926, 220] width 38 height 24
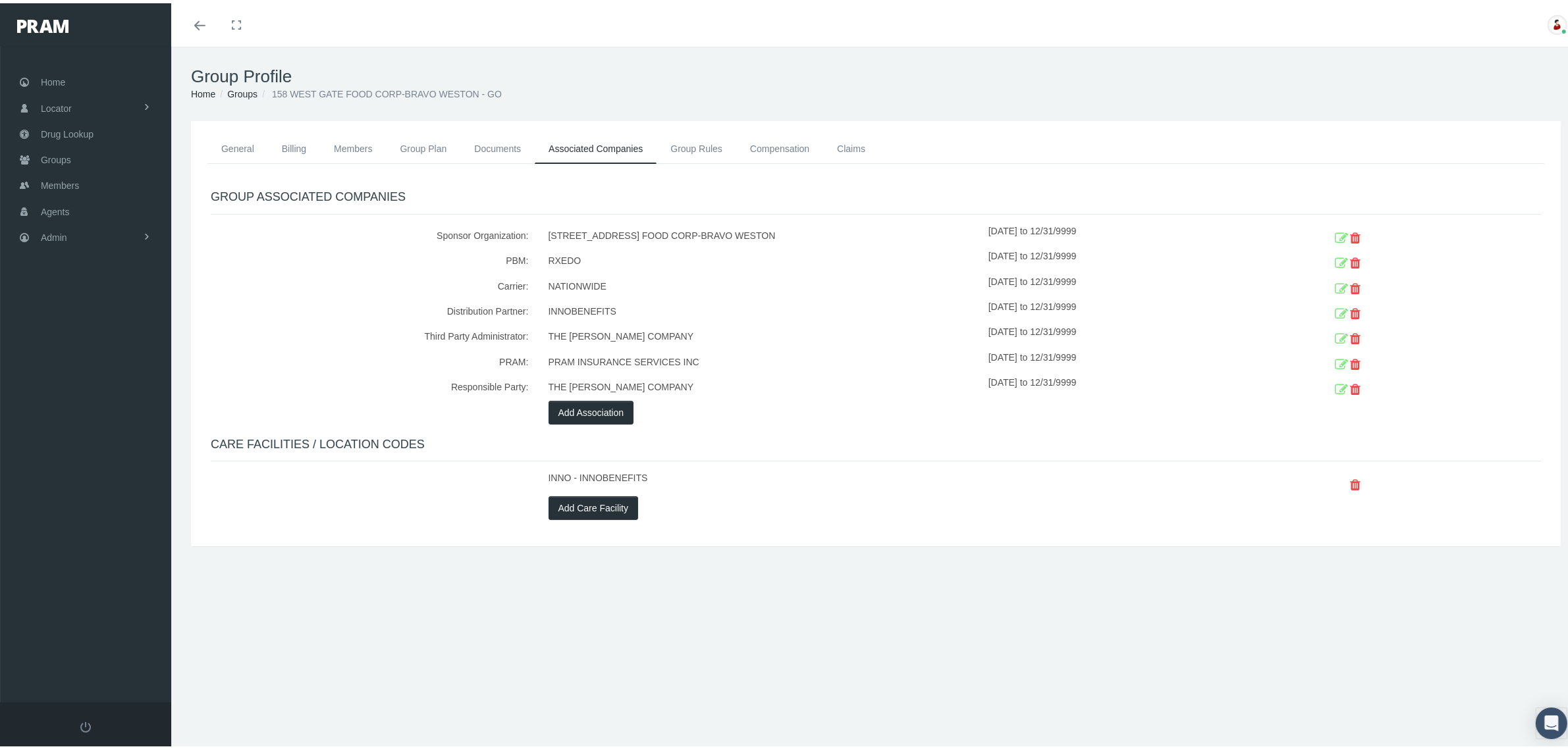
drag, startPoint x: 1010, startPoint y: 278, endPoint x: 1374, endPoint y: 272, distance: 364.0
click at [1374, 272] on div "Carrier: NATIONWIDE [DATE] to 12/31/9999" at bounding box center [875, 284] width 1350 height 25
click at [1335, 278] on icon at bounding box center [1342, 286] width 13 height 20
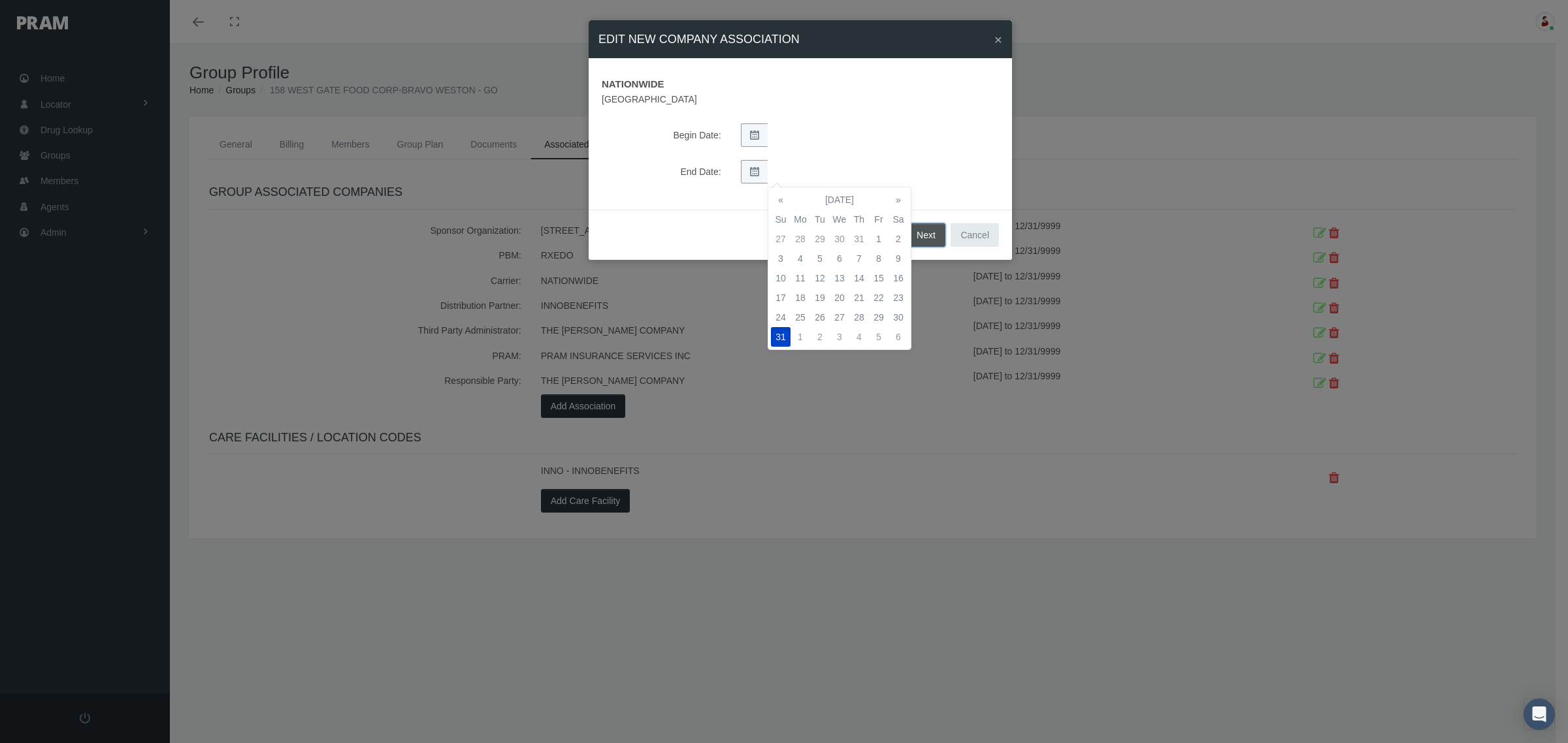
click at [926, 230] on button "Next" at bounding box center [926, 235] width 38 height 24
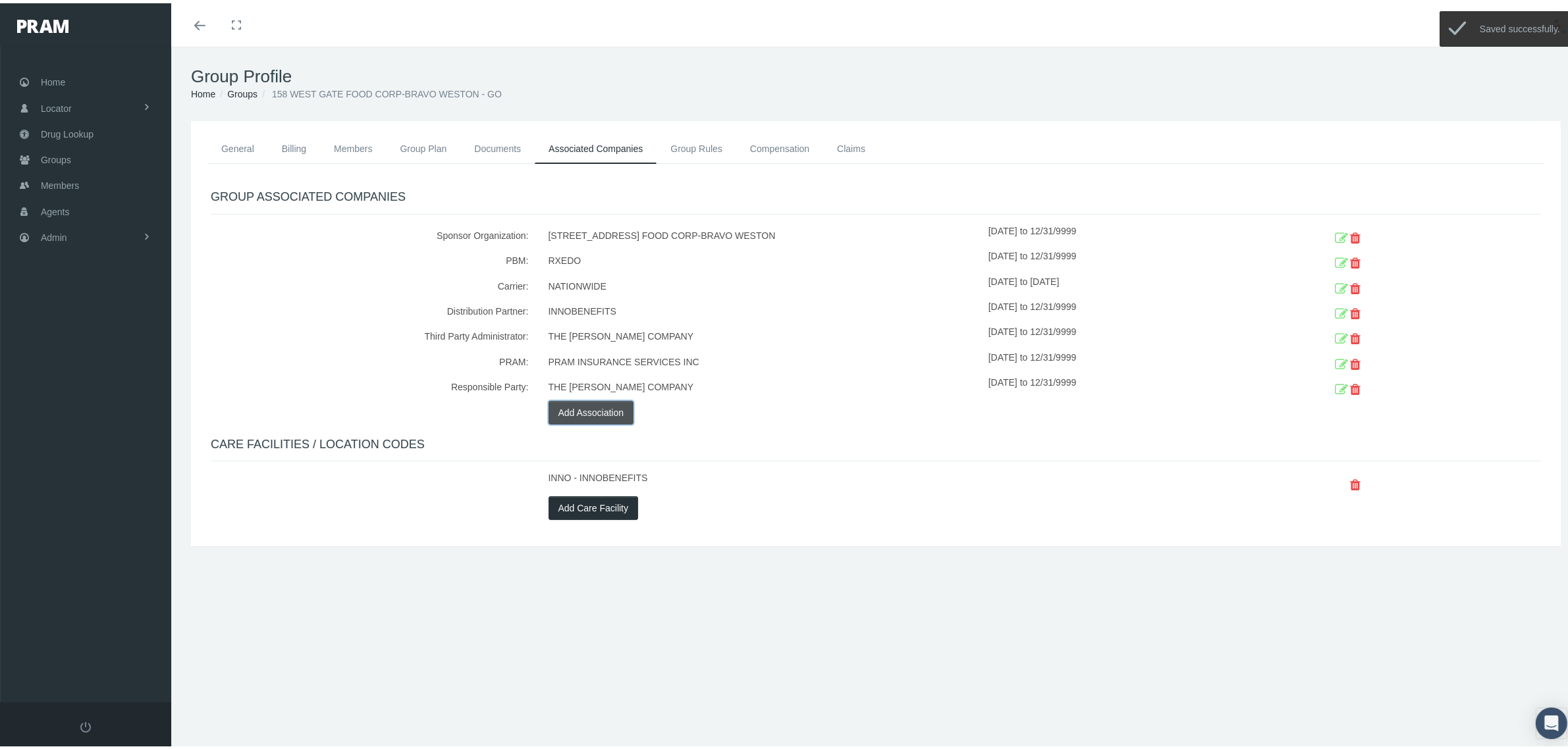
click at [573, 406] on button "Add Association" at bounding box center [591, 410] width 86 height 24
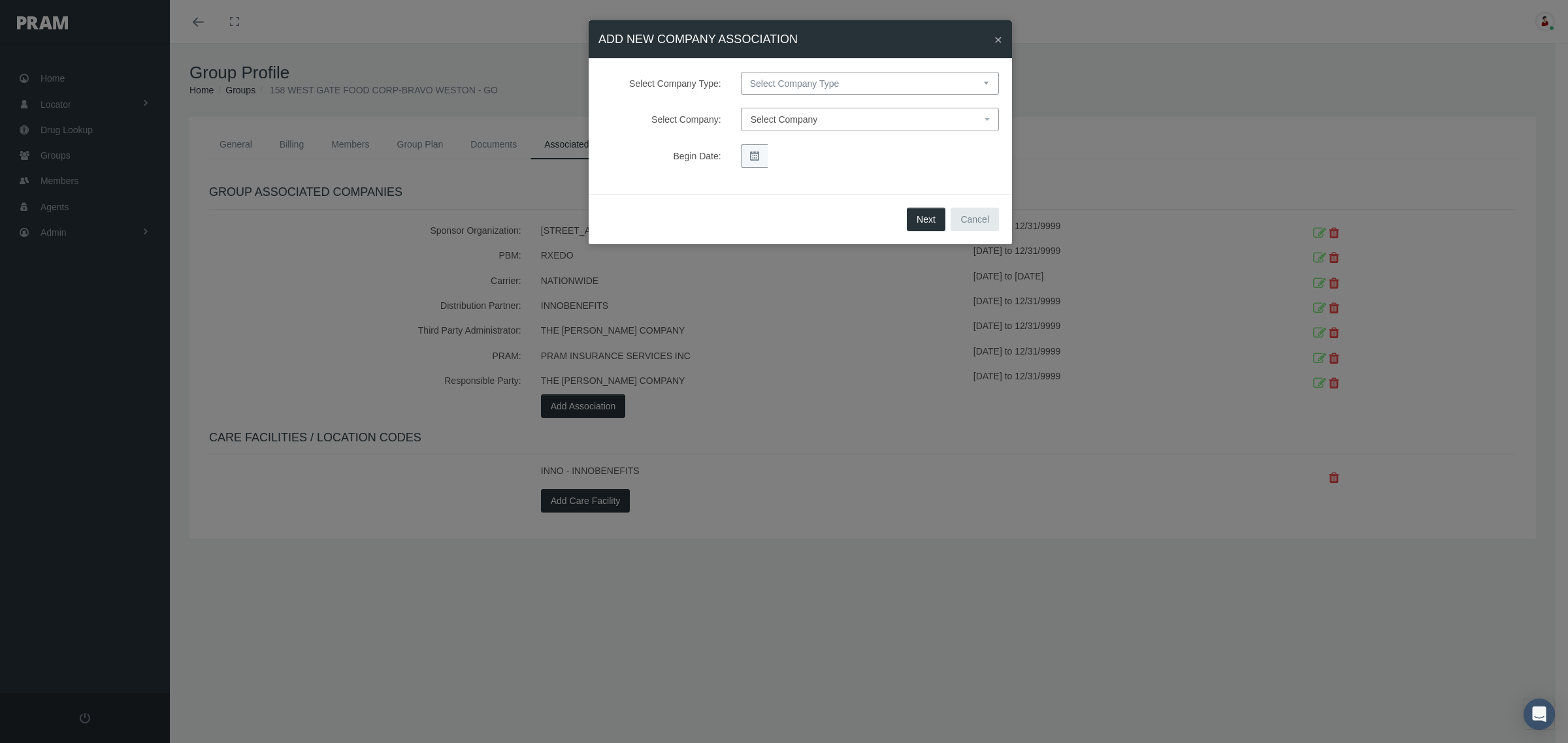
click at [863, 79] on select "Select Company Type Sponsor Organization Broker PBM Carrier Reinsurer Distribut…" at bounding box center [870, 83] width 258 height 23
select select "4"
click at [741, 72] on select "Select Company Type Sponsor Organization Broker PBM Carrier Reinsurer Distribut…" at bounding box center [870, 83] width 258 height 23
select select
click at [847, 121] on span "Select Company" at bounding box center [865, 119] width 230 height 14
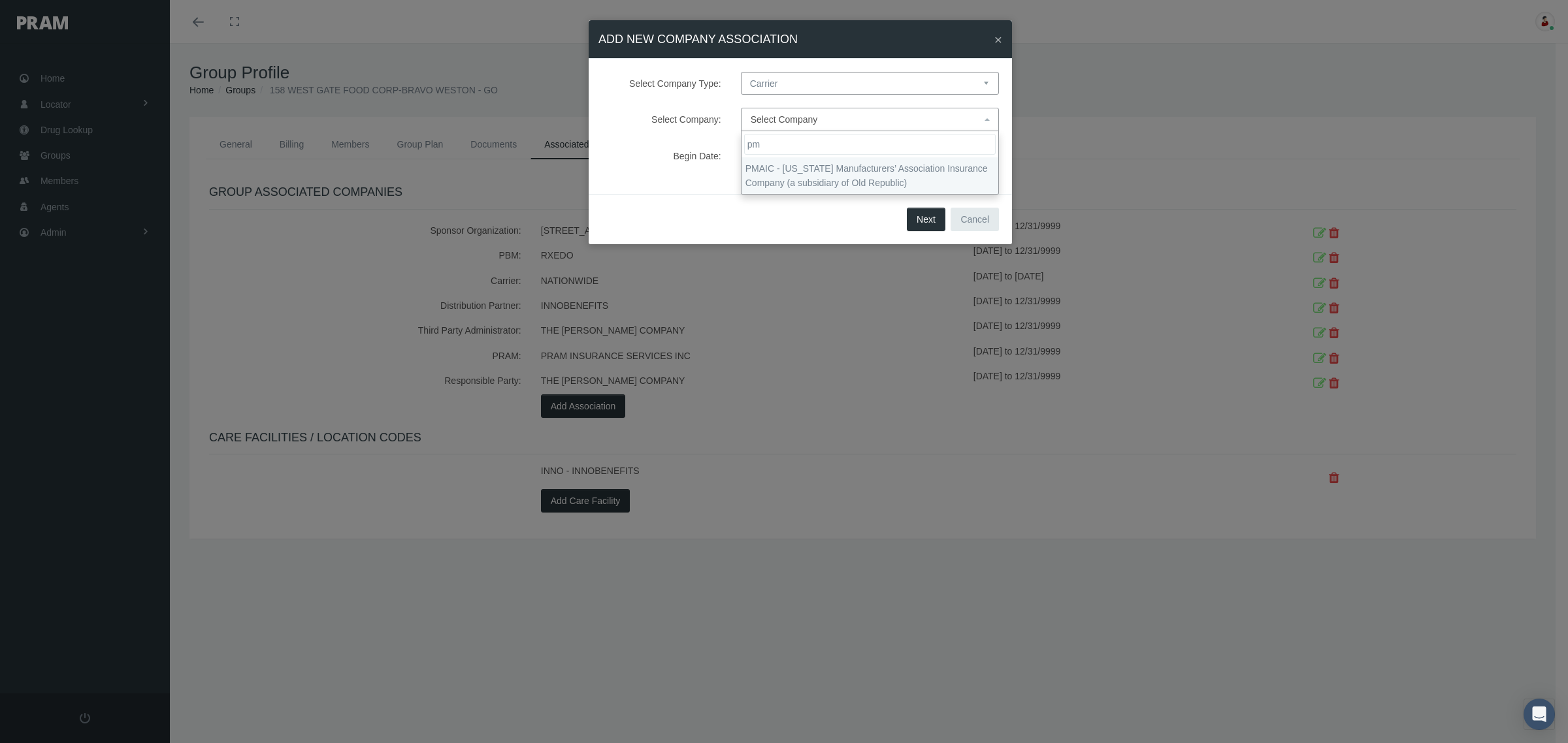
type input "pm"
select select "9091"
click at [925, 223] on button "Next" at bounding box center [926, 220] width 38 height 24
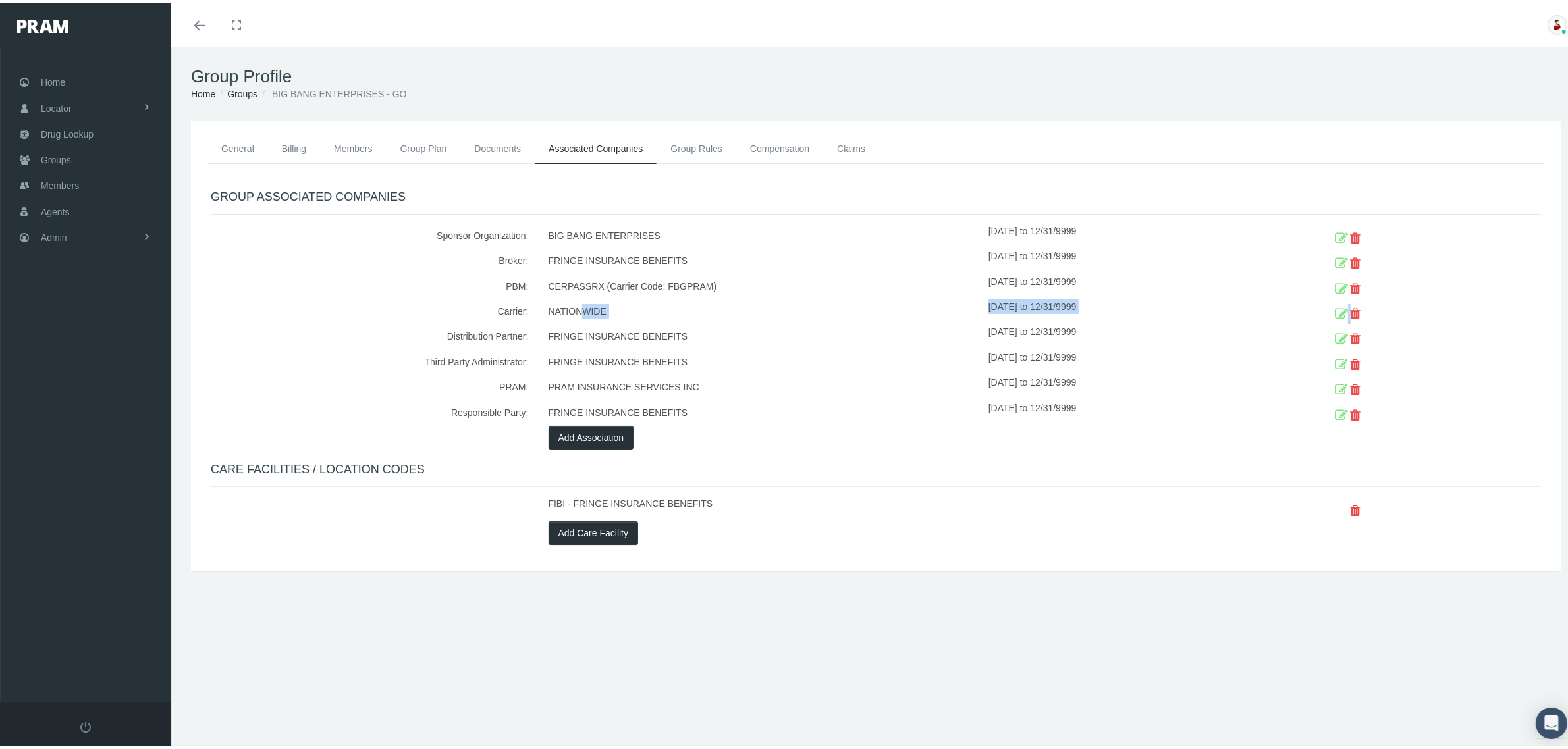
drag, startPoint x: 576, startPoint y: 306, endPoint x: 1372, endPoint y: 304, distance: 796.0
click at [1373, 304] on div "Carrier: NATIONWIDE [DATE] to 12/31/9999" at bounding box center [875, 309] width 1350 height 25
click at [1335, 307] on icon at bounding box center [1342, 310] width 13 height 20
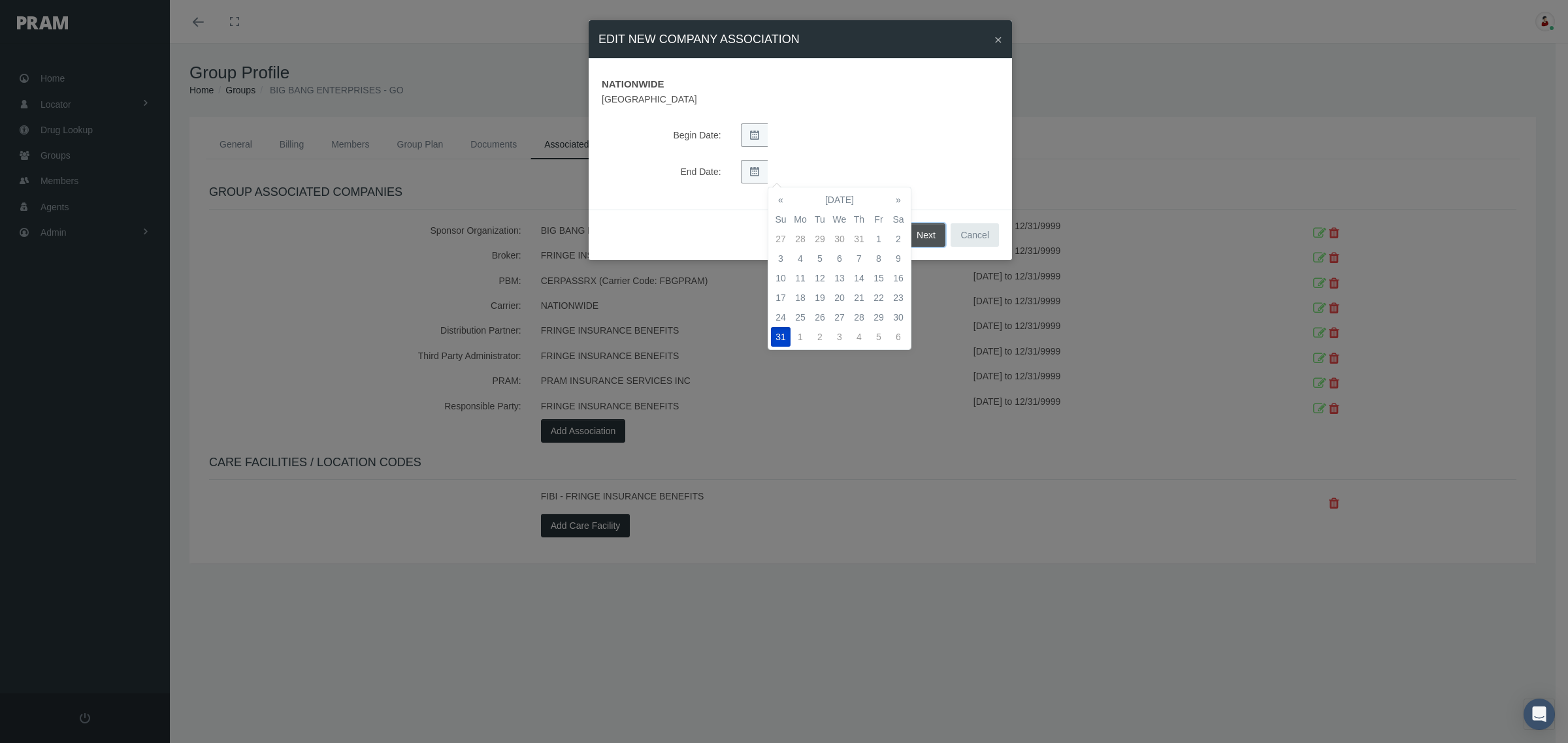
click at [936, 229] on button "Next" at bounding box center [926, 235] width 38 height 24
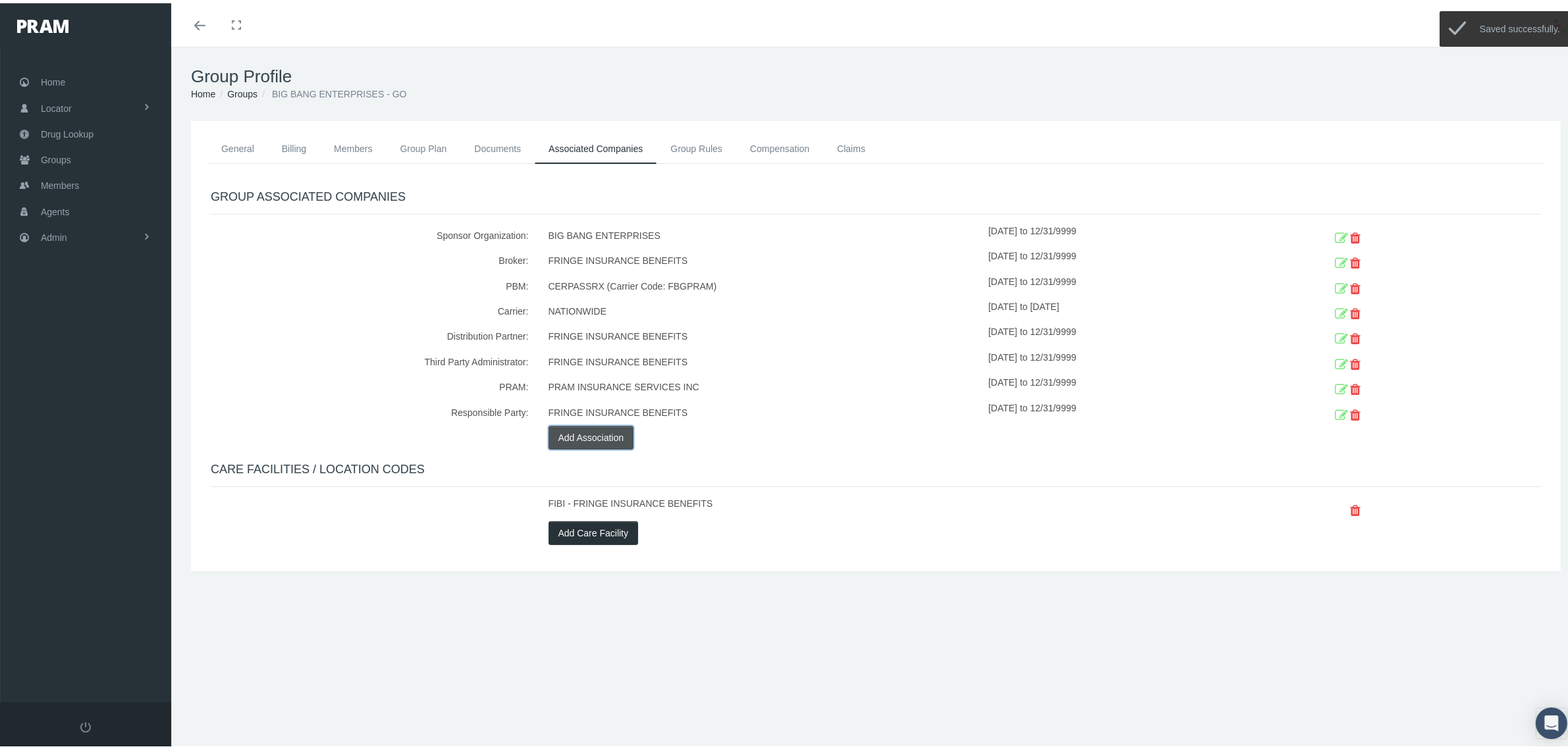
click at [607, 439] on button "Add Association" at bounding box center [591, 434] width 86 height 24
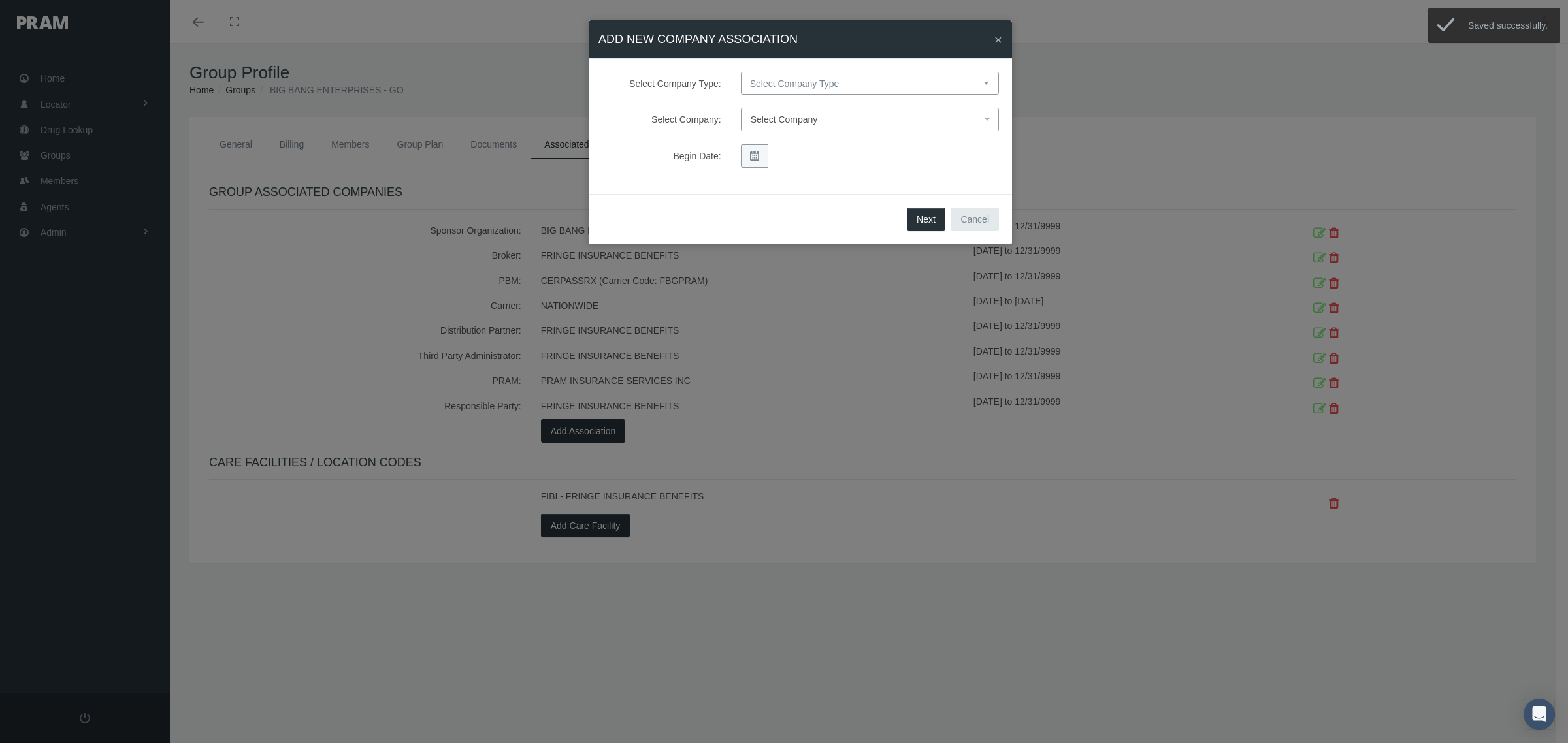
click at [840, 90] on select "Select Company Type Sponsor Organization Broker PBM Carrier Reinsurer Distribut…" at bounding box center [870, 83] width 258 height 23
select select "4"
click at [741, 72] on select "Select Company Type Sponsor Organization Broker PBM Carrier Reinsurer Distribut…" at bounding box center [870, 83] width 258 height 23
select select
click at [844, 121] on span "Select Company" at bounding box center [865, 119] width 230 height 14
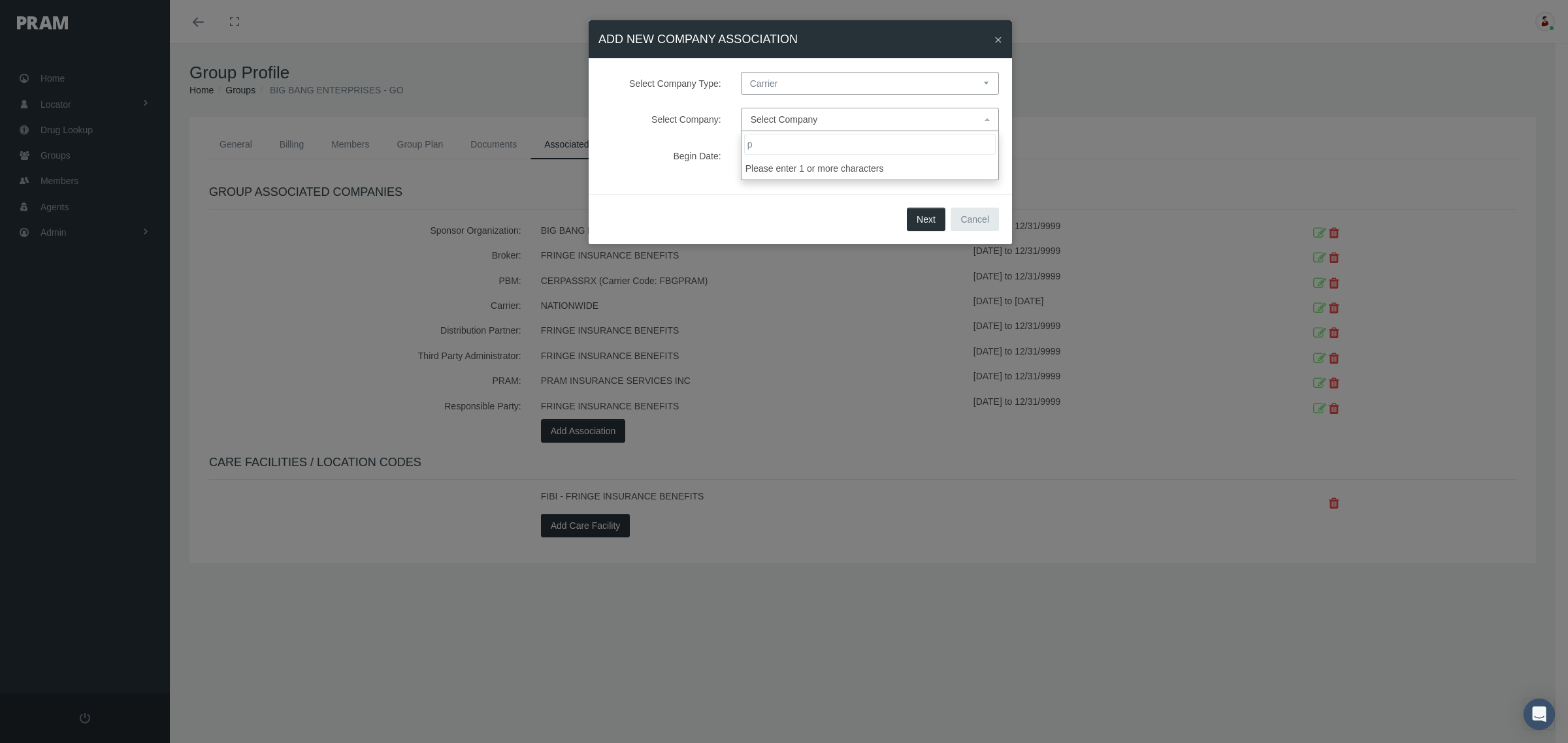
type input "pm"
select select "9091"
click at [923, 219] on button "Next" at bounding box center [926, 220] width 38 height 24
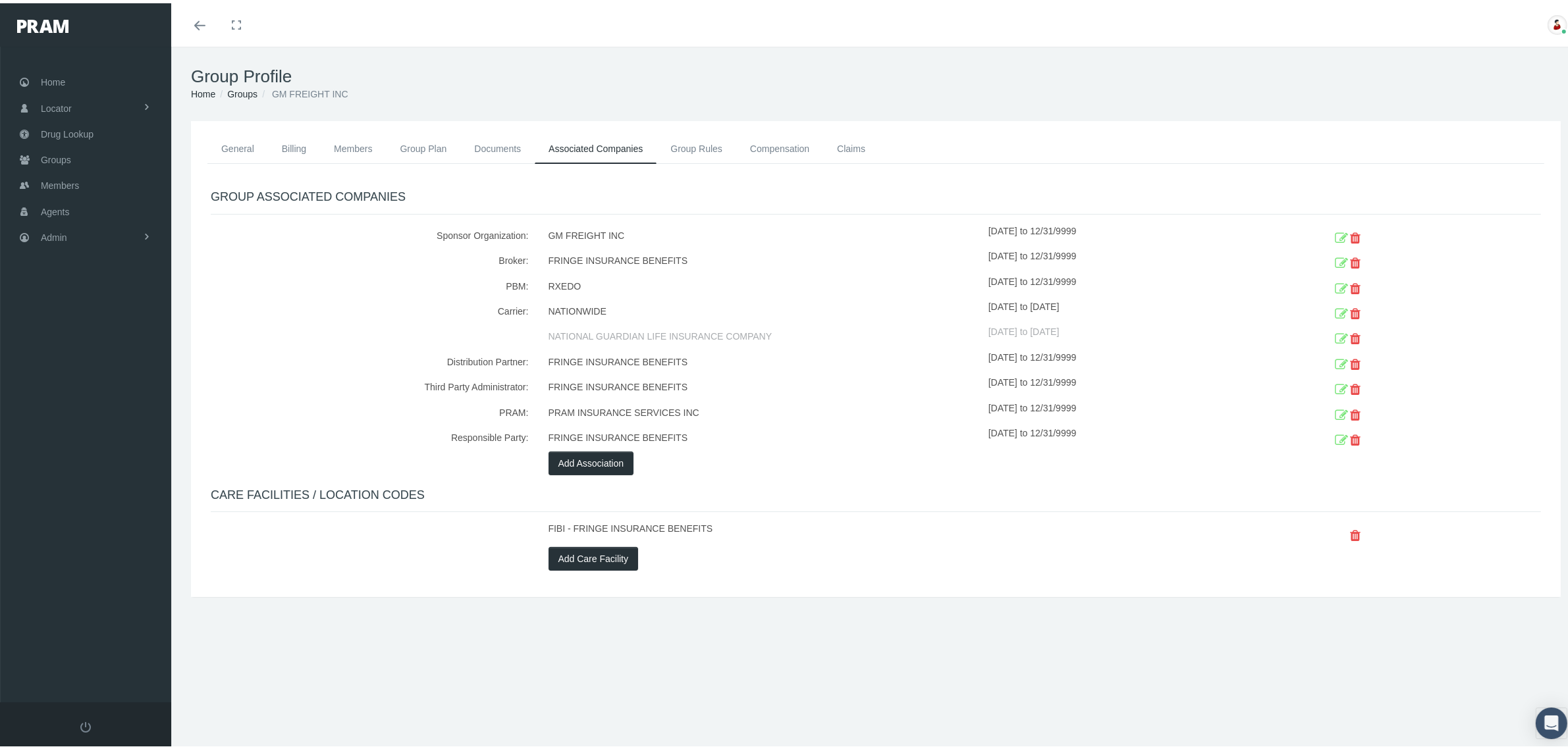
drag, startPoint x: 987, startPoint y: 304, endPoint x: 1370, endPoint y: 296, distance: 383.1
click at [1370, 296] on div "Carrier: NATIONWIDE [DATE] to [DATE] NATIONAL GUARDIAN LIFE INSURANCE COMPANY […" at bounding box center [875, 322] width 1350 height 51
click at [1335, 310] on icon at bounding box center [1342, 310] width 13 height 20
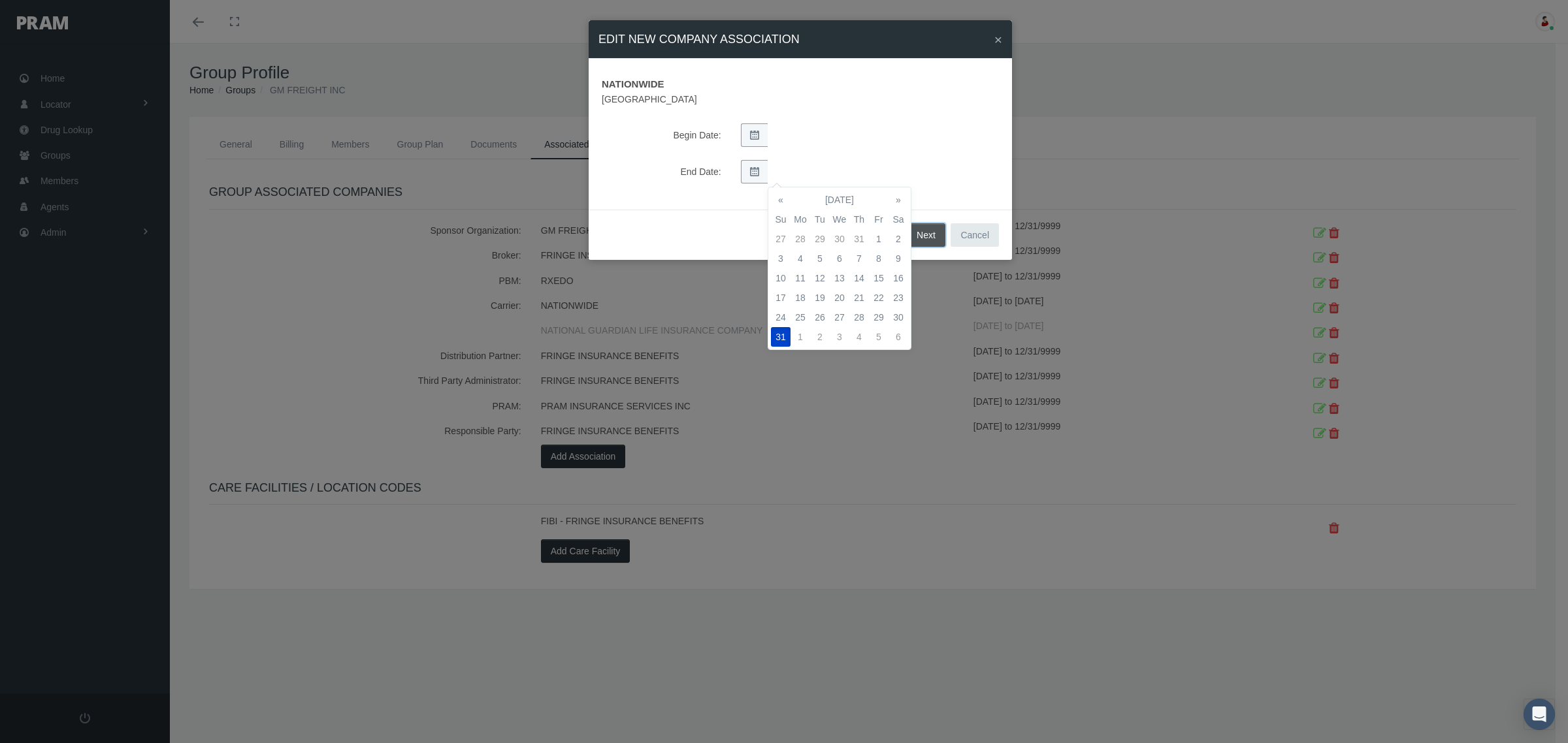
click at [932, 234] on button "Next" at bounding box center [926, 235] width 38 height 24
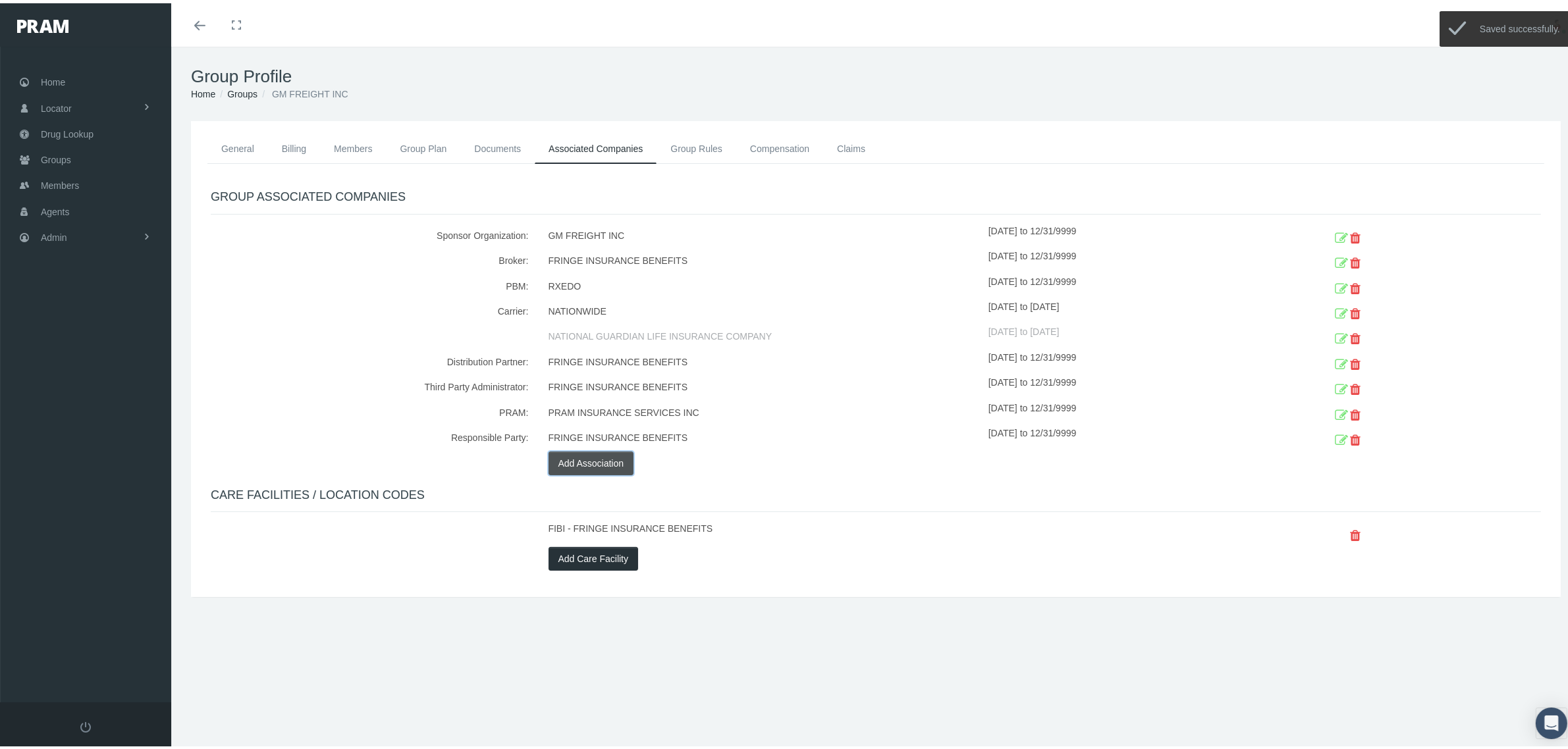
click at [610, 462] on button "Add Association" at bounding box center [591, 460] width 86 height 24
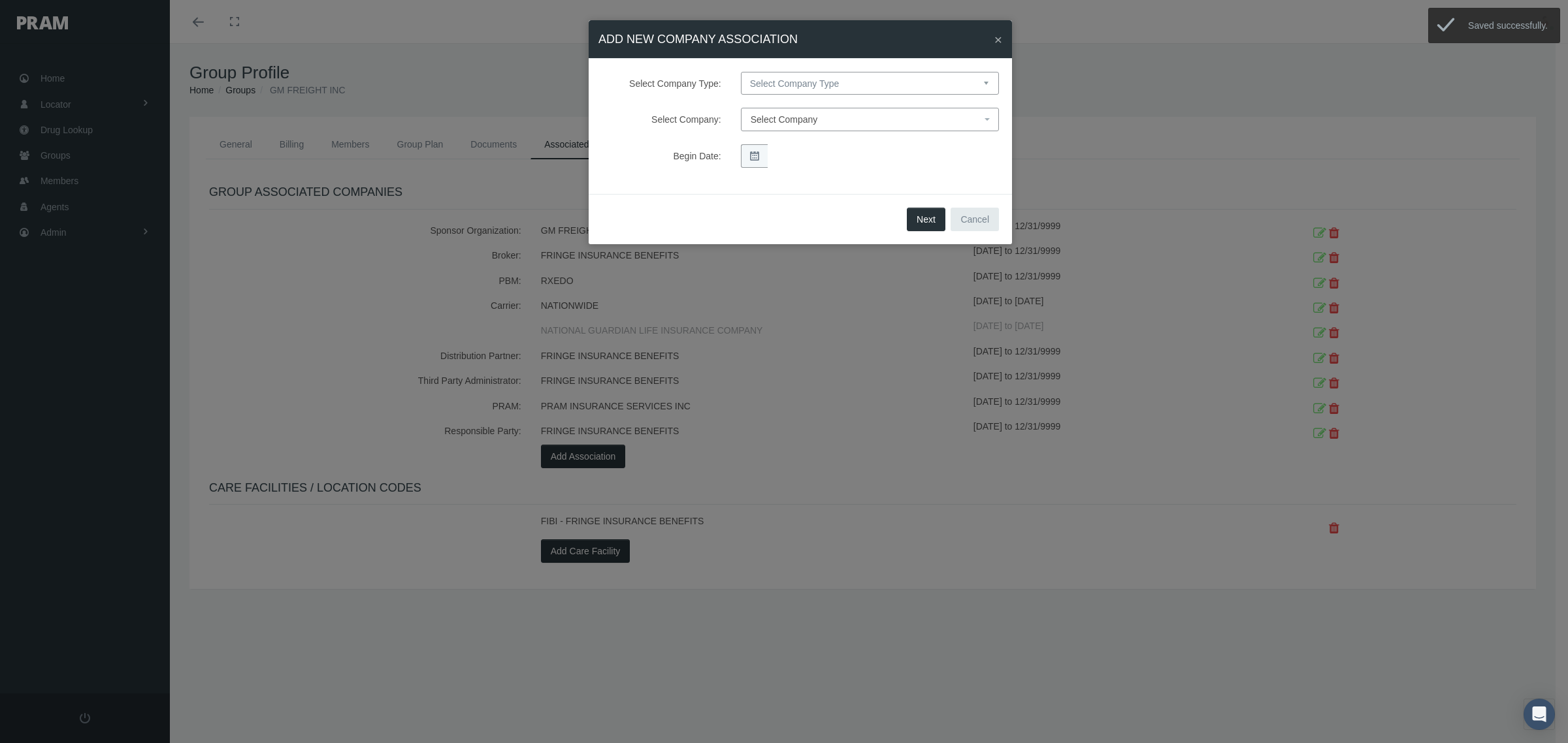
click at [831, 81] on select "Select Company Type Sponsor Organization Broker PBM Carrier Reinsurer Distribut…" at bounding box center [870, 83] width 258 height 23
select select "4"
click at [741, 72] on select "Select Company Type Sponsor Organization Broker PBM Carrier Reinsurer Distribut…" at bounding box center [870, 83] width 258 height 23
select select
click at [808, 119] on span "Select Company" at bounding box center [784, 119] width 67 height 10
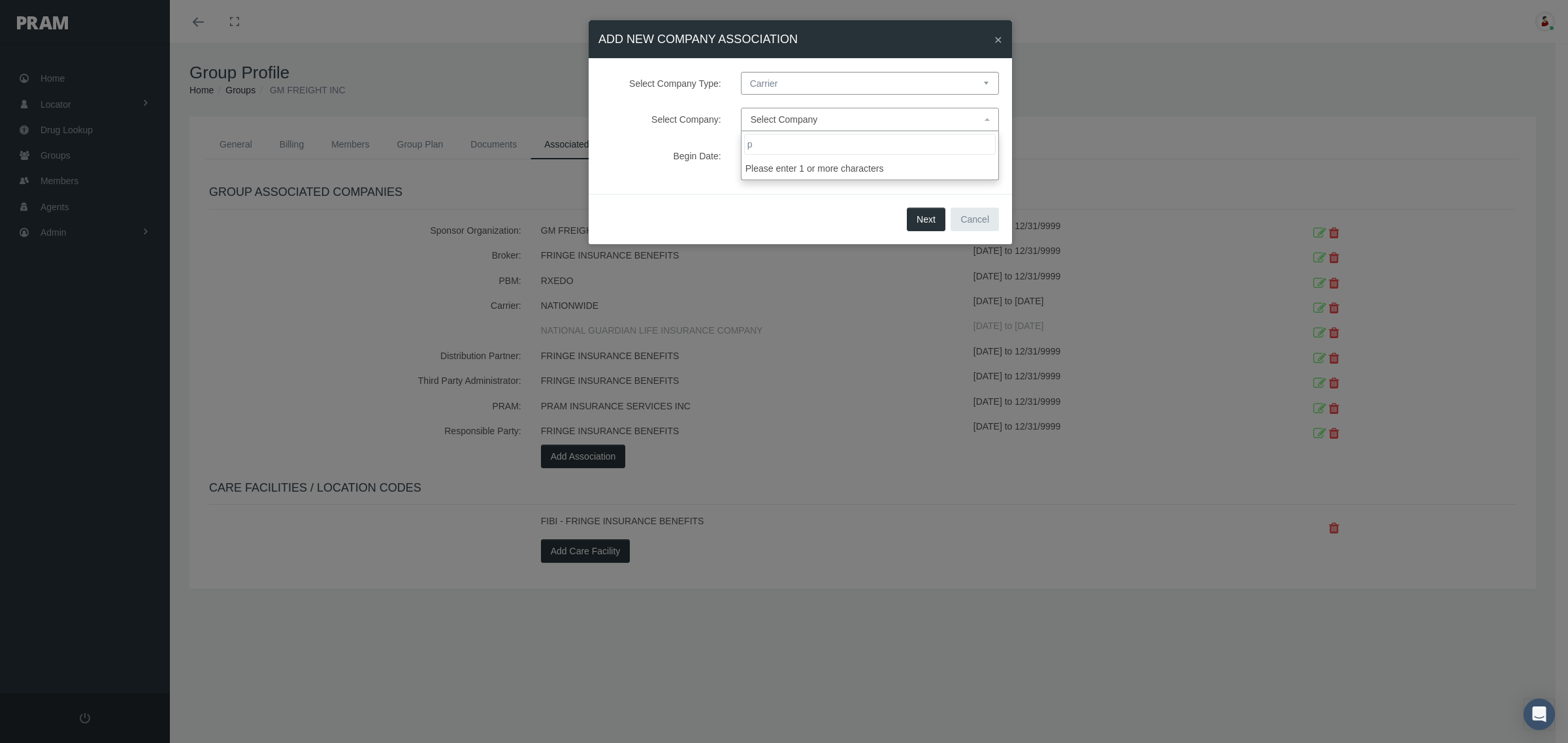
type input "pm"
select select "9091"
click at [929, 217] on button "Next" at bounding box center [926, 220] width 38 height 24
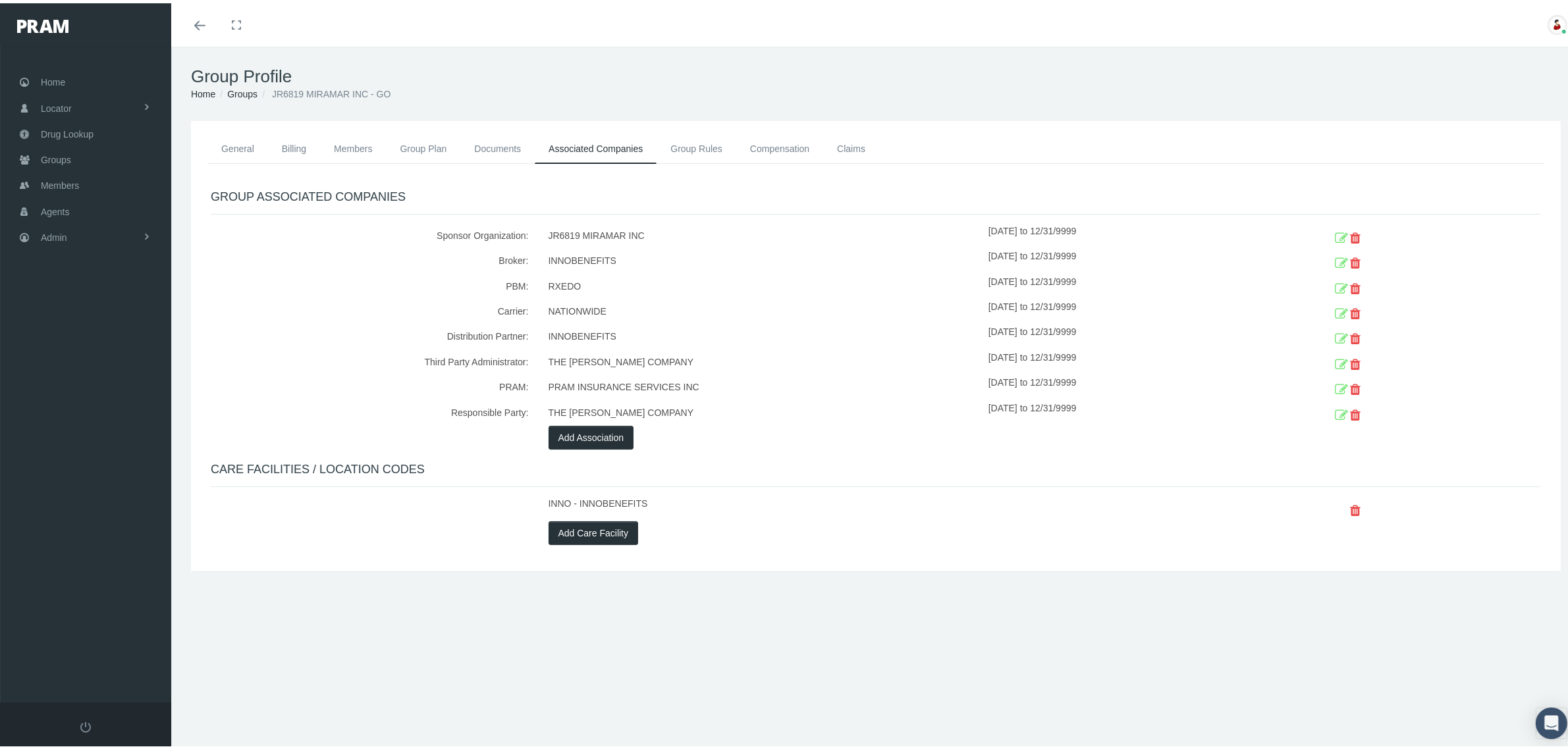
drag, startPoint x: 1040, startPoint y: 300, endPoint x: 1400, endPoint y: 307, distance: 360.1
click at [1400, 307] on div "Carrier: NATIONWIDE [DATE] to 12/31/9999" at bounding box center [875, 309] width 1350 height 25
click at [1335, 305] on icon at bounding box center [1342, 310] width 13 height 20
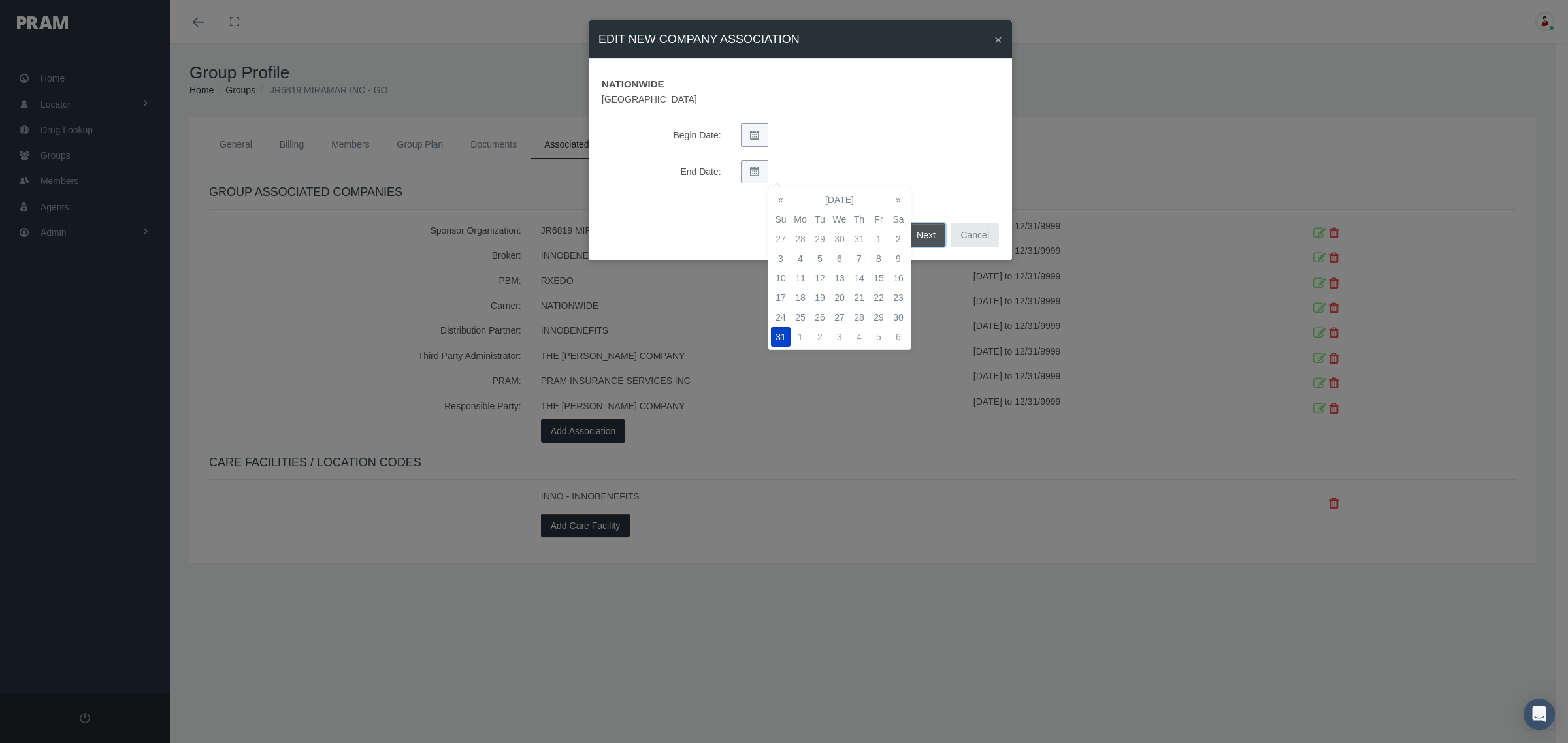
click at [926, 232] on button "Next" at bounding box center [926, 235] width 38 height 24
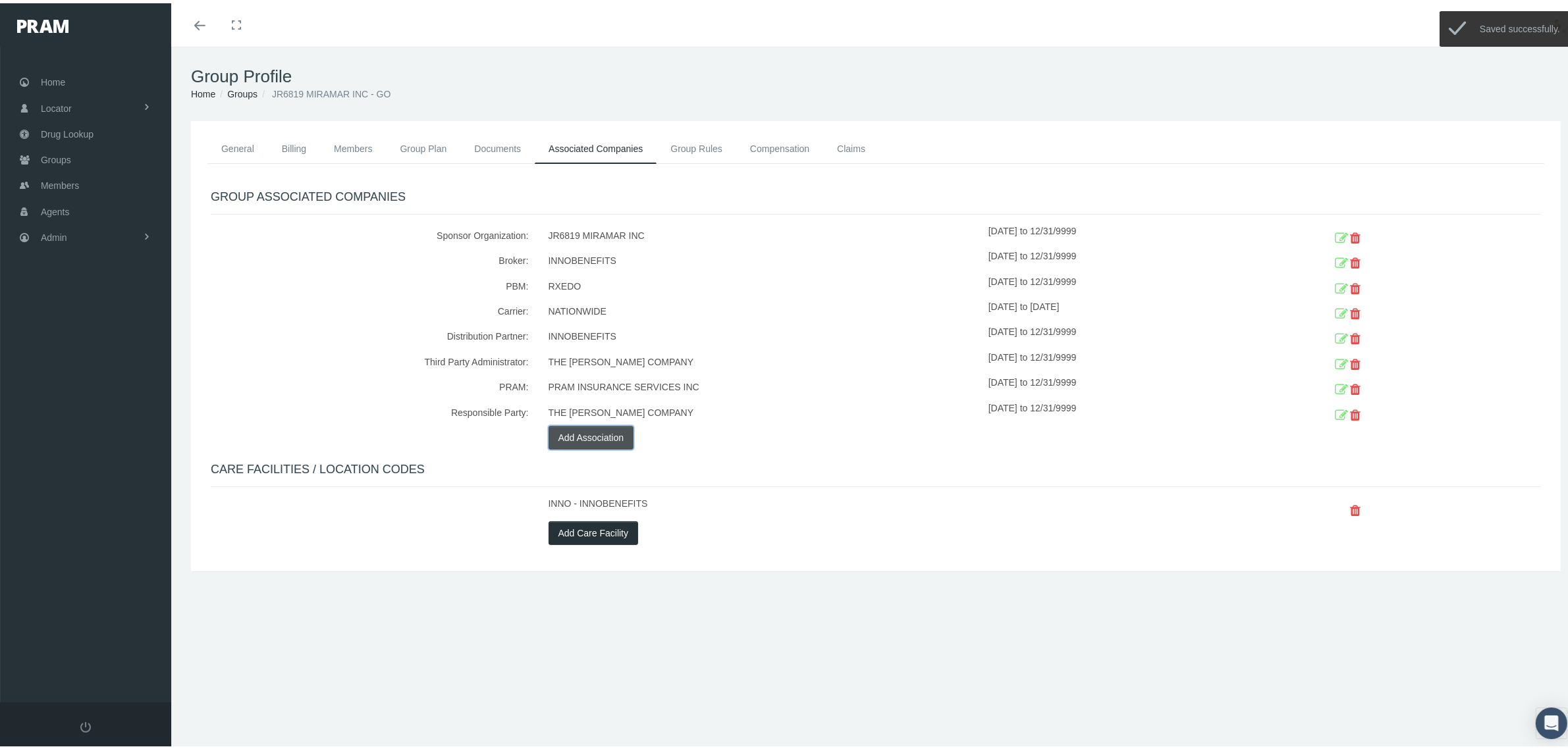
click at [606, 433] on button "Add Association" at bounding box center [591, 434] width 86 height 24
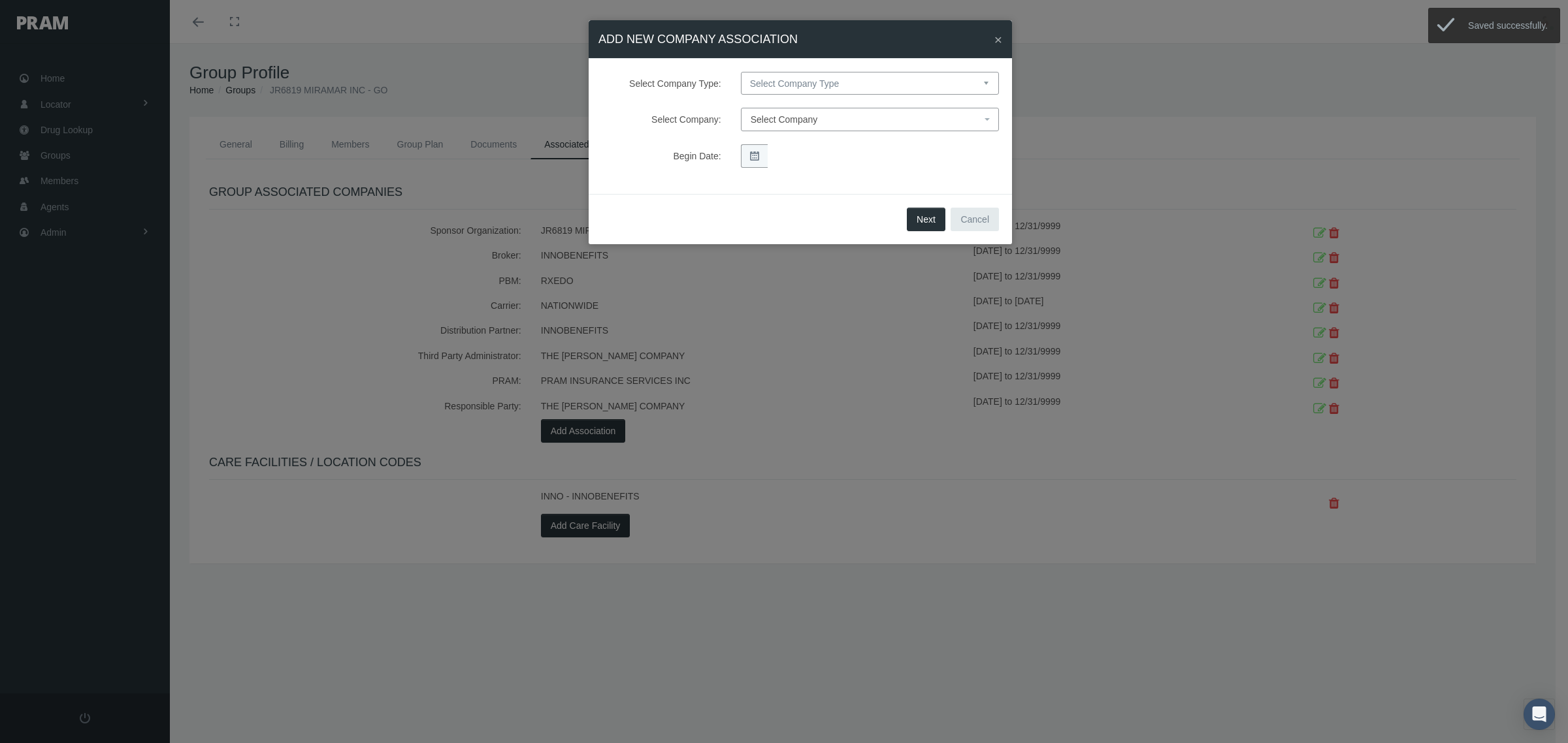
click at [823, 83] on select "Select Company Type Sponsor Organization Broker PBM Carrier Reinsurer Distribut…" at bounding box center [870, 83] width 258 height 23
select select "4"
click at [741, 72] on select "Select Company Type Sponsor Organization Broker PBM Carrier Reinsurer Distribut…" at bounding box center [870, 83] width 258 height 23
select select
click at [808, 116] on span "Select Company" at bounding box center [784, 119] width 67 height 10
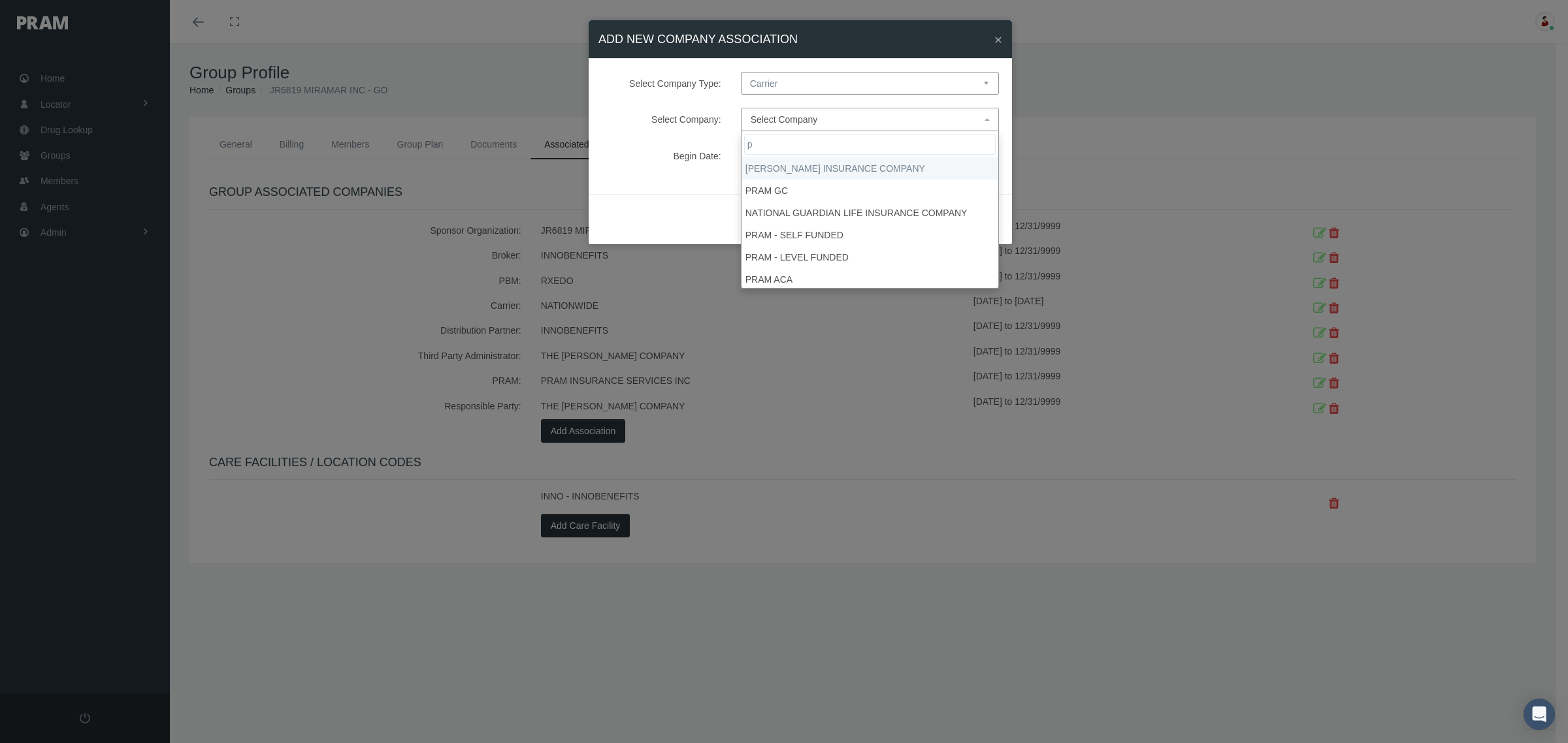
type input "pm"
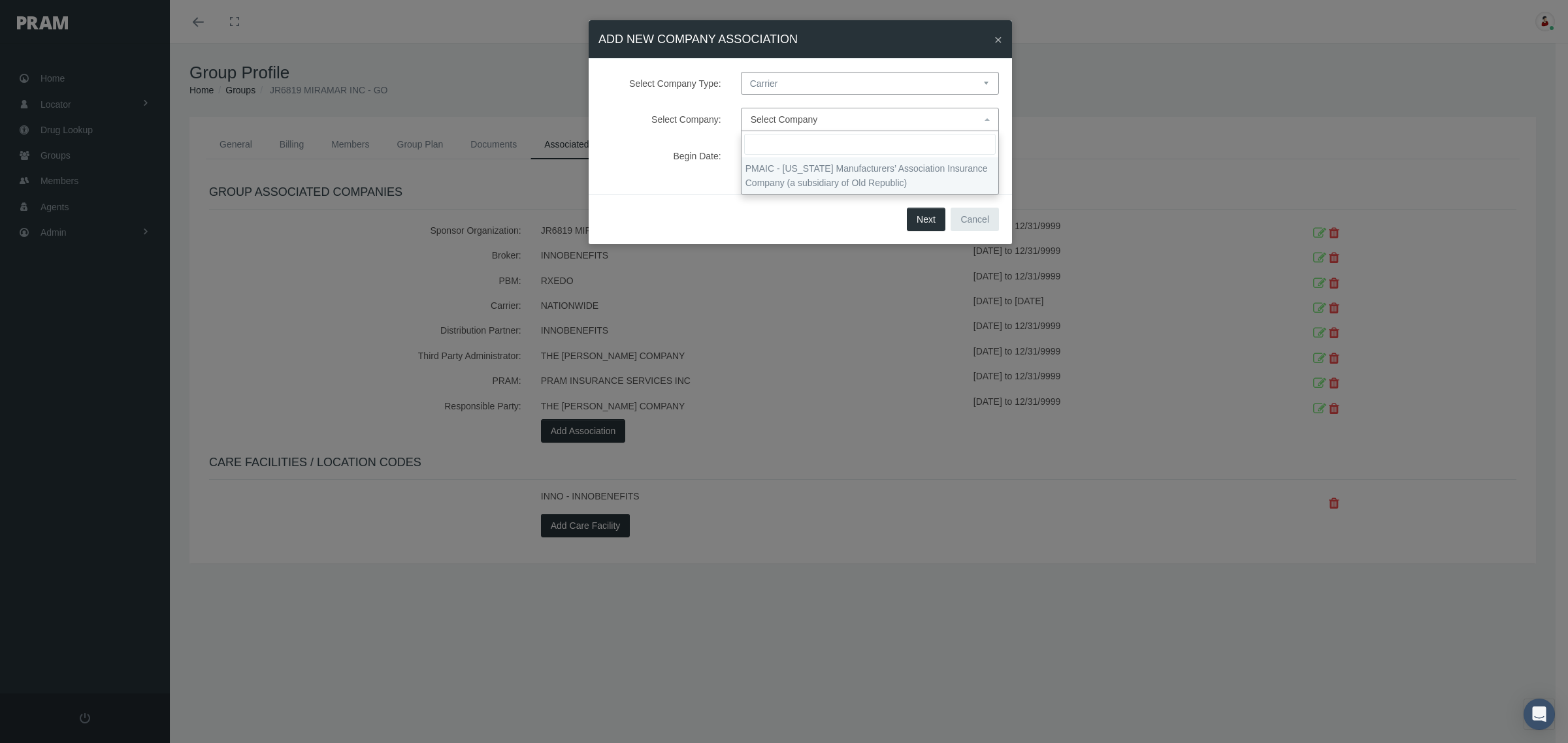
select select "9091"
click at [923, 219] on button "Next" at bounding box center [926, 220] width 38 height 24
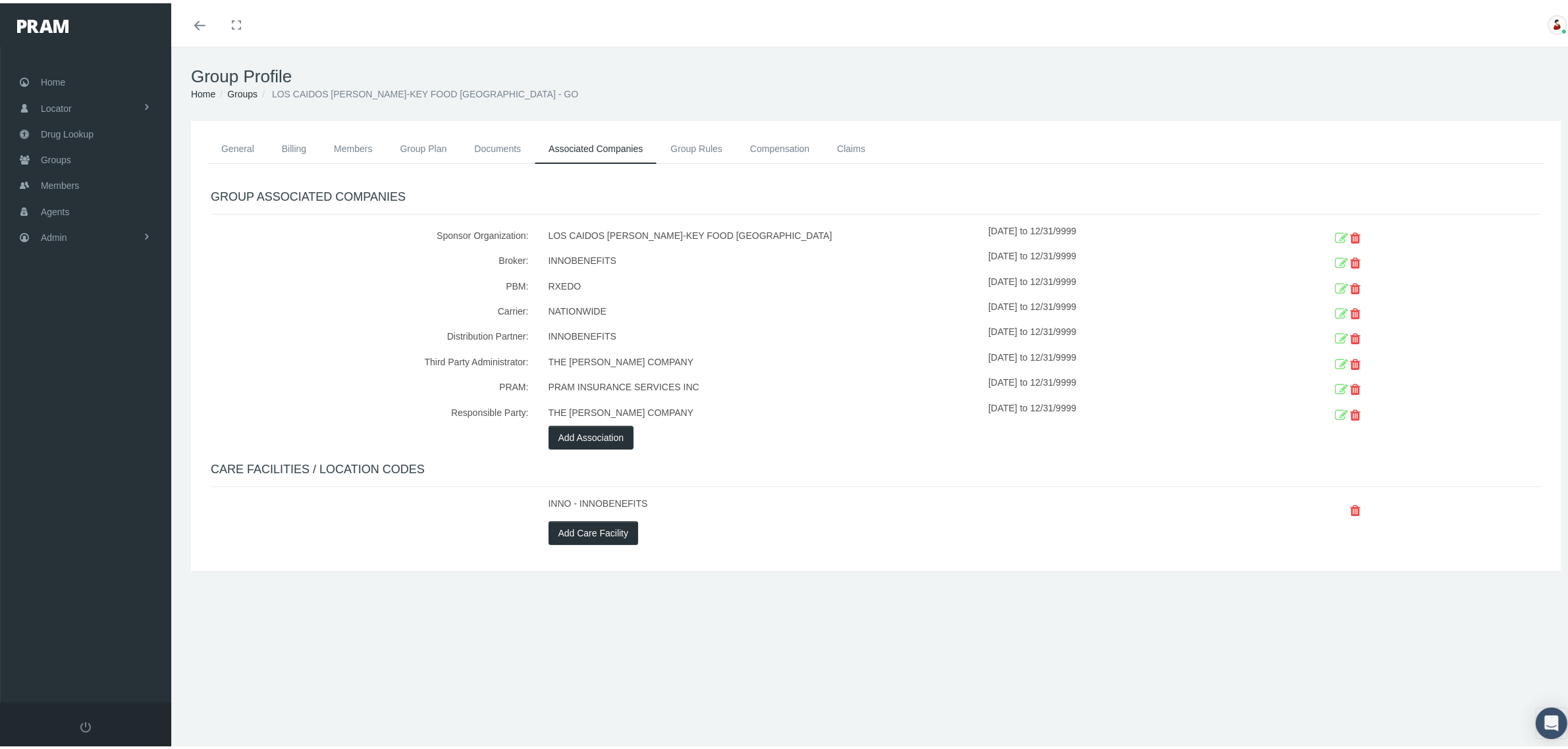
drag, startPoint x: 1018, startPoint y: 305, endPoint x: 1362, endPoint y: 303, distance: 344.0
click at [1362, 303] on div "Carrier: NATIONWIDE [DATE] to 12/31/9999" at bounding box center [875, 309] width 1350 height 25
click at [1335, 307] on icon at bounding box center [1342, 310] width 13 height 20
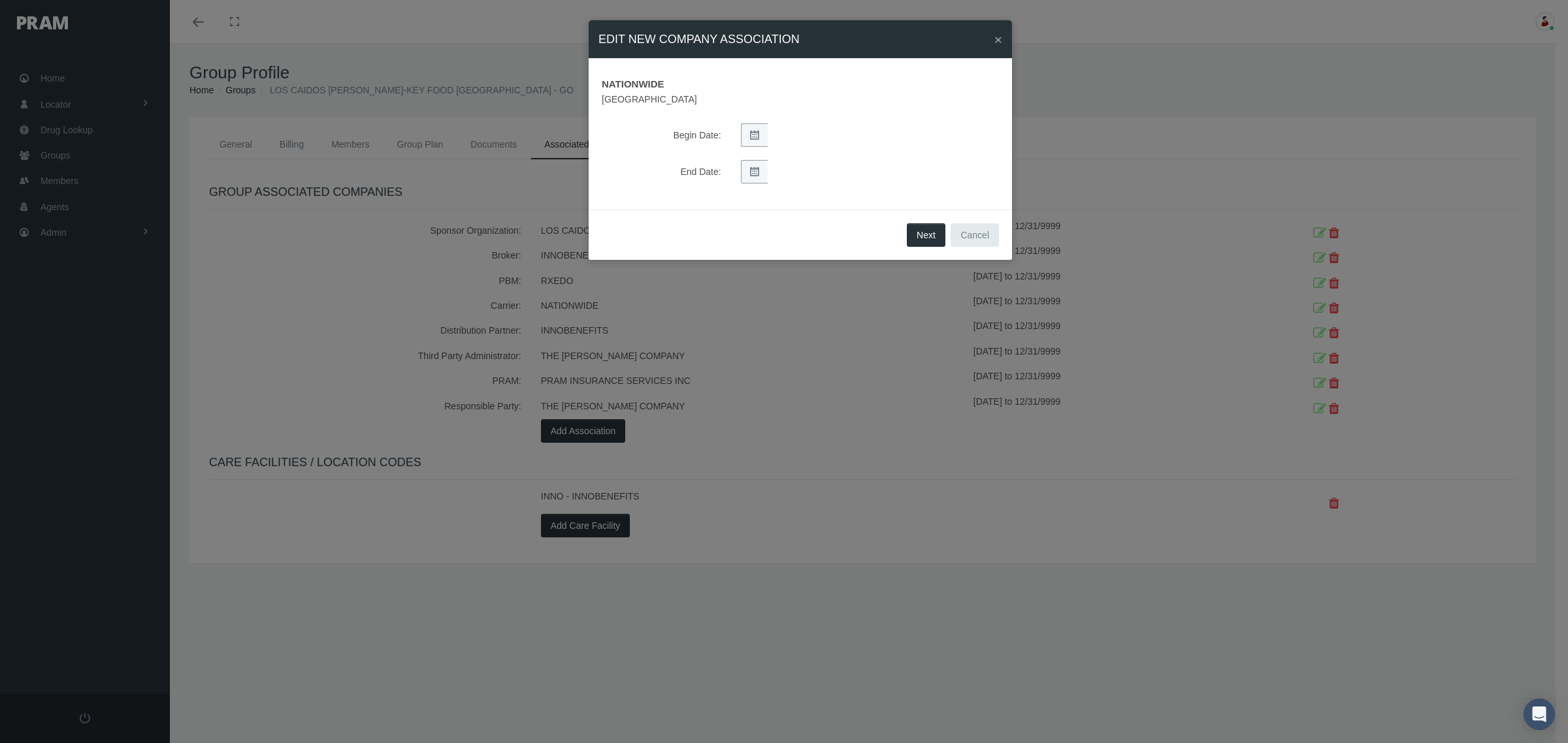
click at [969, 167] on div "End Date:" at bounding box center [800, 172] width 417 height 24
click at [936, 226] on button "Next" at bounding box center [926, 235] width 38 height 24
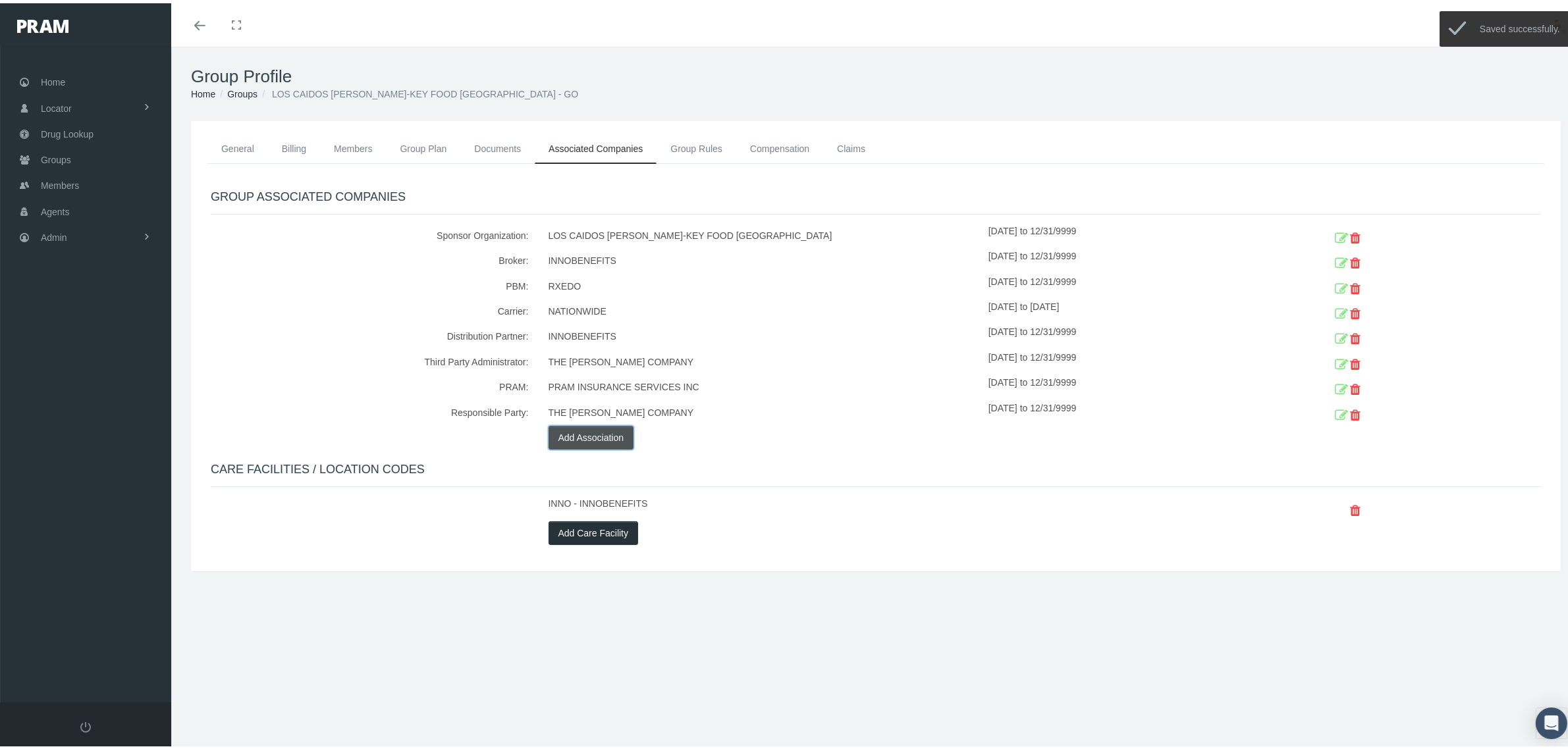
click at [591, 433] on button "Add Association" at bounding box center [591, 434] width 86 height 24
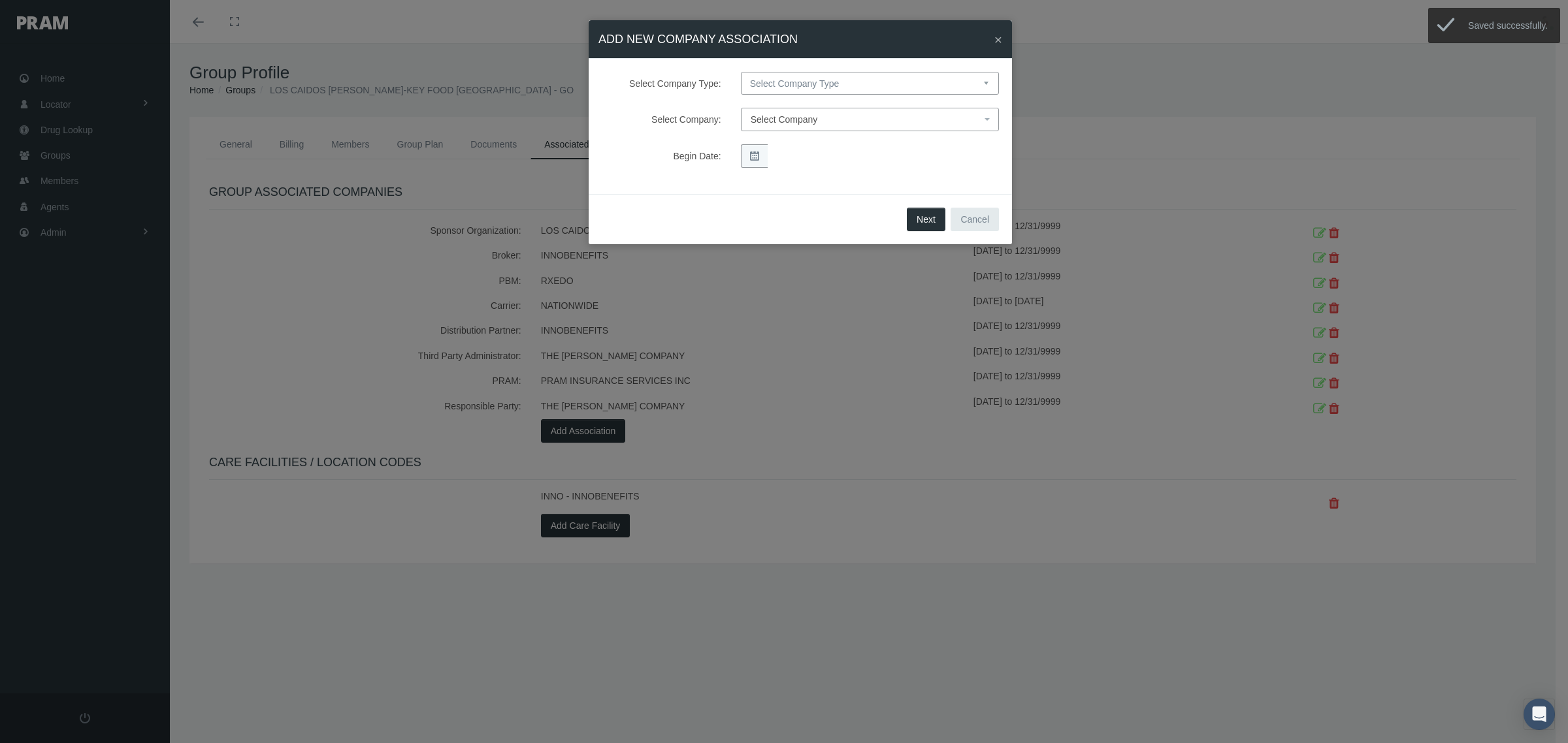
click at [854, 85] on select "Select Company Type Sponsor Organization Broker PBM Carrier Reinsurer Distribut…" at bounding box center [870, 83] width 258 height 23
select select "4"
click at [741, 72] on select "Select Company Type Sponsor Organization Broker PBM Carrier Reinsurer Distribut…" at bounding box center [870, 83] width 258 height 23
select select
click at [835, 122] on span "Select Company" at bounding box center [865, 119] width 230 height 14
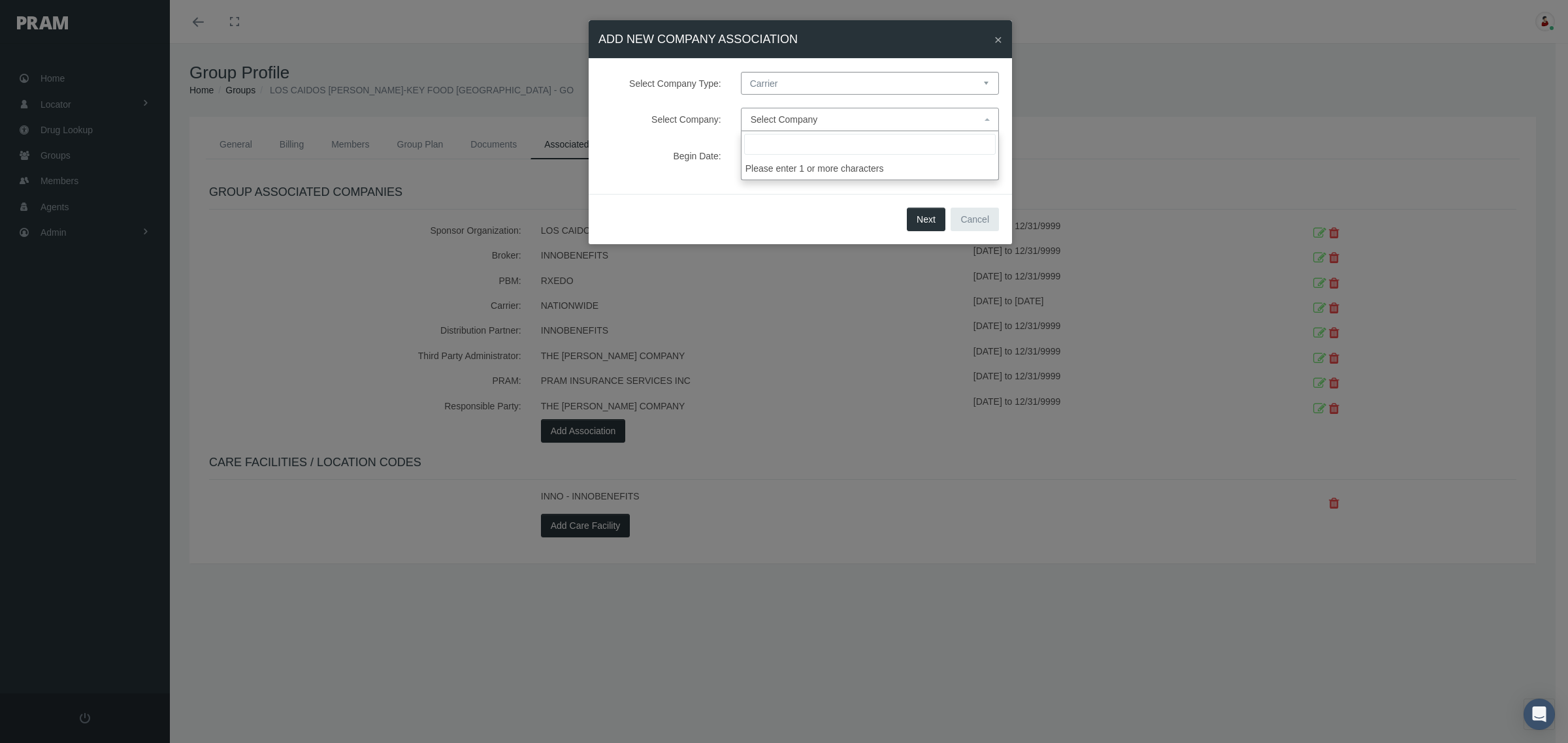
click at [827, 149] on input "search" at bounding box center [870, 144] width 252 height 21
type input "pma"
select select "9091"
click at [942, 174] on div "Select Company Type: Select Company Type Sponsor Organization Broker PBM Carrie…" at bounding box center [800, 126] width 423 height 135
click at [931, 218] on button "Next" at bounding box center [926, 220] width 38 height 24
